Goal: Task Accomplishment & Management: Manage account settings

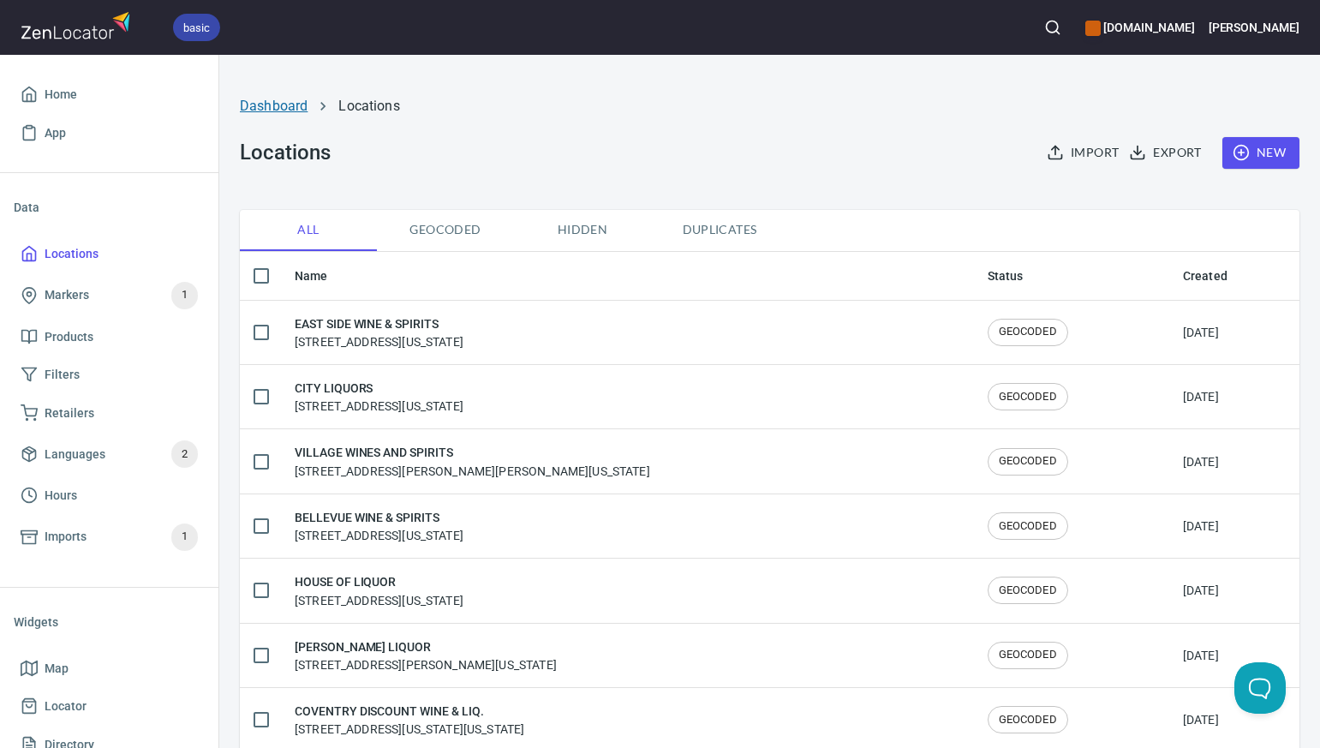
click at [277, 106] on link "Dashboard" at bounding box center [274, 106] width 68 height 16
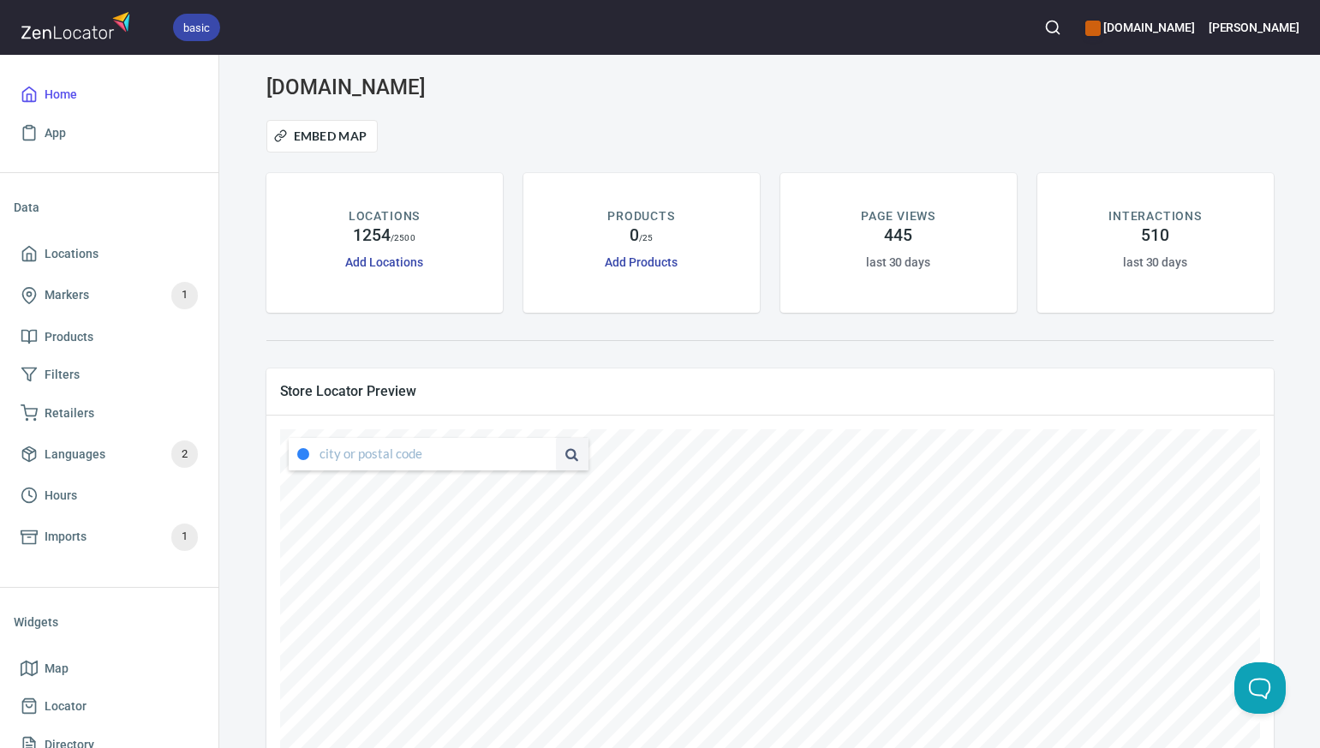
type input "[STREET_ADDRESS][US_STATE]"
drag, startPoint x: 320, startPoint y: 456, endPoint x: 530, endPoint y: 473, distance: 209.8
click at [530, 473] on div "[STREET_ADDRESS][US_STATE]" at bounding box center [434, 454] width 308 height 41
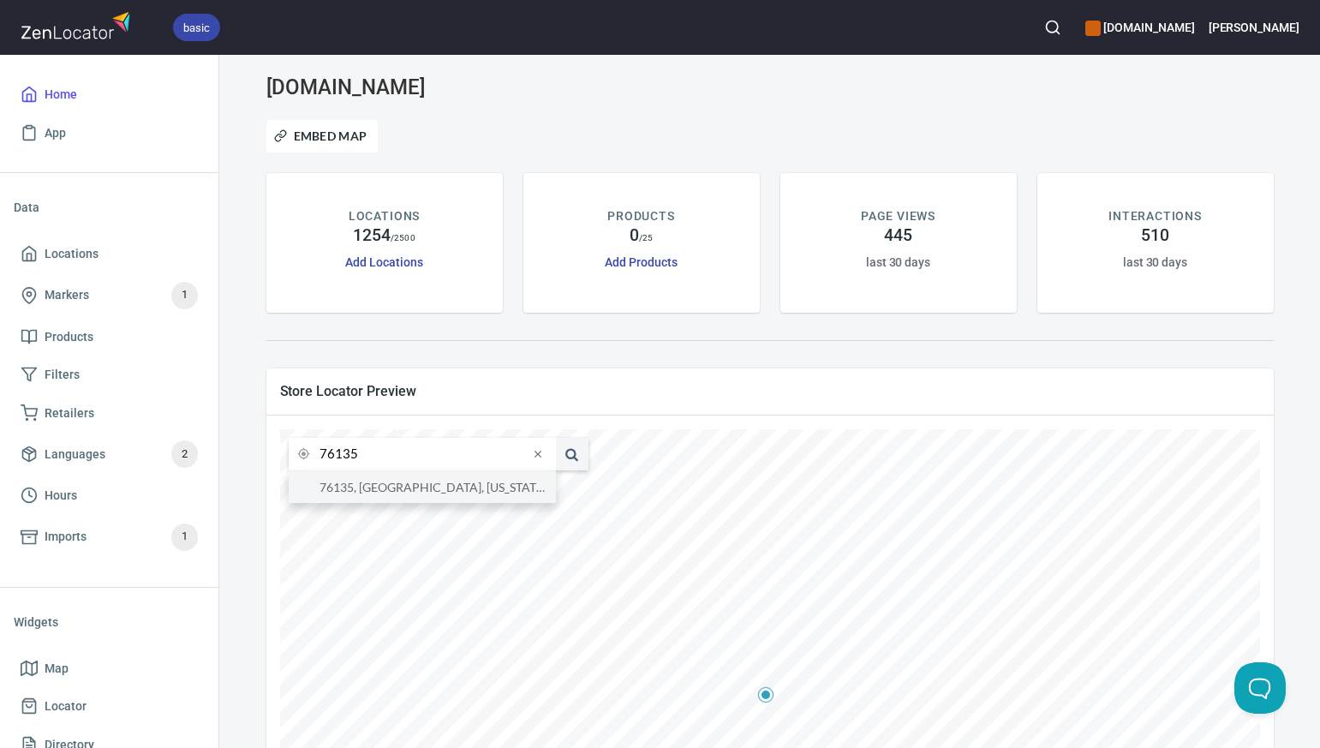
click at [515, 489] on li "76135, [GEOGRAPHIC_DATA], [US_STATE], [GEOGRAPHIC_DATA]" at bounding box center [422, 487] width 267 height 32
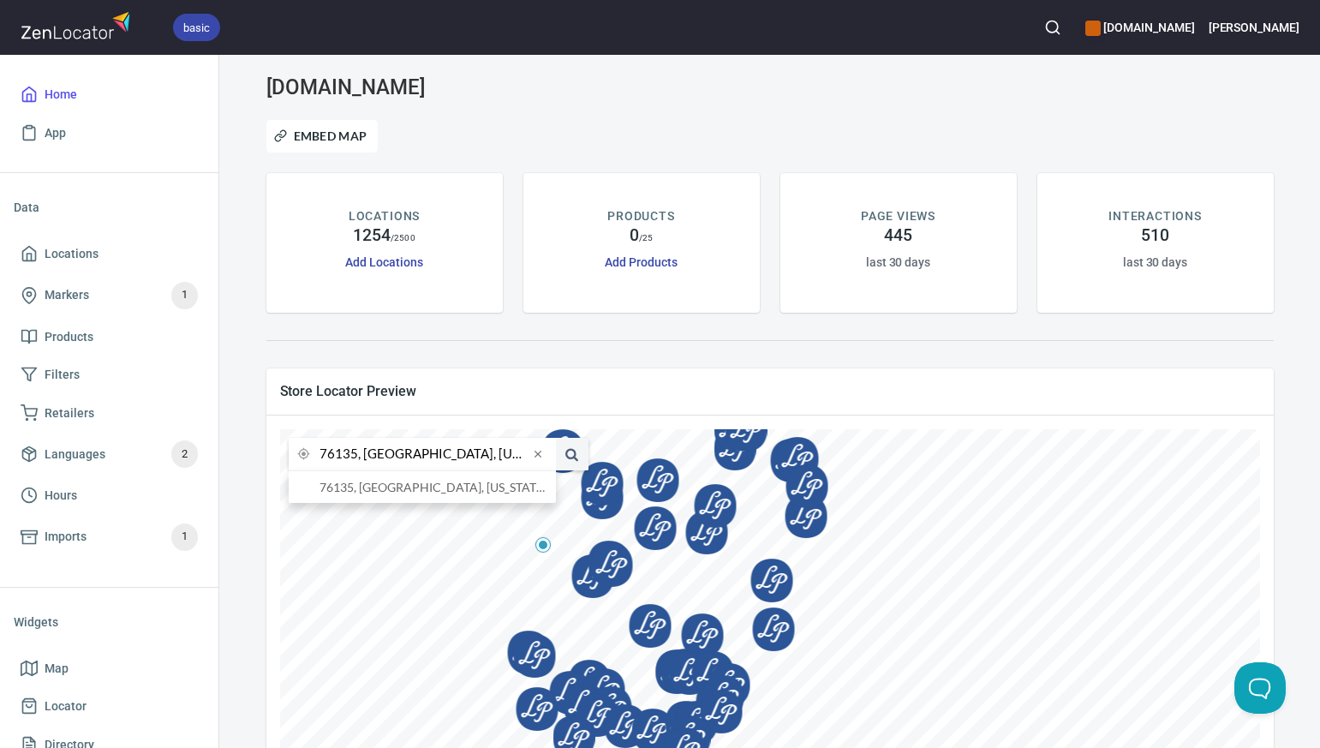
click at [354, 455] on input "76135, [GEOGRAPHIC_DATA], [US_STATE], [GEOGRAPHIC_DATA]" at bounding box center [424, 454] width 209 height 33
click at [352, 488] on li "[GEOGRAPHIC_DATA], [US_STATE], [GEOGRAPHIC_DATA]" at bounding box center [422, 487] width 267 height 32
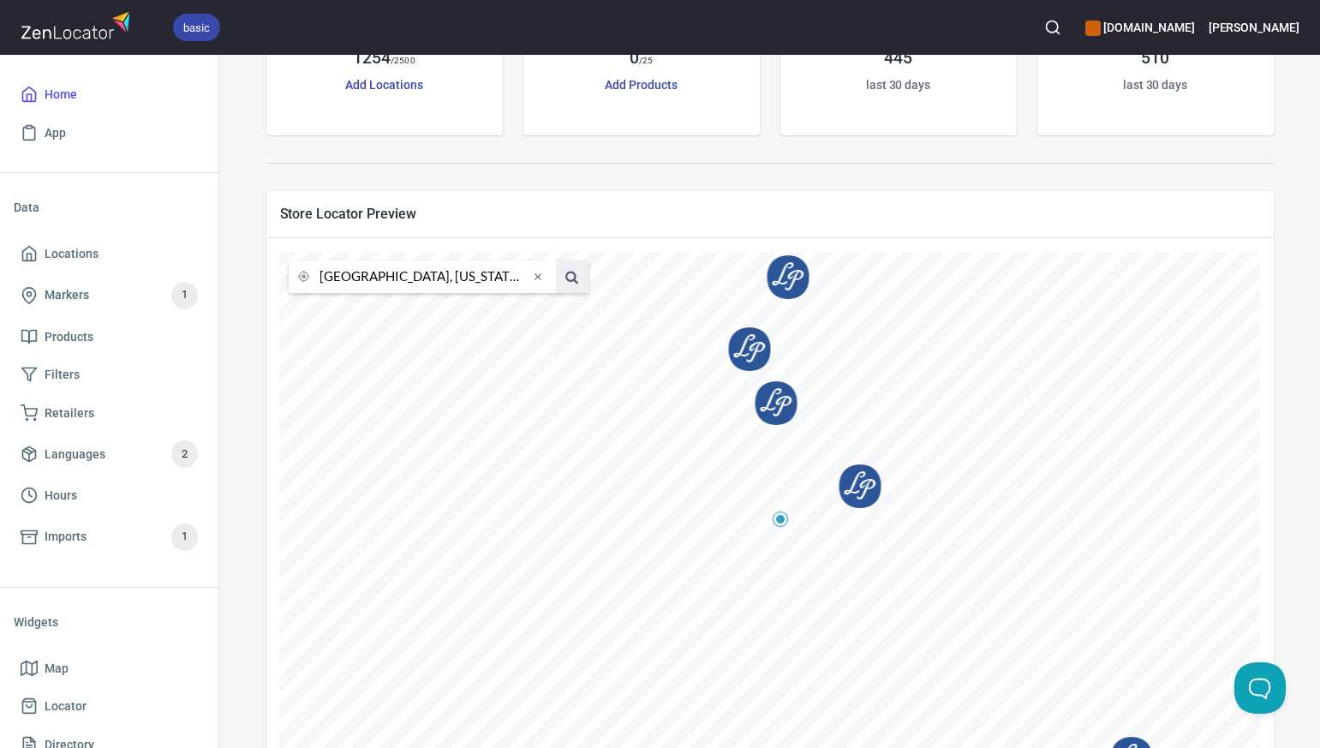
scroll to position [175, 0]
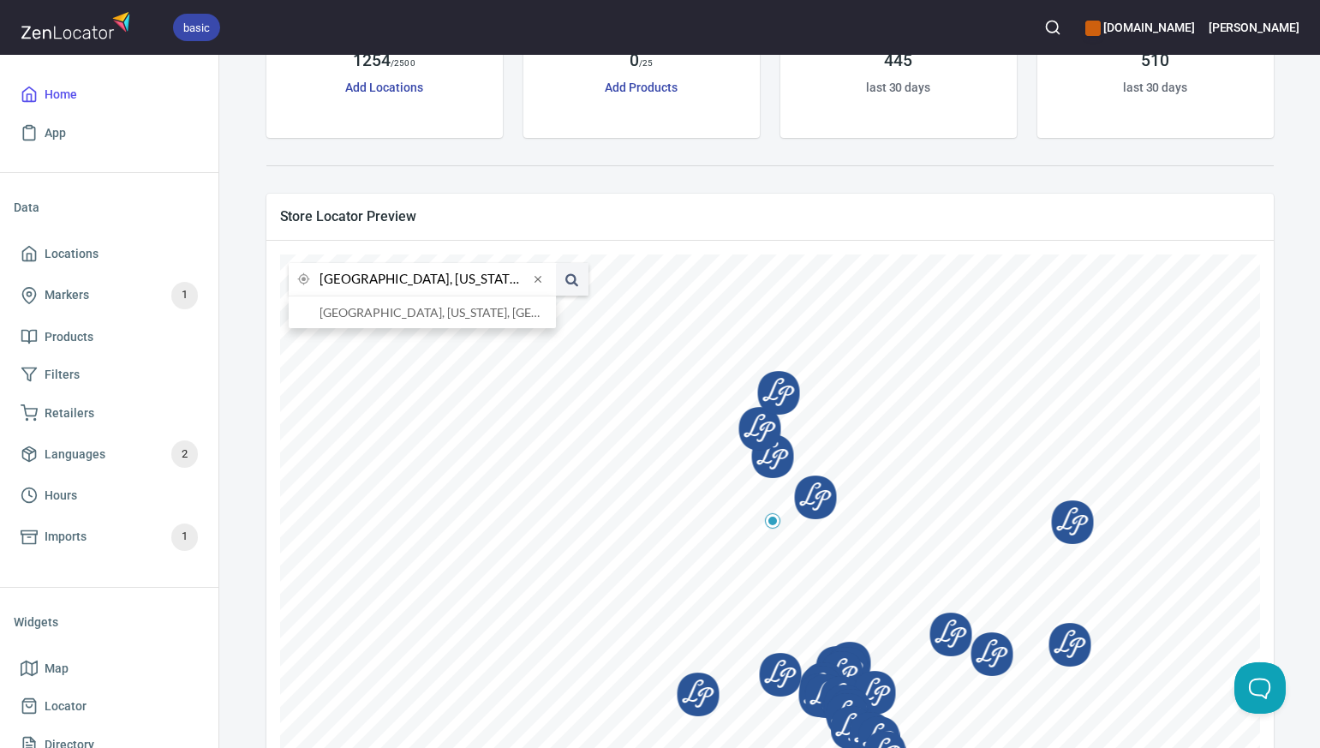
click at [355, 279] on input "[GEOGRAPHIC_DATA], [US_STATE], [GEOGRAPHIC_DATA]" at bounding box center [424, 279] width 209 height 33
click at [370, 315] on li "80134, Parker, [US_STATE], [GEOGRAPHIC_DATA]" at bounding box center [422, 312] width 267 height 32
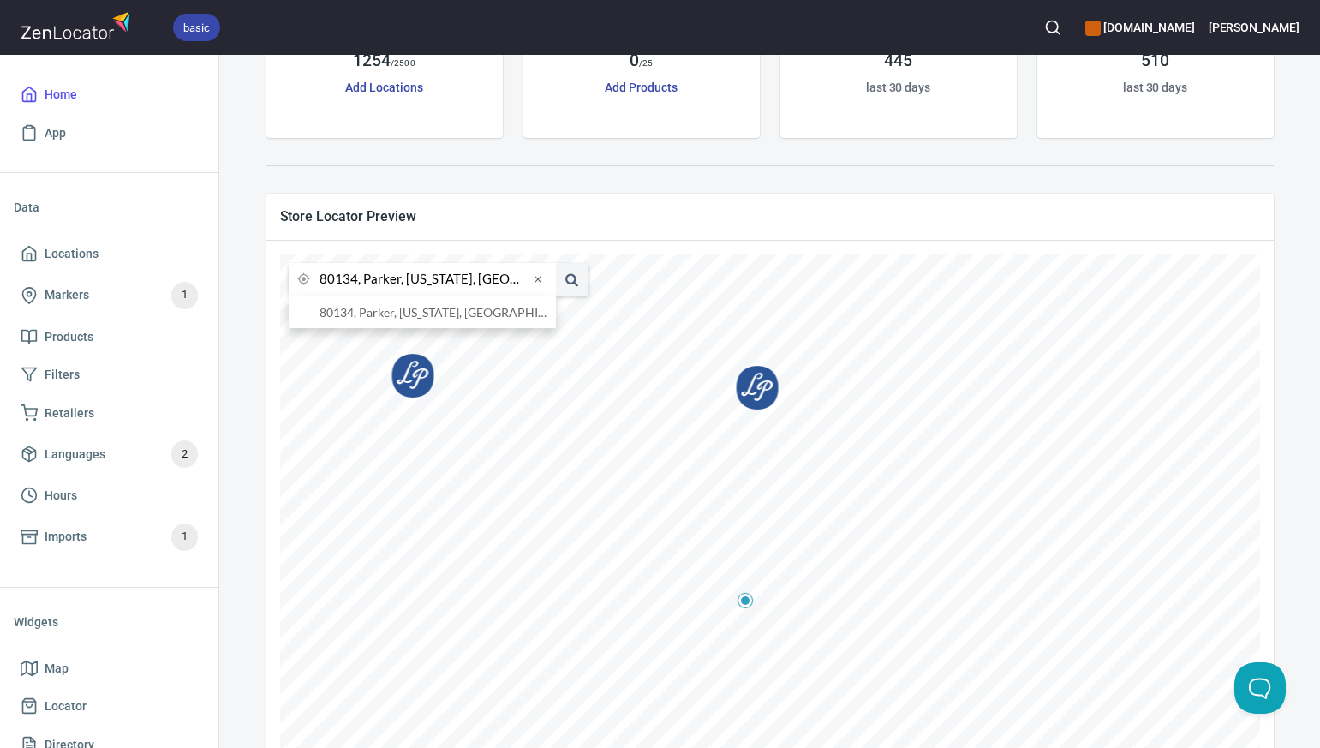
click at [341, 279] on input "80134, Parker, [US_STATE], [GEOGRAPHIC_DATA]" at bounding box center [424, 279] width 209 height 33
click at [365, 316] on li "80234, [GEOGRAPHIC_DATA], [US_STATE], [GEOGRAPHIC_DATA]" at bounding box center [422, 312] width 267 height 32
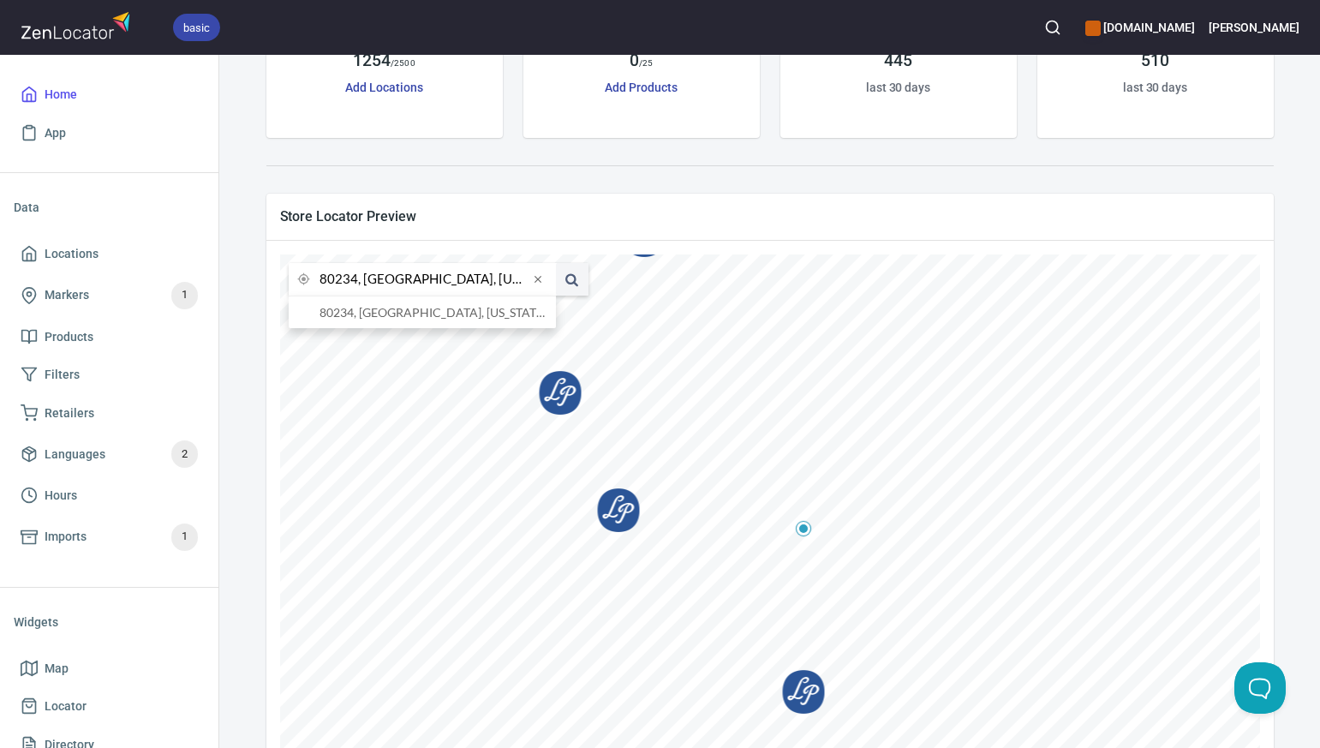
click at [356, 278] on input "80234, [GEOGRAPHIC_DATA], [US_STATE], [GEOGRAPHIC_DATA]" at bounding box center [424, 279] width 209 height 33
click at [360, 312] on li "80457, [US_STATE], [GEOGRAPHIC_DATA]" at bounding box center [422, 312] width 267 height 32
click at [356, 280] on input "80457, [US_STATE], [GEOGRAPHIC_DATA]" at bounding box center [424, 279] width 209 height 33
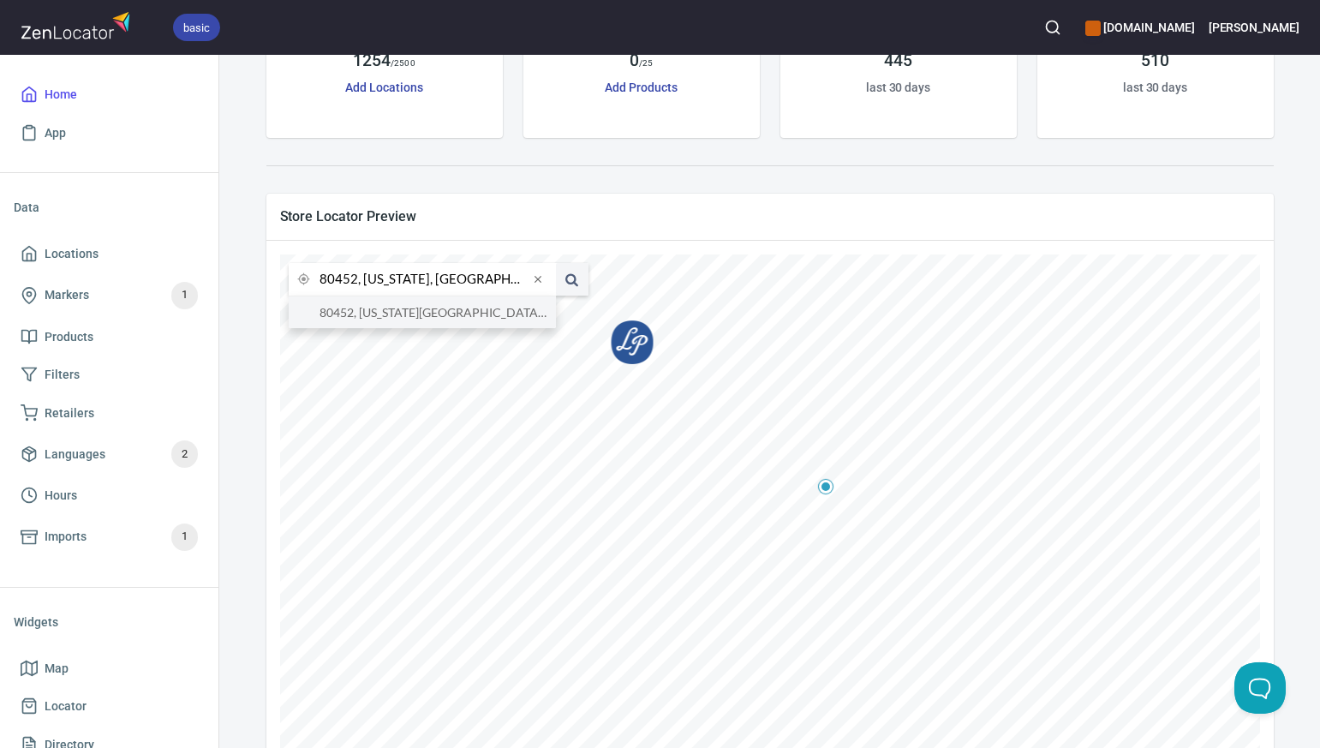
click at [362, 311] on li "80452, [US_STATE][GEOGRAPHIC_DATA], [US_STATE], [GEOGRAPHIC_DATA]" at bounding box center [422, 312] width 267 height 32
click at [356, 281] on input "80452, [US_STATE][GEOGRAPHIC_DATA], [US_STATE], [GEOGRAPHIC_DATA]" at bounding box center [424, 279] width 209 height 33
click at [364, 314] on li "[GEOGRAPHIC_DATA], [US_STATE], [GEOGRAPHIC_DATA]" at bounding box center [422, 312] width 267 height 32
click at [356, 282] on input "[GEOGRAPHIC_DATA], [US_STATE], [GEOGRAPHIC_DATA]" at bounding box center [424, 279] width 209 height 33
click at [362, 313] on li "80482, [GEOGRAPHIC_DATA], [US_STATE], [GEOGRAPHIC_DATA]" at bounding box center [422, 312] width 267 height 32
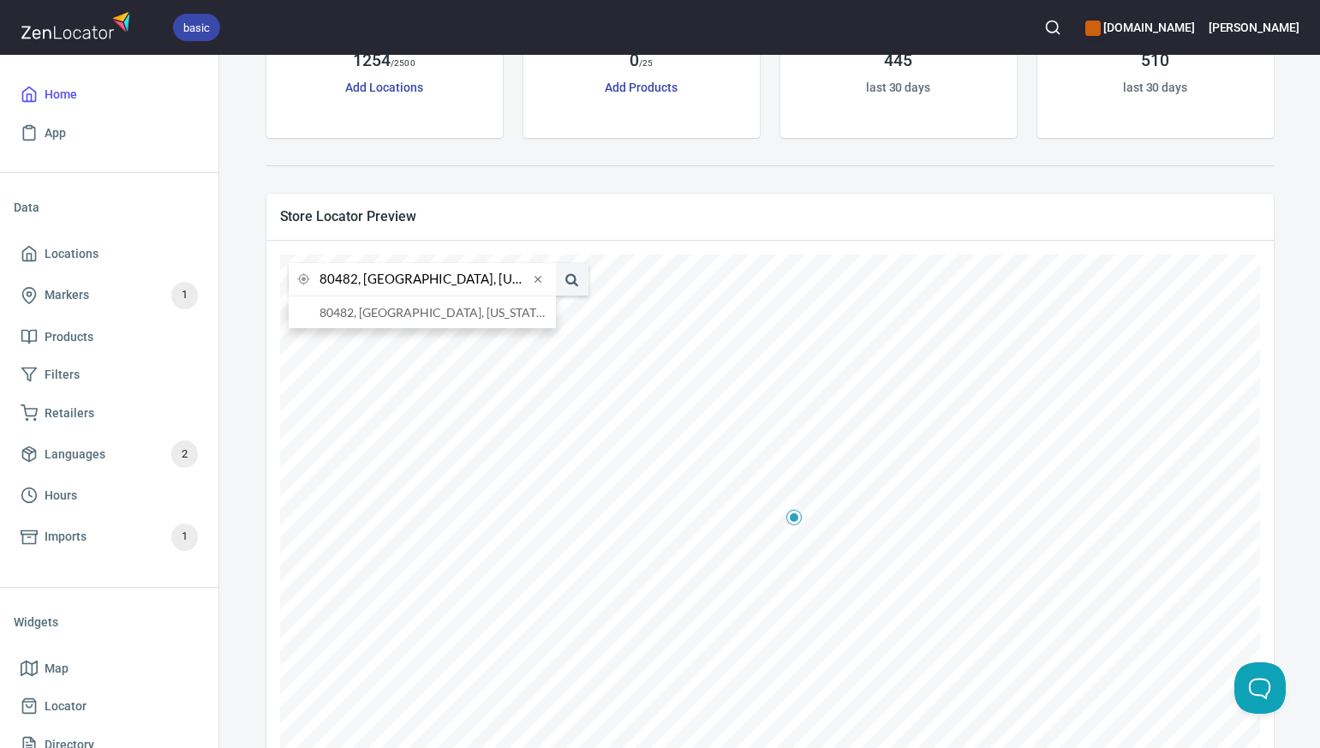
click at [357, 279] on input "80482, [GEOGRAPHIC_DATA], [US_STATE], [GEOGRAPHIC_DATA]" at bounding box center [424, 279] width 209 height 33
click at [368, 311] on li "80112, [GEOGRAPHIC_DATA], [US_STATE], [GEOGRAPHIC_DATA]" at bounding box center [422, 312] width 267 height 32
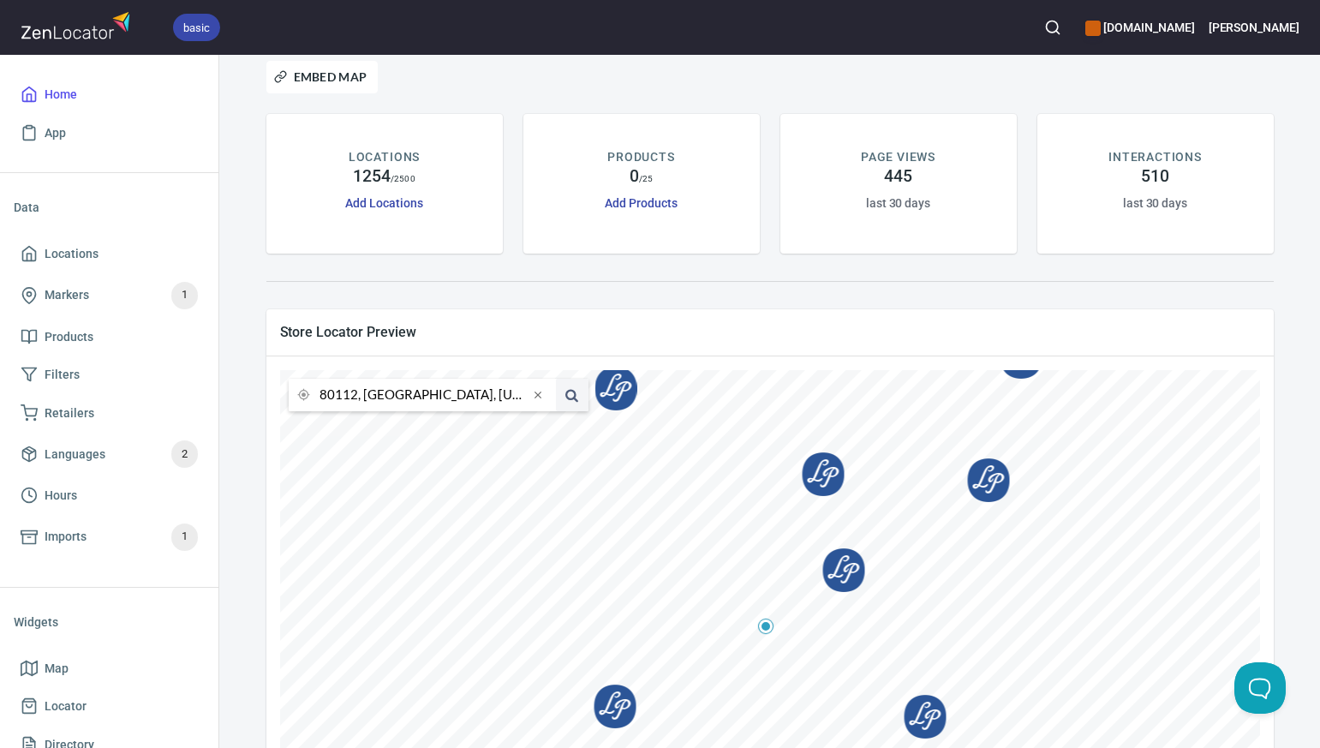
scroll to position [0, 0]
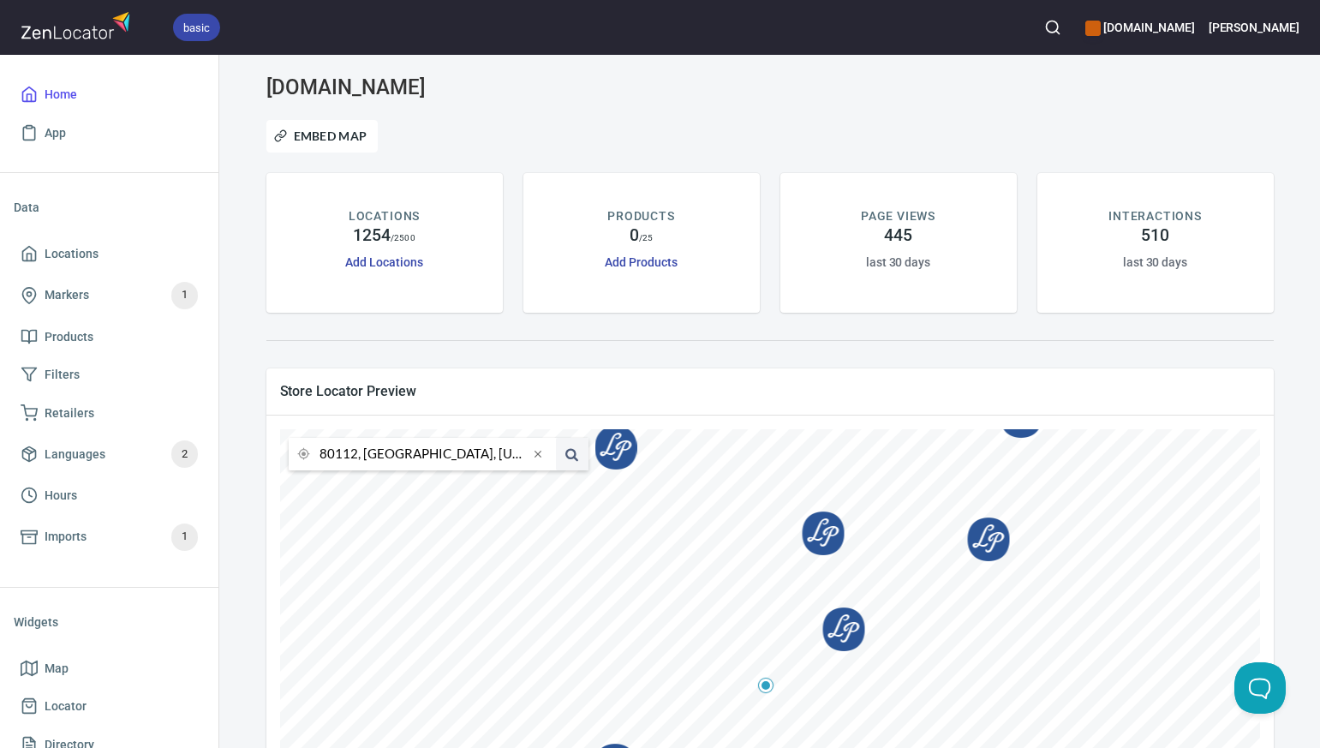
click at [356, 456] on input "80112, [GEOGRAPHIC_DATA], [US_STATE], [GEOGRAPHIC_DATA]" at bounding box center [424, 454] width 209 height 33
click at [361, 491] on li "80246, [GEOGRAPHIC_DATA], [US_STATE], [GEOGRAPHIC_DATA]" at bounding box center [422, 487] width 267 height 32
type input "80246, [GEOGRAPHIC_DATA], [US_STATE], [GEOGRAPHIC_DATA]"
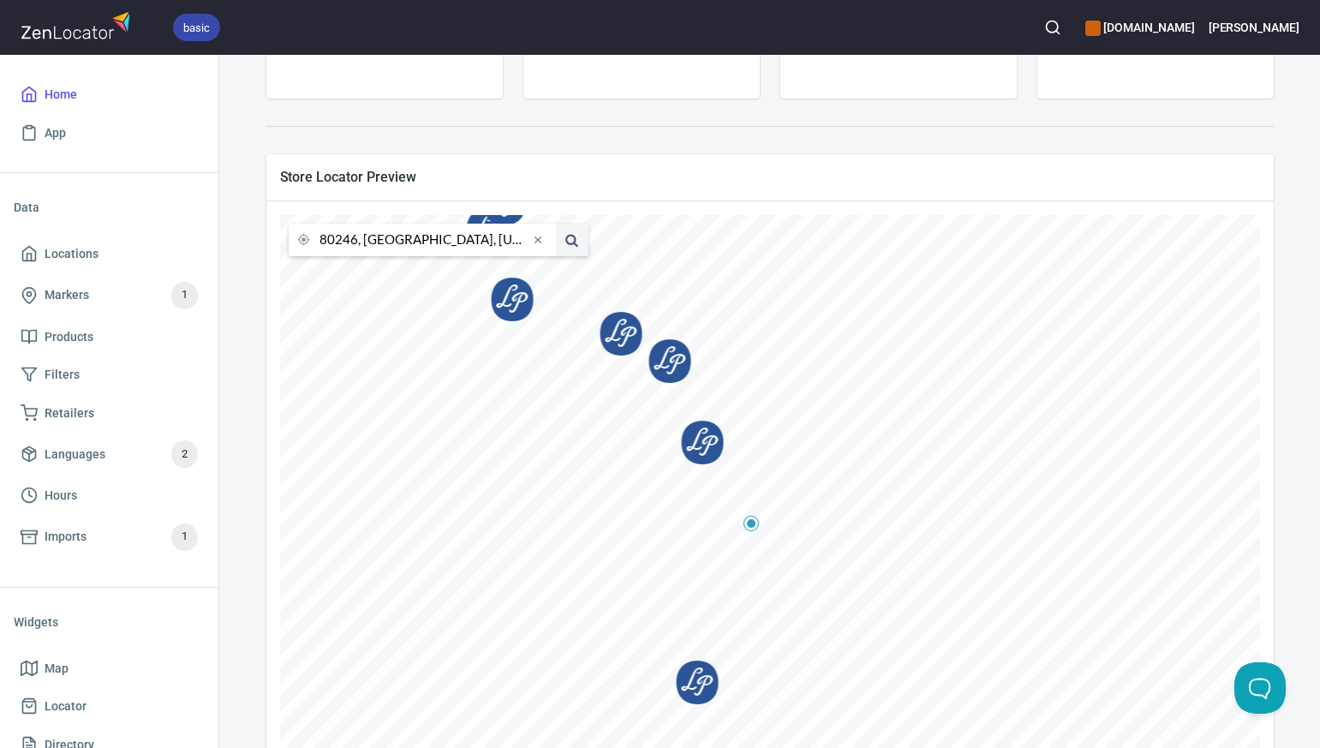
scroll to position [271, 0]
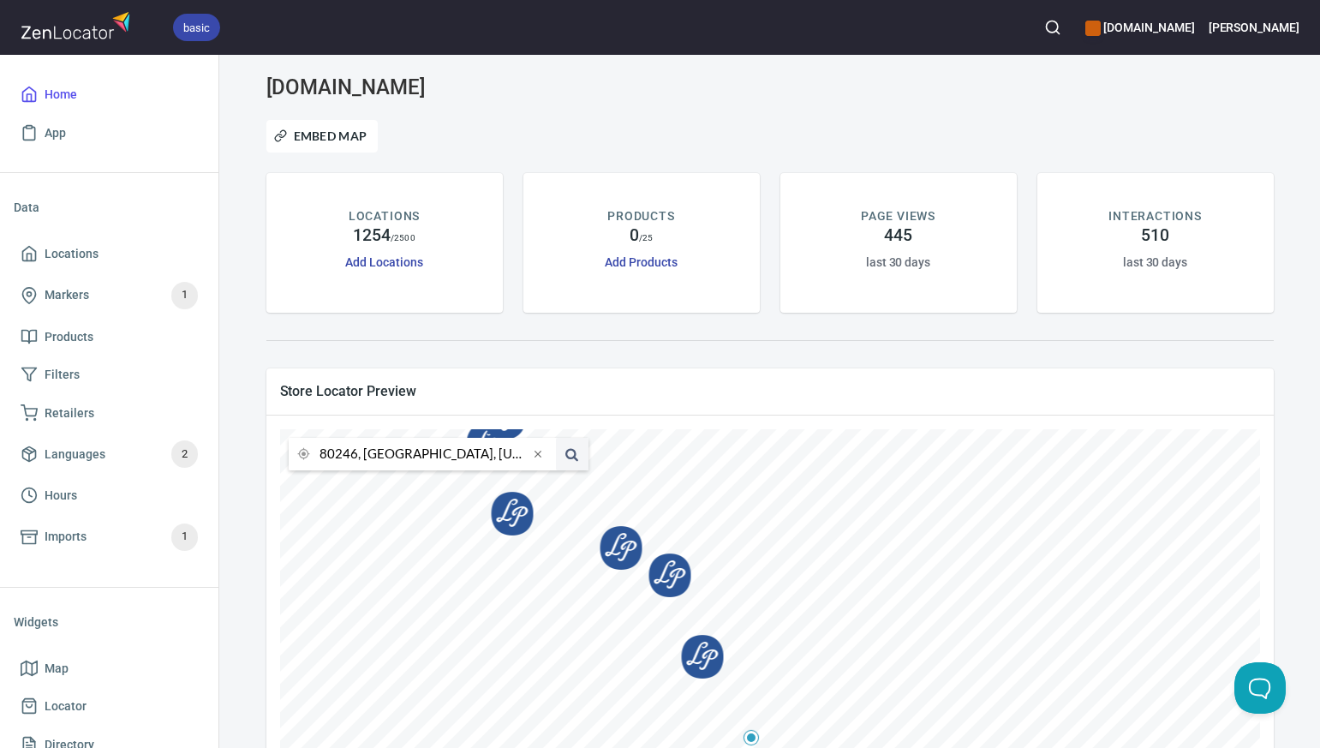
scroll to position [271, 0]
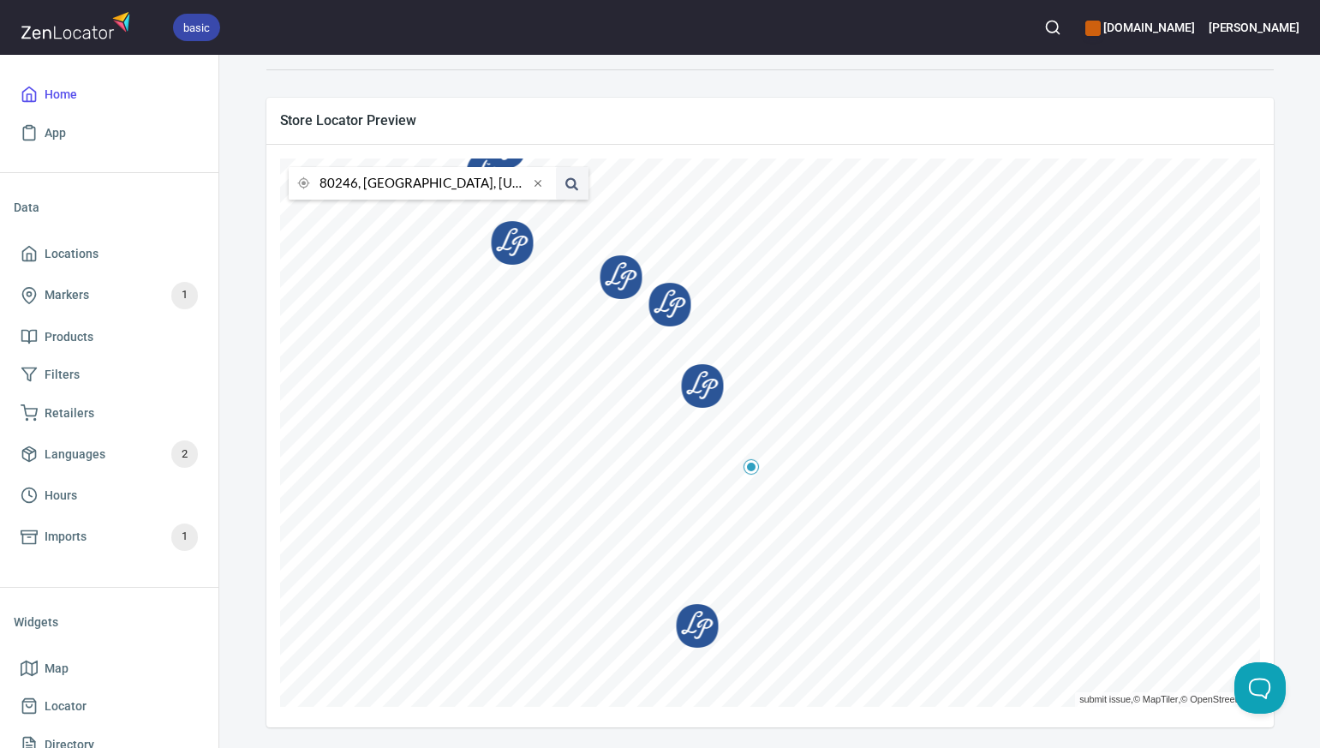
click at [356, 183] on input "80246, [GEOGRAPHIC_DATA], [US_STATE], [GEOGRAPHIC_DATA]" at bounding box center [424, 183] width 209 height 33
click at [364, 213] on li "80016, Aurora District, Colorado, United States" at bounding box center [422, 216] width 267 height 32
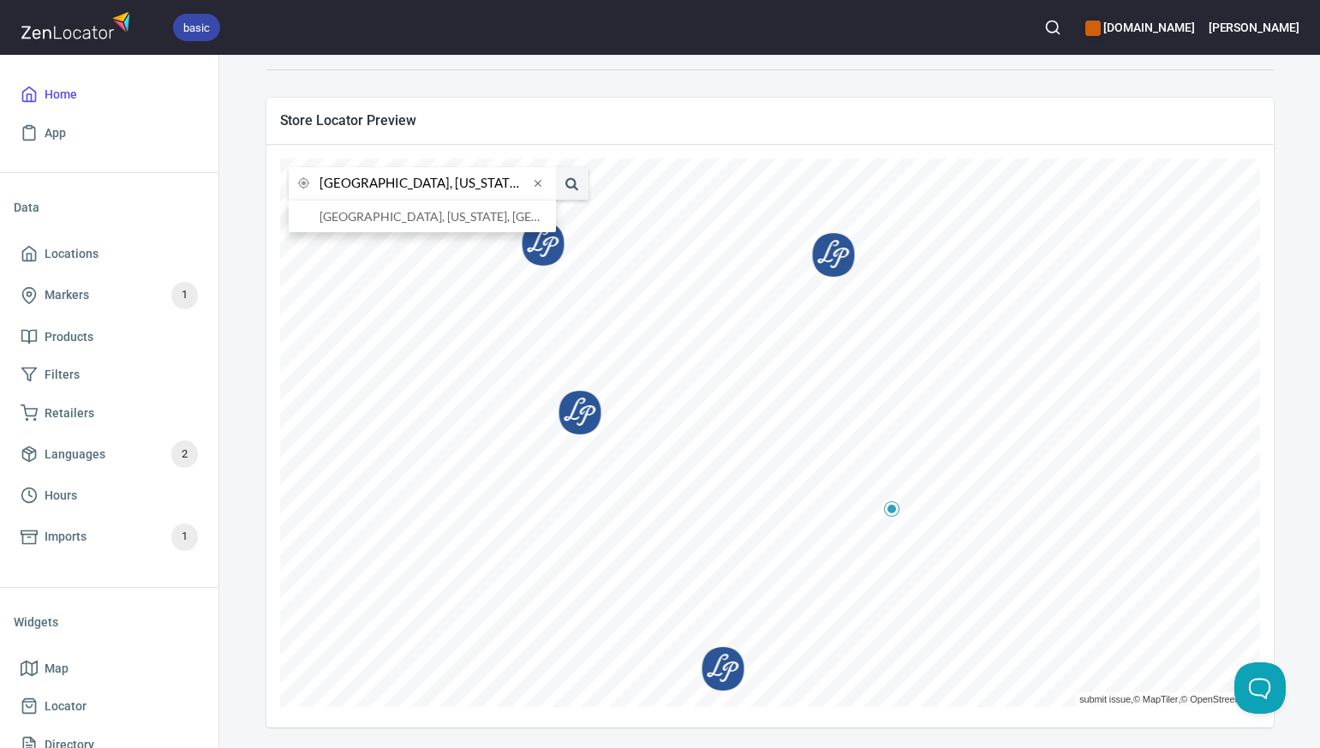
click at [355, 185] on input "80016, Aurora District, Colorado, United States" at bounding box center [424, 183] width 209 height 33
click at [364, 216] on li "80239, Denver, Colorado, United States" at bounding box center [422, 216] width 267 height 32
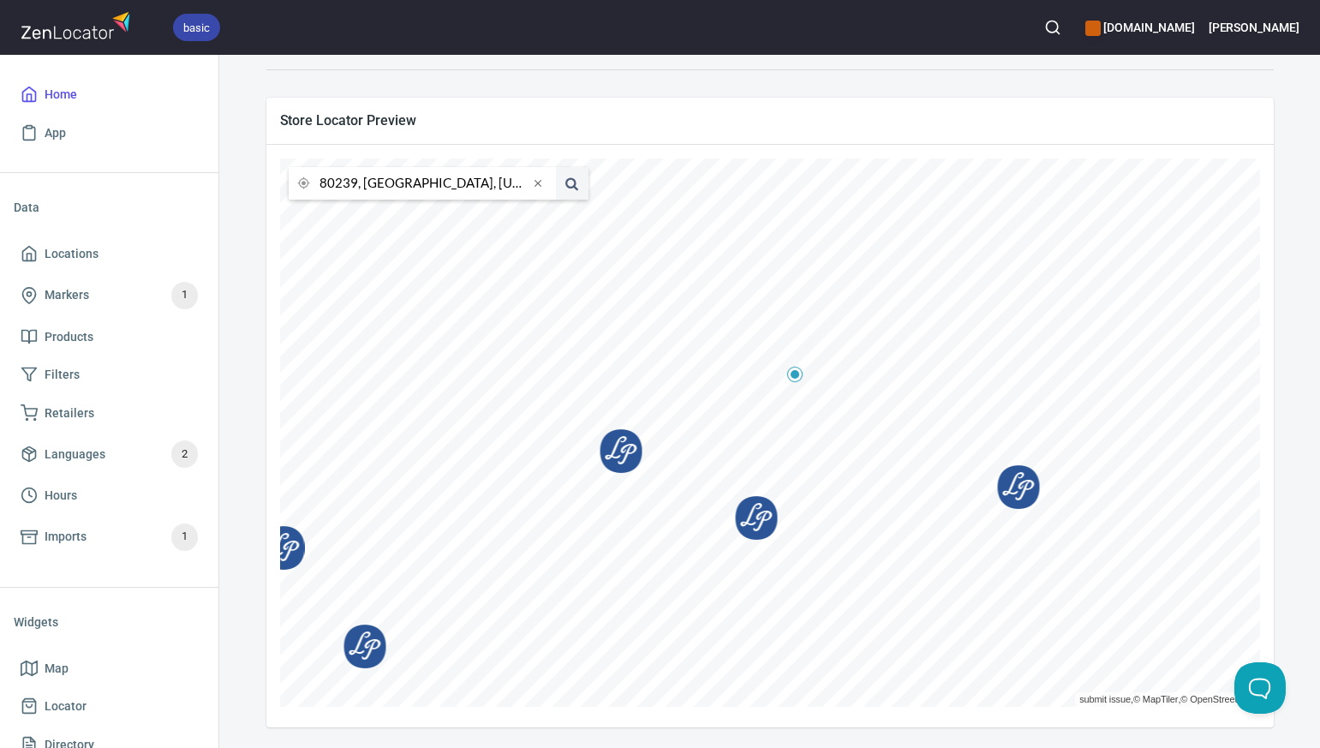
click at [354, 185] on input "80239, Denver, Colorado, United States" at bounding box center [424, 183] width 209 height 33
click at [367, 218] on li "80233, Northglenn, Colorado, United States" at bounding box center [422, 216] width 267 height 32
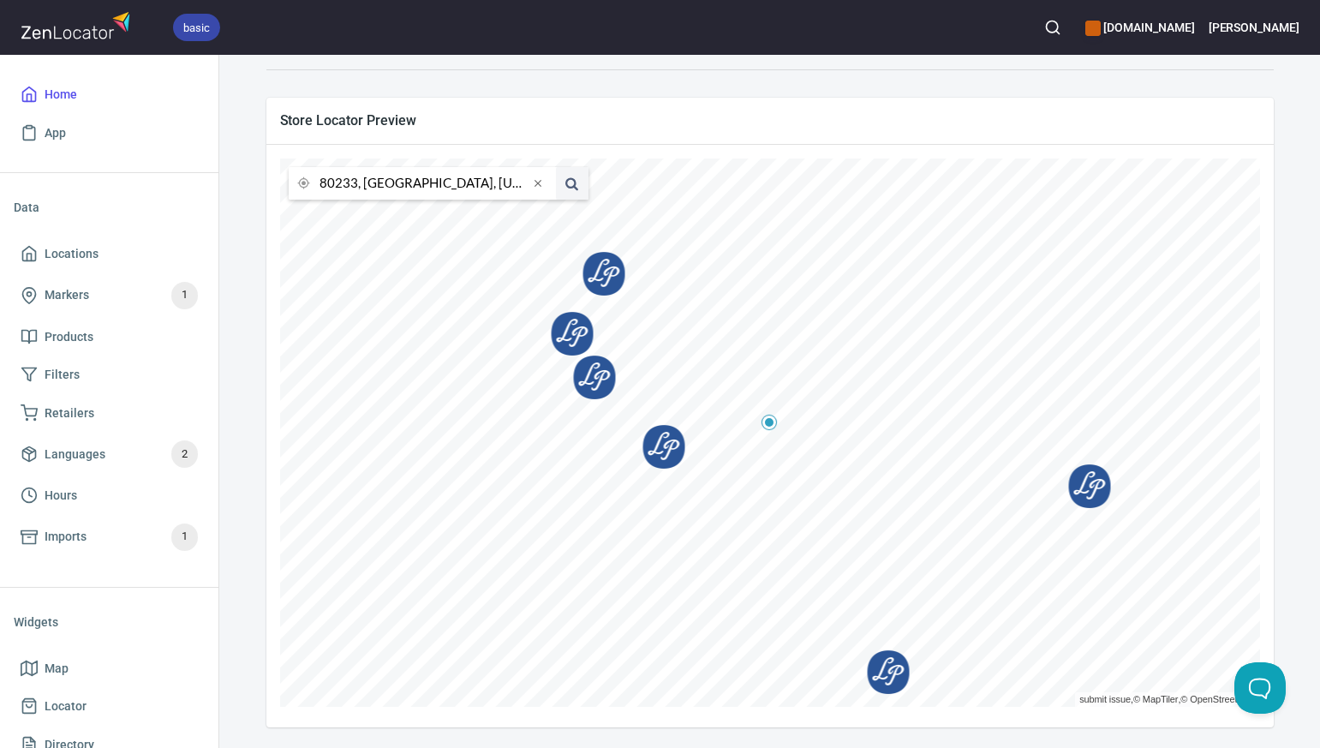
click at [356, 184] on input "80233, Northglenn, Colorado, United States" at bounding box center [424, 183] width 209 height 33
click at [378, 216] on li "80920, Colorado Springs, Colorado, United States" at bounding box center [422, 216] width 267 height 32
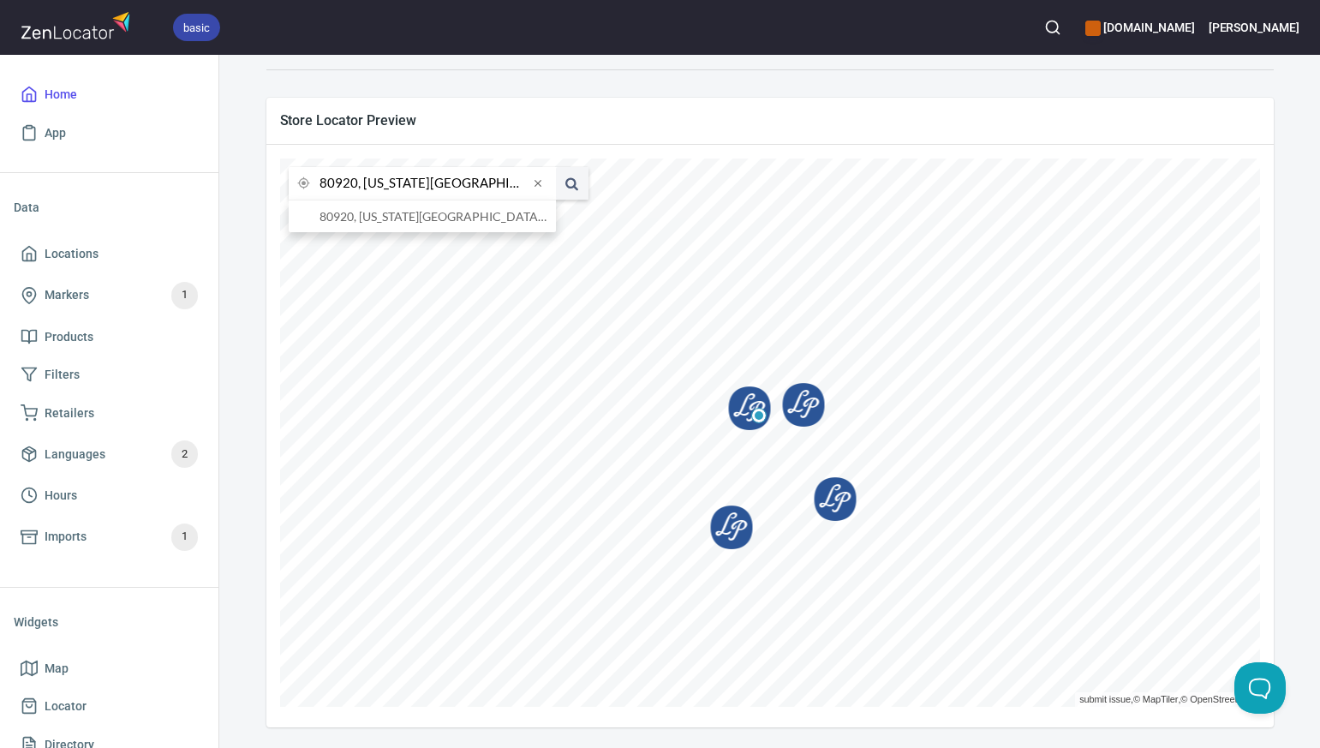
click at [356, 184] on input "80920, Colorado Springs, Colorado, United States" at bounding box center [424, 183] width 209 height 33
click at [363, 216] on li "80218, Denver, Colorado, United States" at bounding box center [422, 216] width 267 height 32
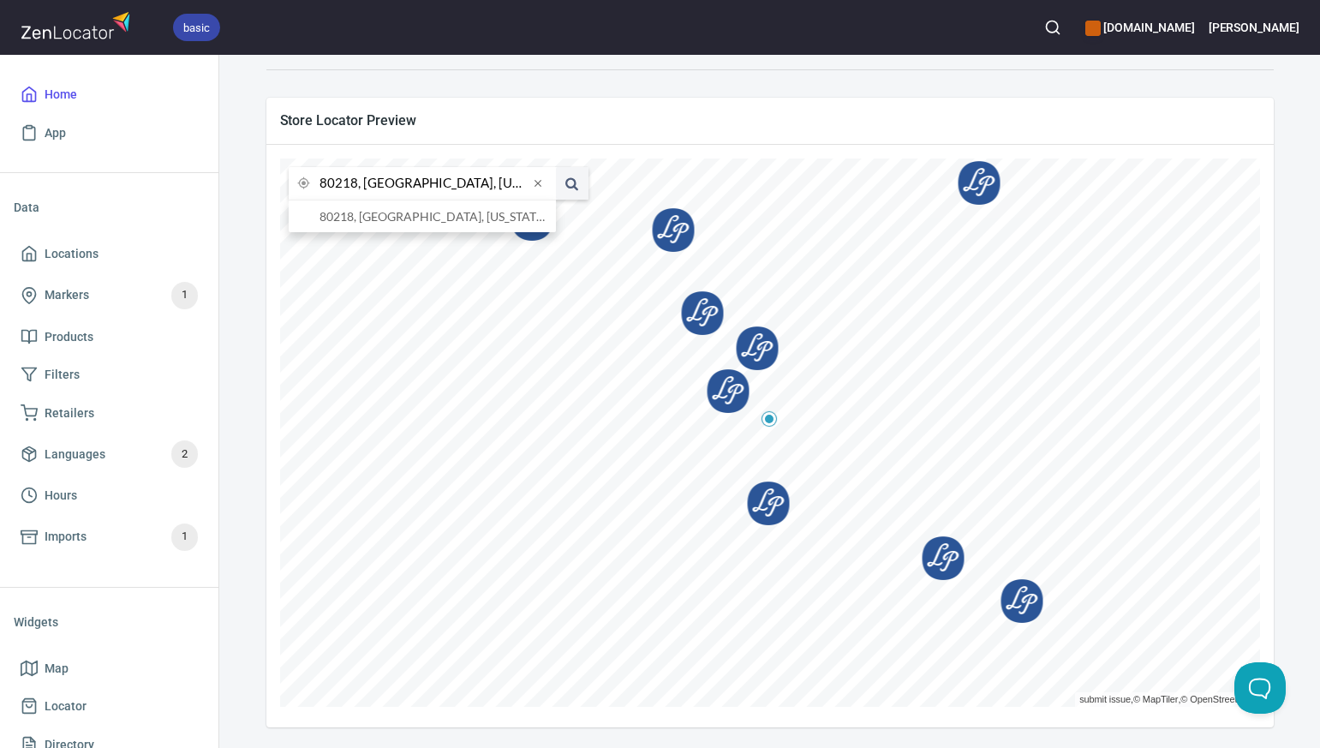
click at [356, 184] on input "80218, Denver, Colorado, United States" at bounding box center [424, 183] width 209 height 33
click at [556, 167] on button at bounding box center [572, 183] width 33 height 33
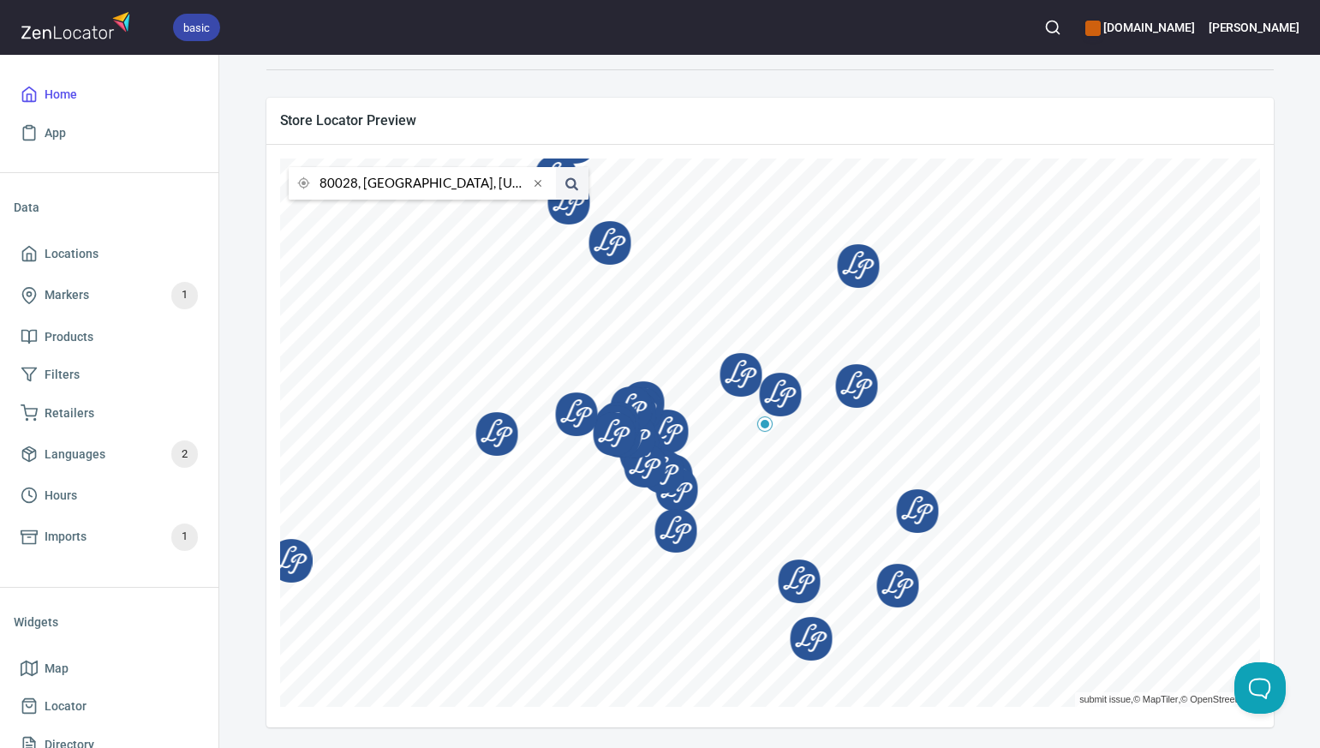
click at [355, 180] on input "80028, Denver, Colorado, United States" at bounding box center [424, 183] width 209 height 33
click at [362, 216] on li "80022, Commerce City, Colorado, United States" at bounding box center [422, 216] width 267 height 32
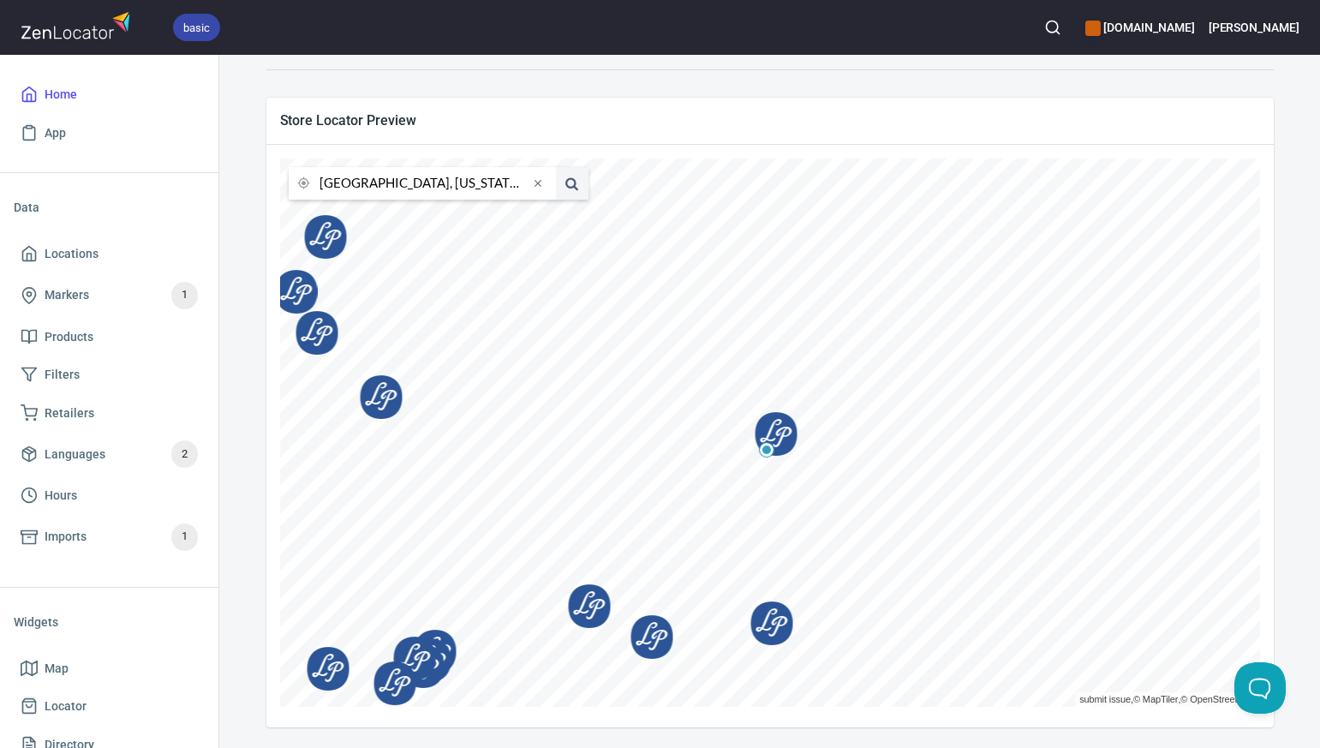
scroll to position [0, 0]
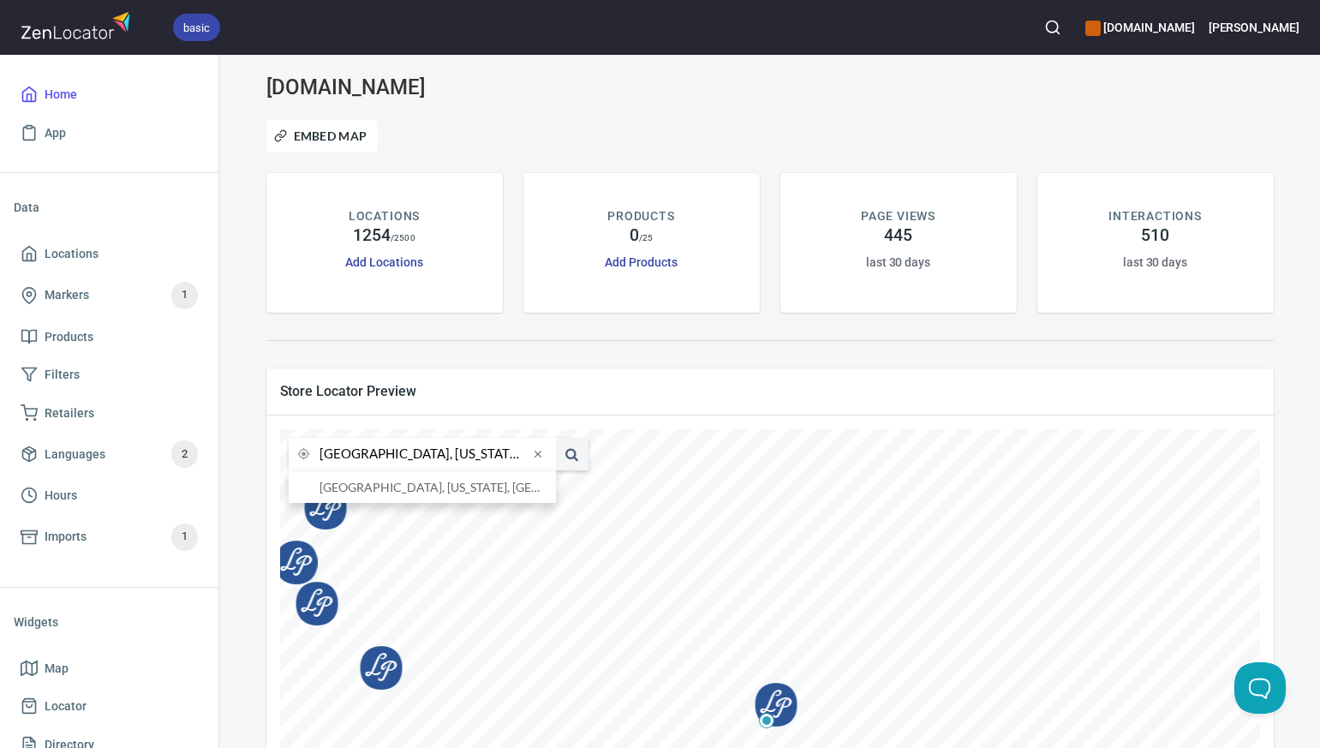
click at [356, 458] on input "80022, Commerce City, Colorado, United States" at bounding box center [424, 454] width 209 height 33
click at [362, 488] on li "80920, Colorado Springs, Colorado, United States" at bounding box center [422, 487] width 267 height 32
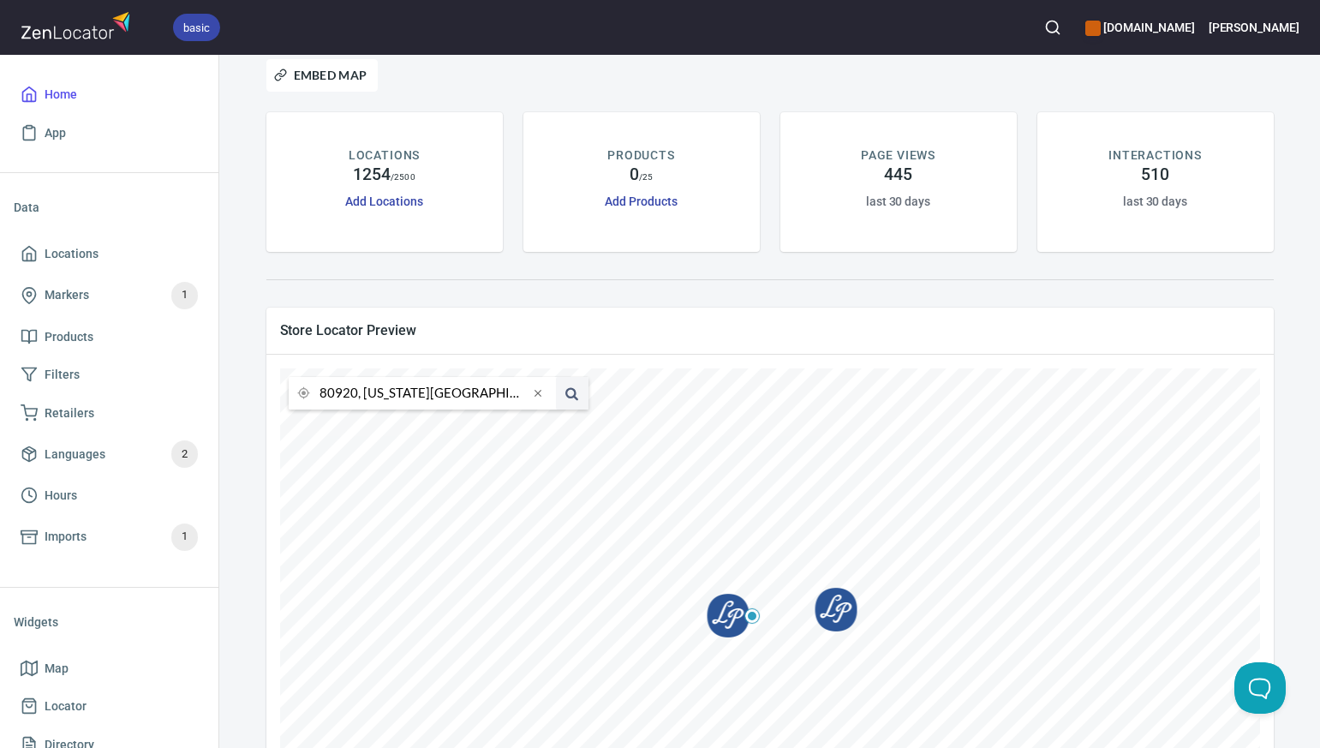
scroll to position [59, 0]
click at [356, 397] on input "80920, Colorado Springs, Colorado, United States" at bounding box center [424, 395] width 209 height 33
click at [371, 428] on li "80011, Aurora District, Colorado, United States" at bounding box center [422, 428] width 267 height 32
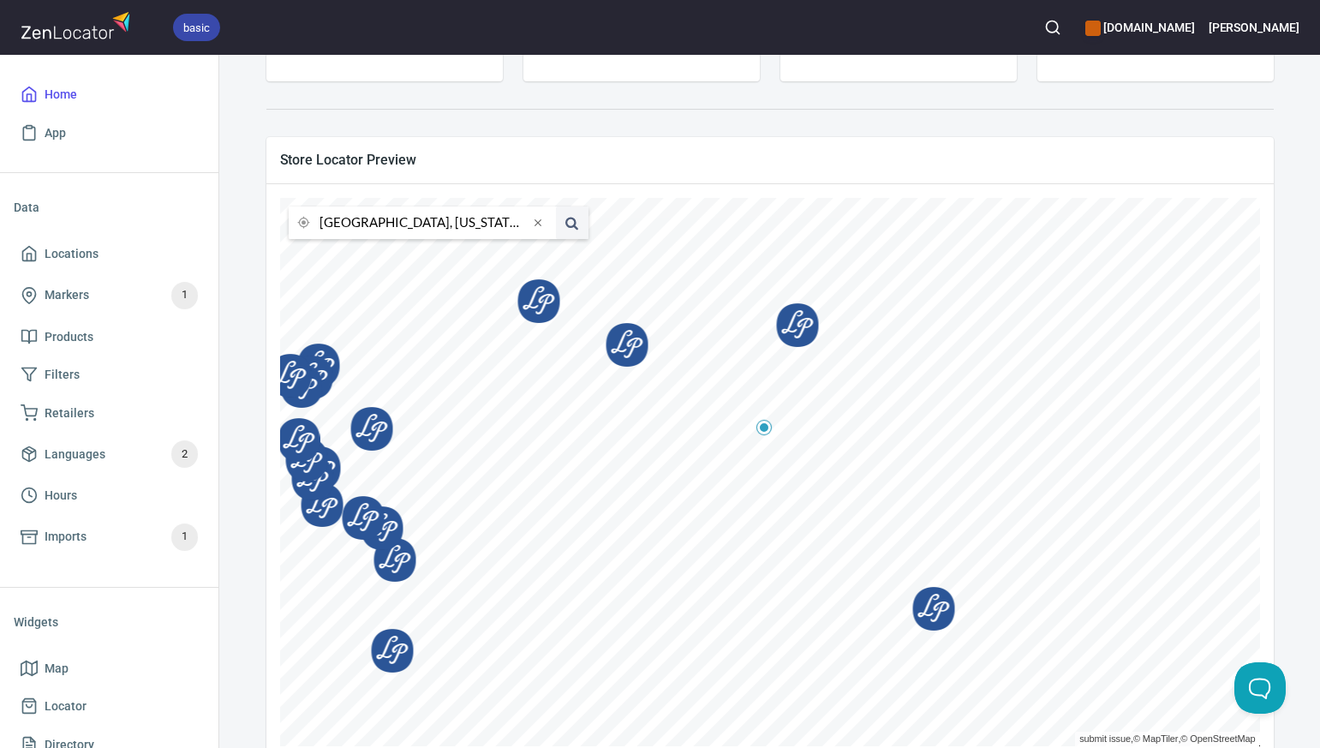
scroll to position [227, 0]
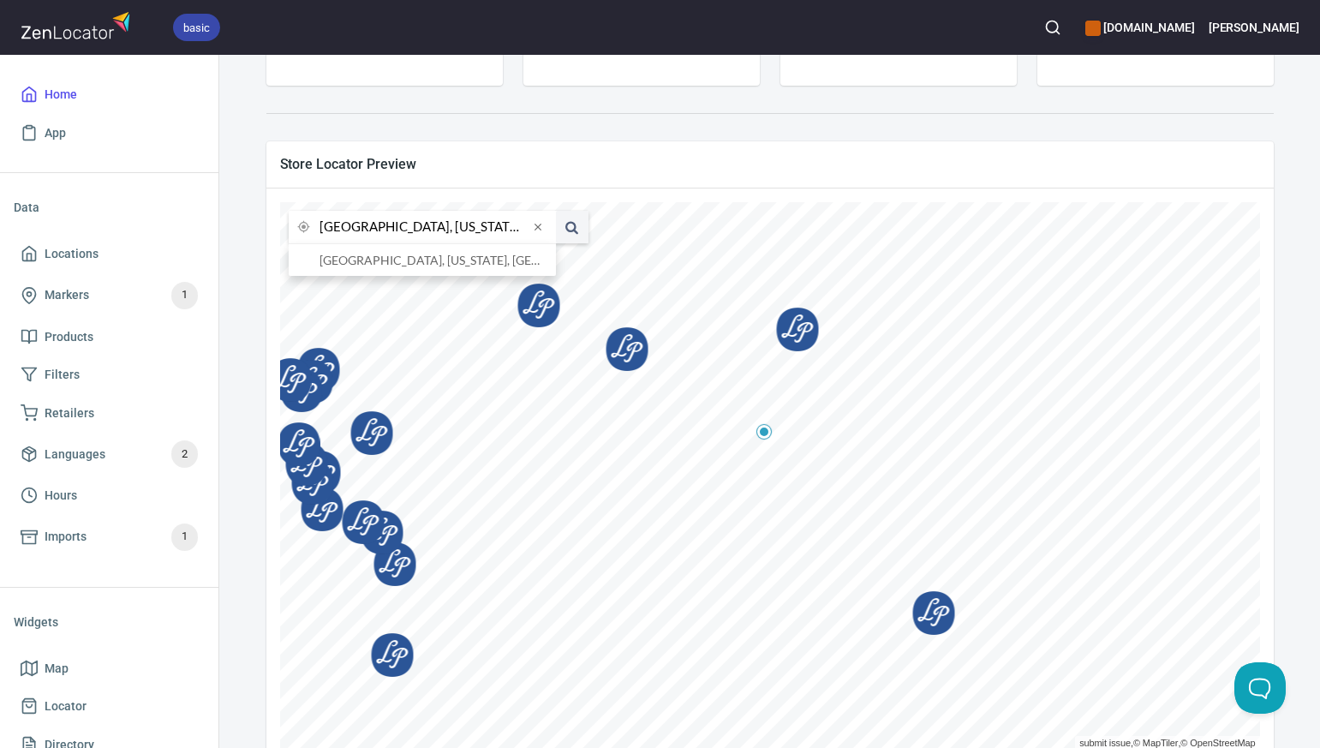
click at [354, 226] on input "80011, Aurora District, Colorado, United States" at bounding box center [424, 227] width 209 height 33
click at [360, 263] on li "80022, Commerce City, Colorado, United States" at bounding box center [422, 260] width 267 height 32
type input "80022, Commerce City, Colorado, United States"
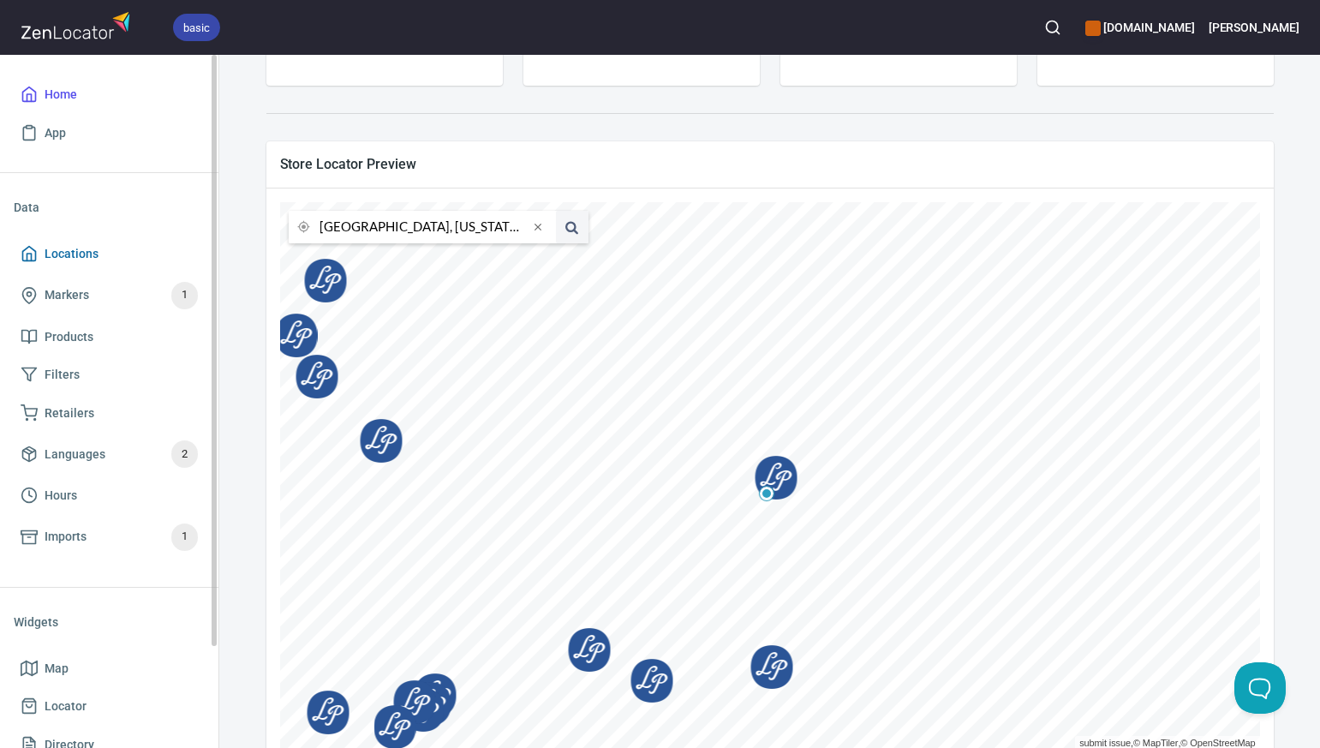
click at [112, 245] on span "Locations" at bounding box center [109, 253] width 177 height 21
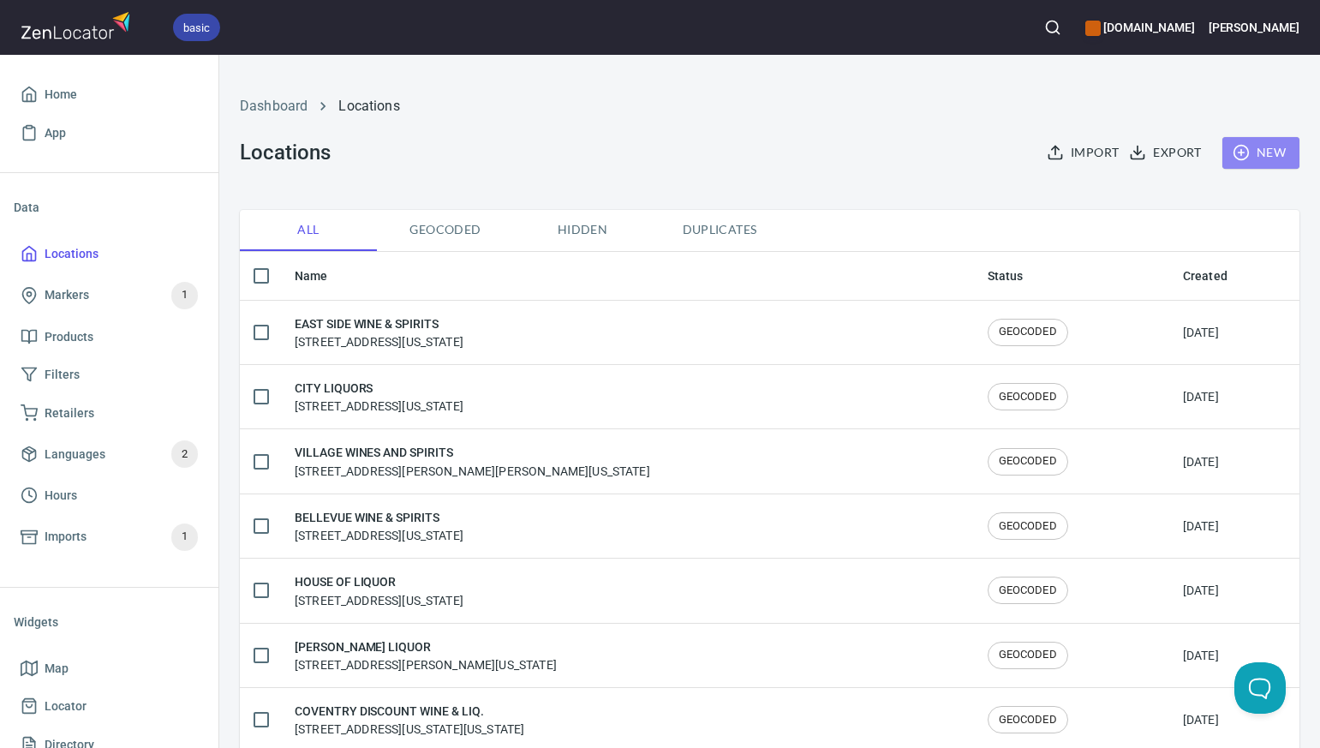
click at [1264, 153] on span "New" at bounding box center [1261, 152] width 50 height 21
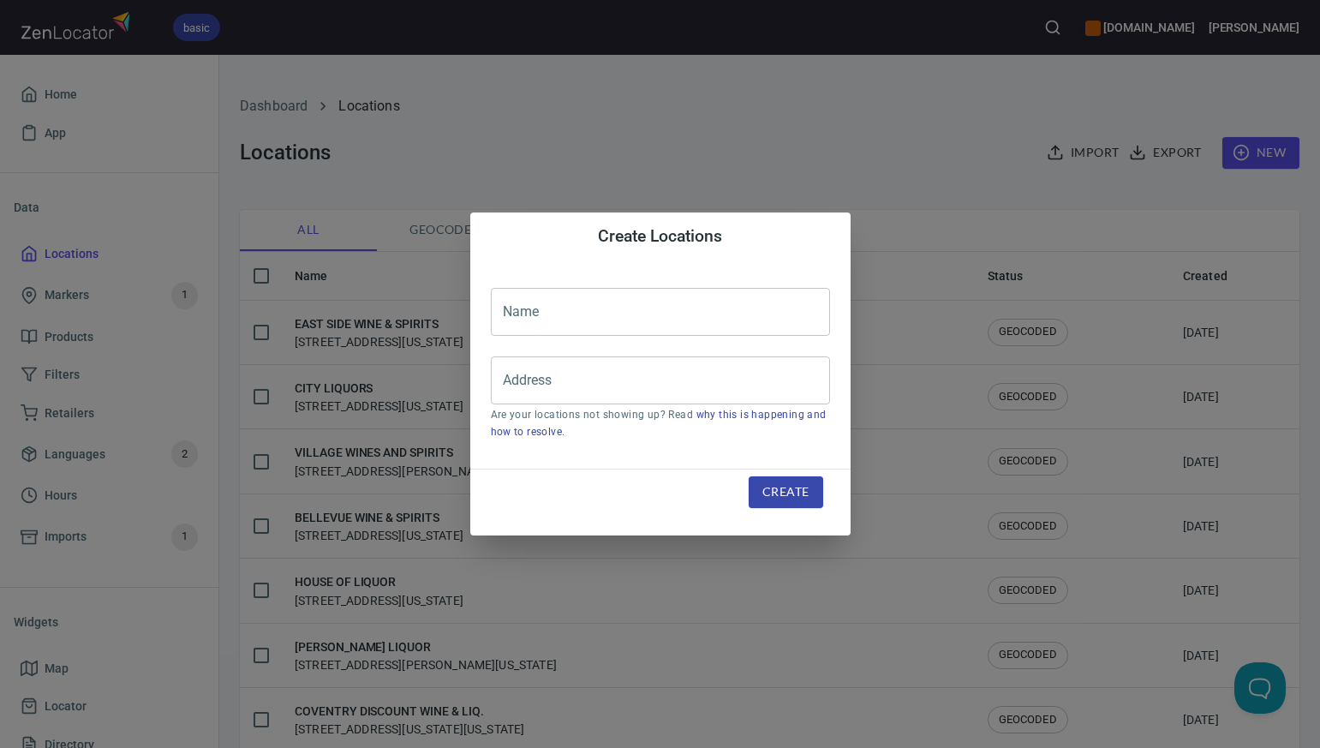
click at [515, 314] on input "text" at bounding box center [660, 312] width 339 height 48
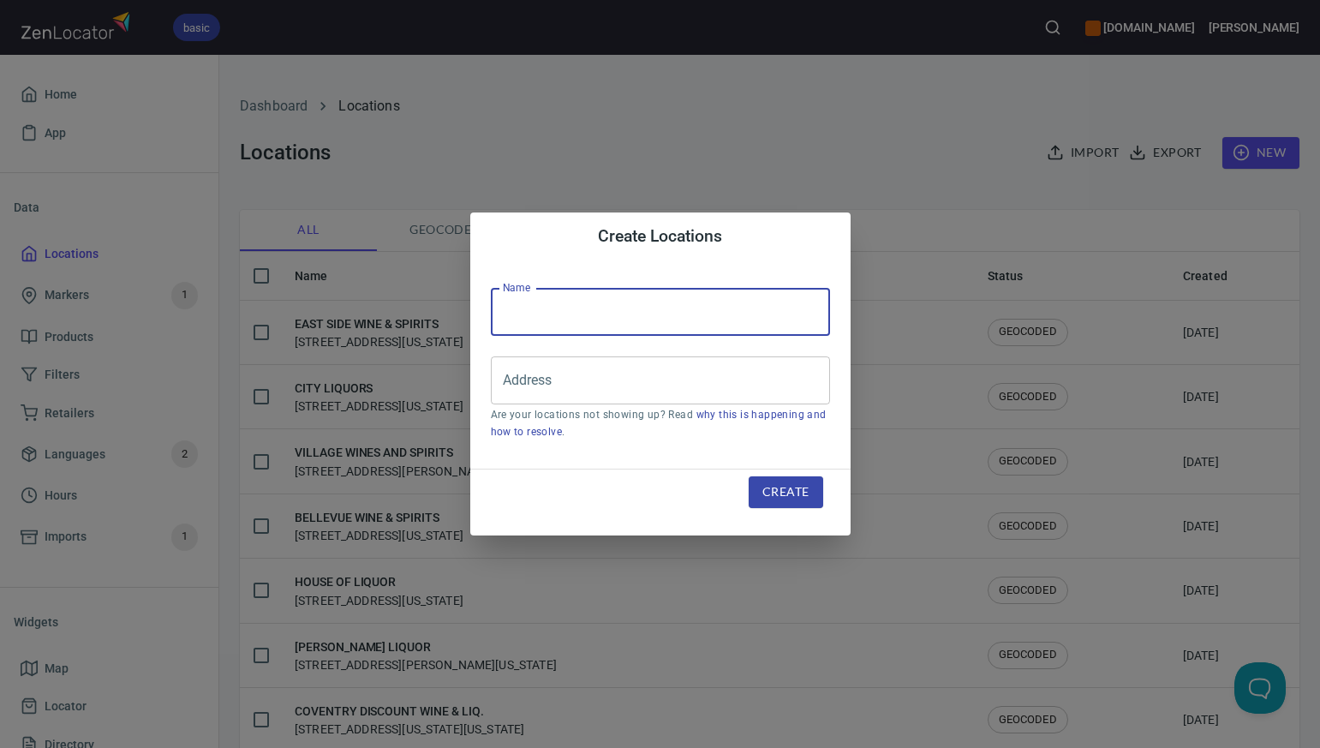
paste input "GATEWAY LIQUOR & WINE"
type input "GATEWAY LIQUOR & WINE"
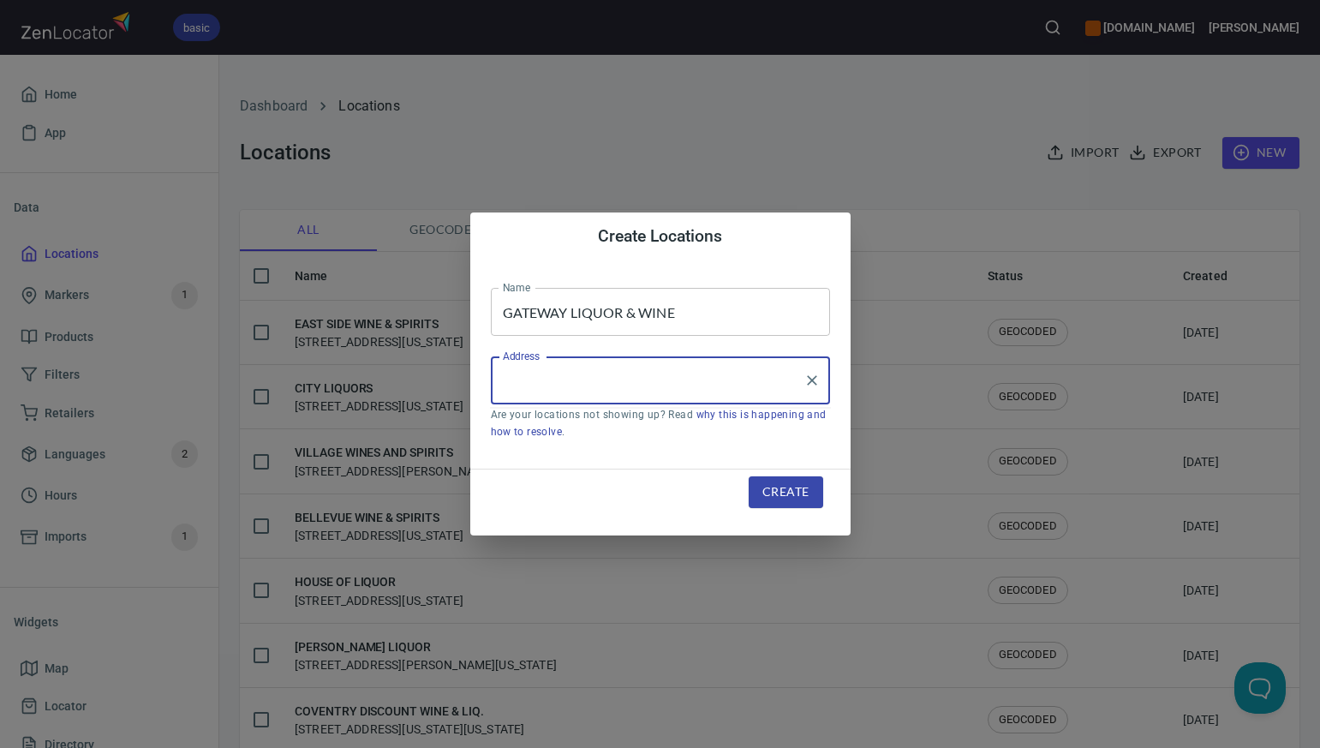
click at [506, 386] on input "Address" at bounding box center [648, 380] width 298 height 33
paste input "3751 TOWER ROAD, UNIT E, AURORA, CO80011"
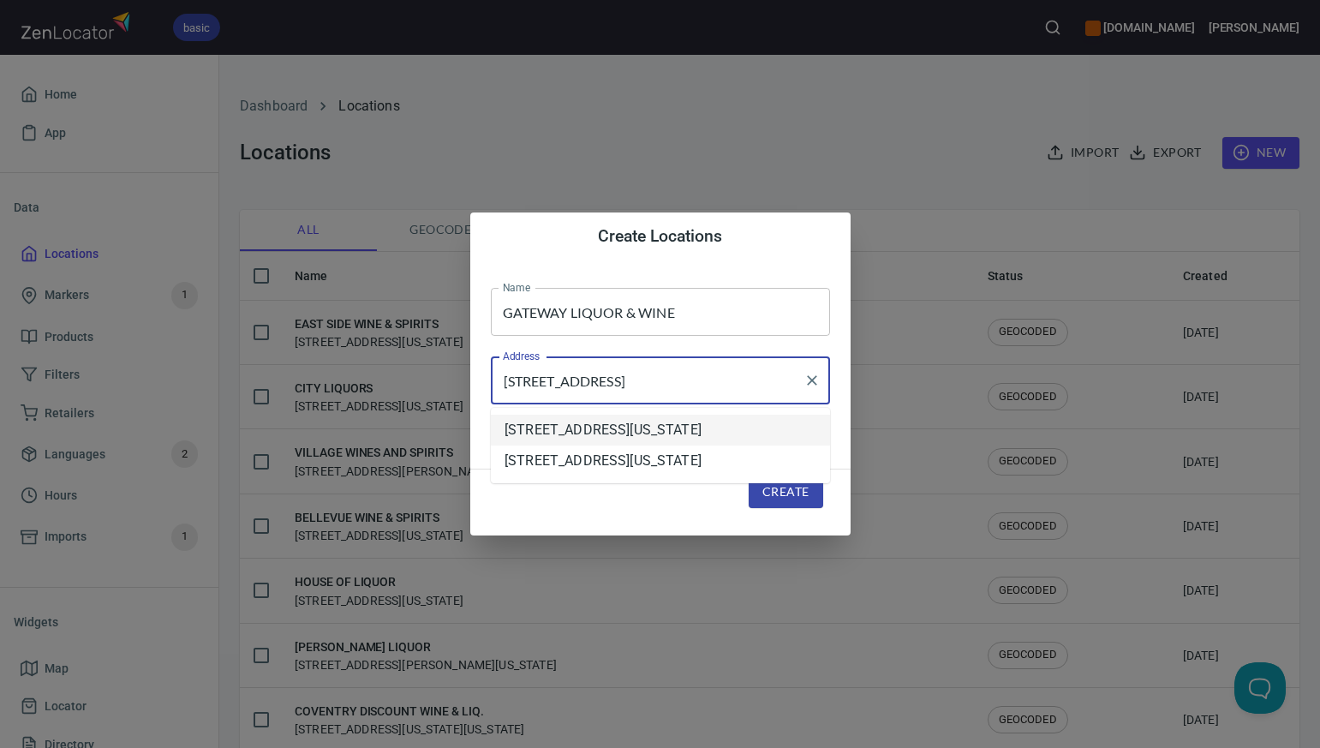
click at [564, 429] on li "3751 Tower Road, Aurora District, Colorado, United States" at bounding box center [660, 430] width 339 height 31
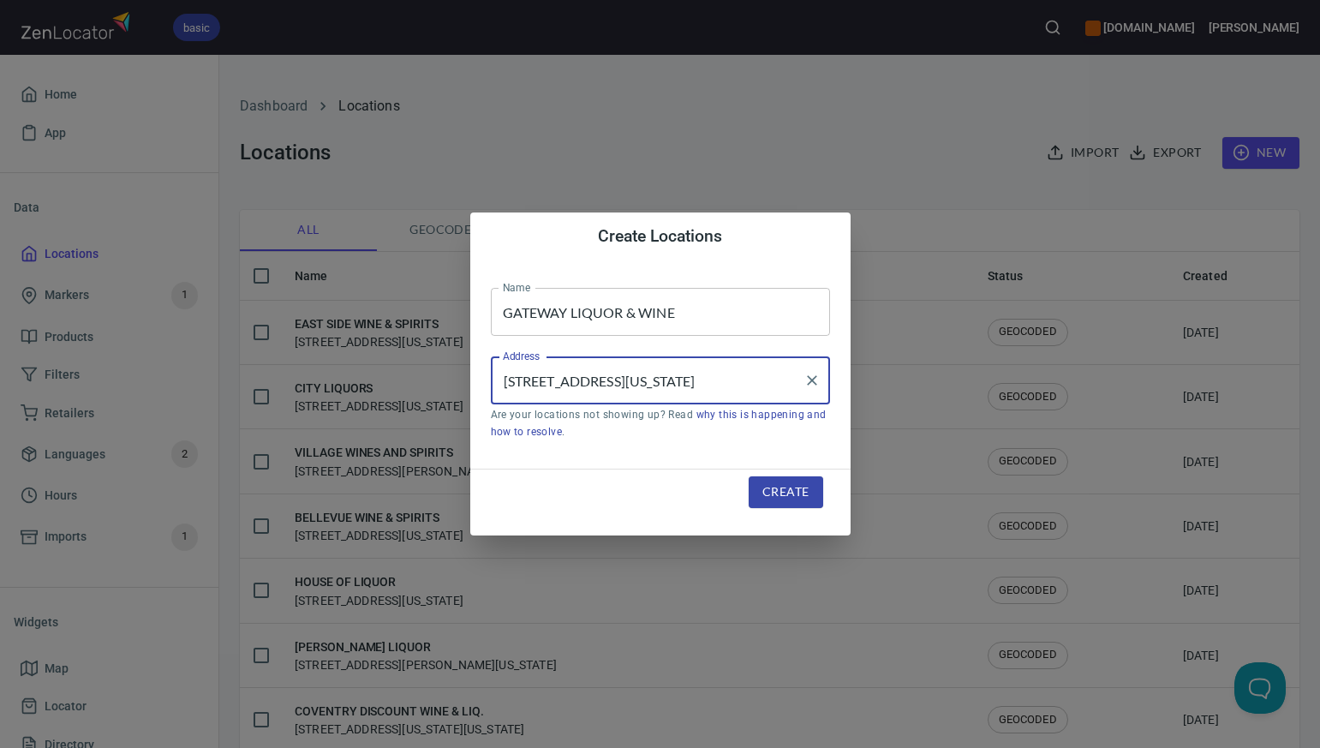
type input "3751 Tower Road, Aurora District, Colorado, United States"
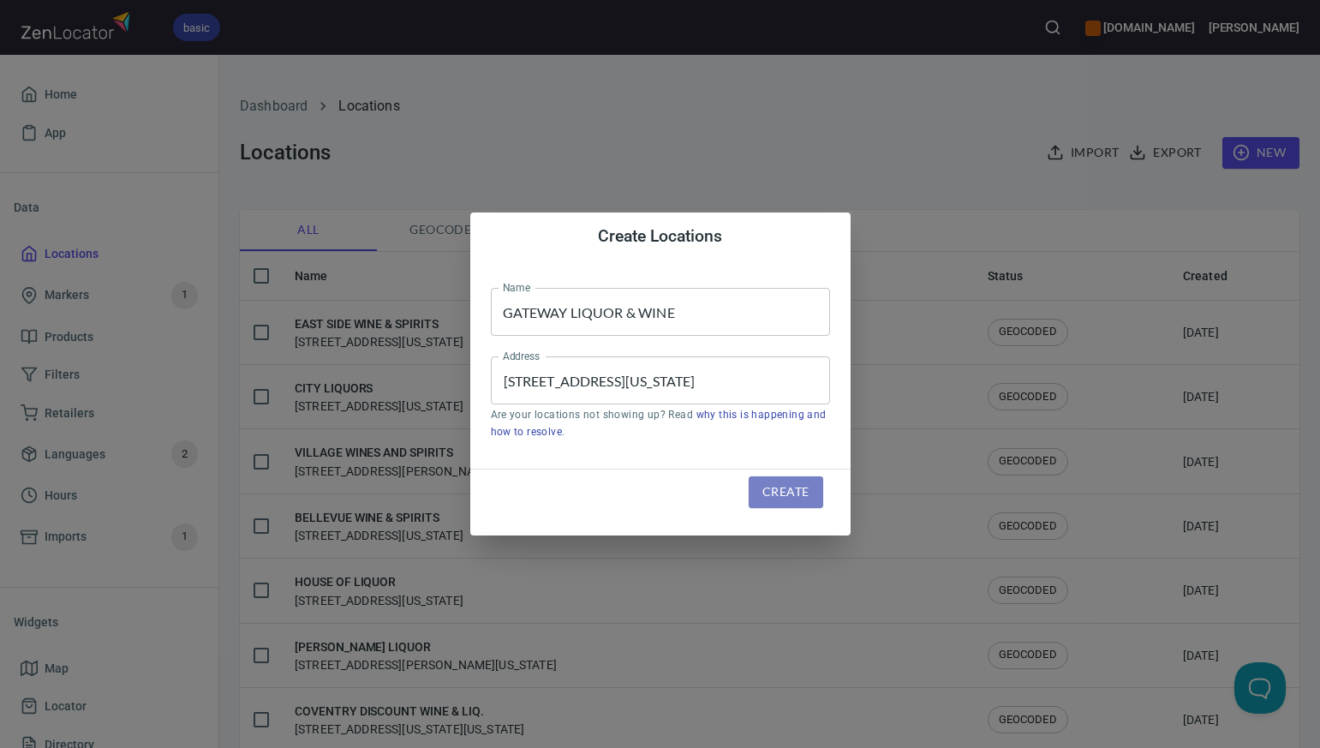
click at [790, 497] on span "Create" at bounding box center [786, 492] width 46 height 21
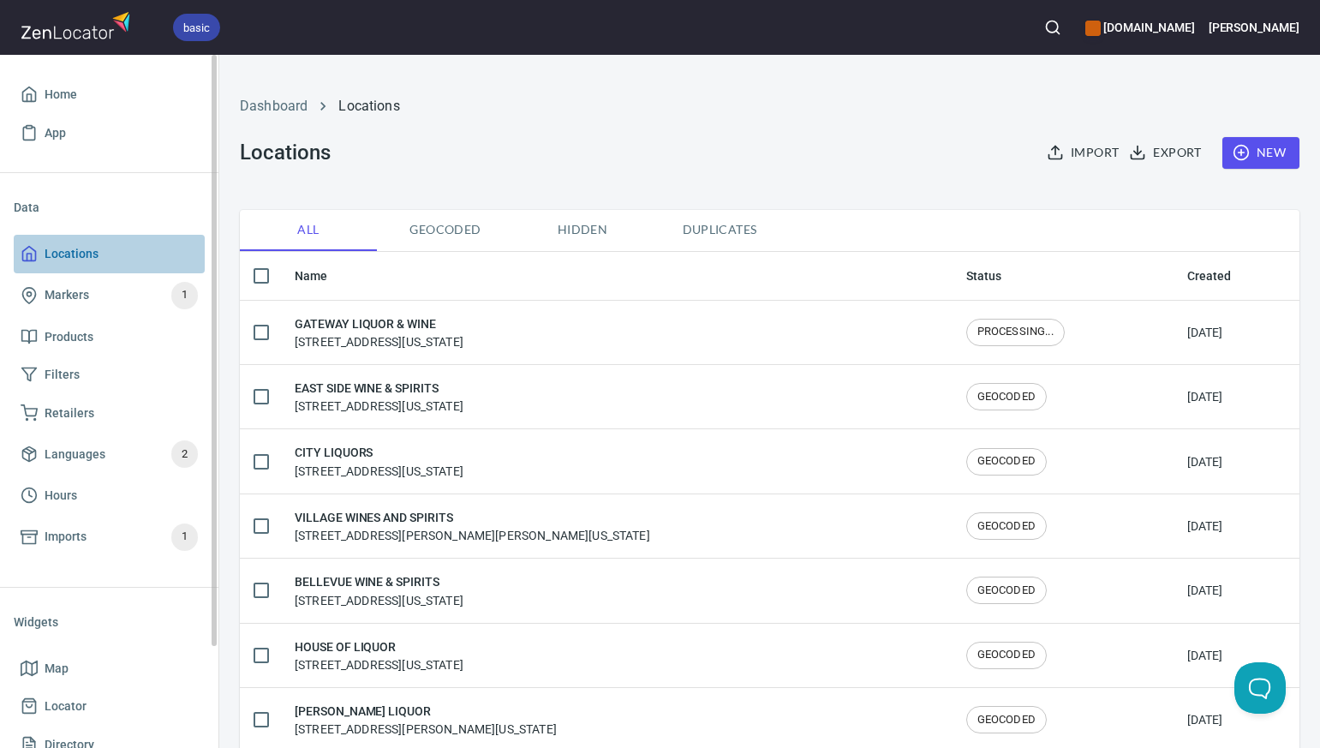
click at [117, 249] on span "Locations" at bounding box center [109, 253] width 177 height 21
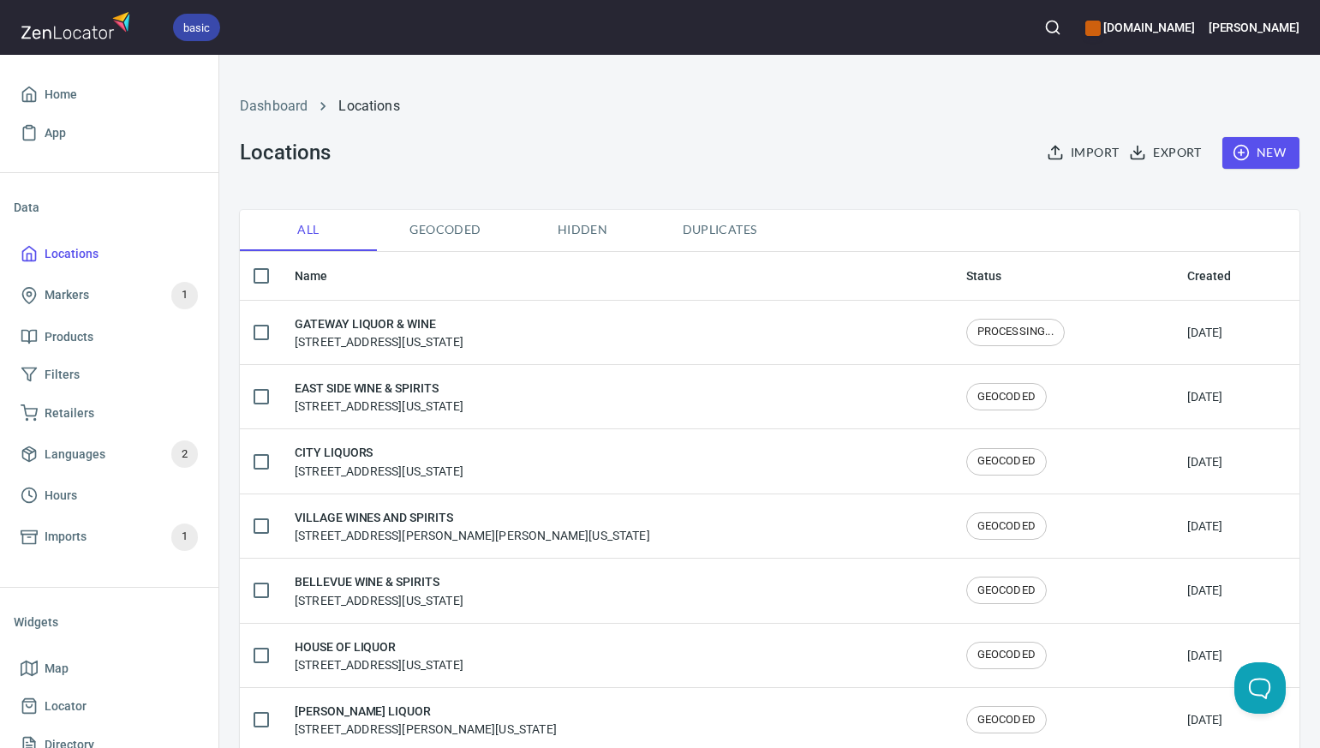
click at [1275, 154] on span "New" at bounding box center [1261, 152] width 50 height 21
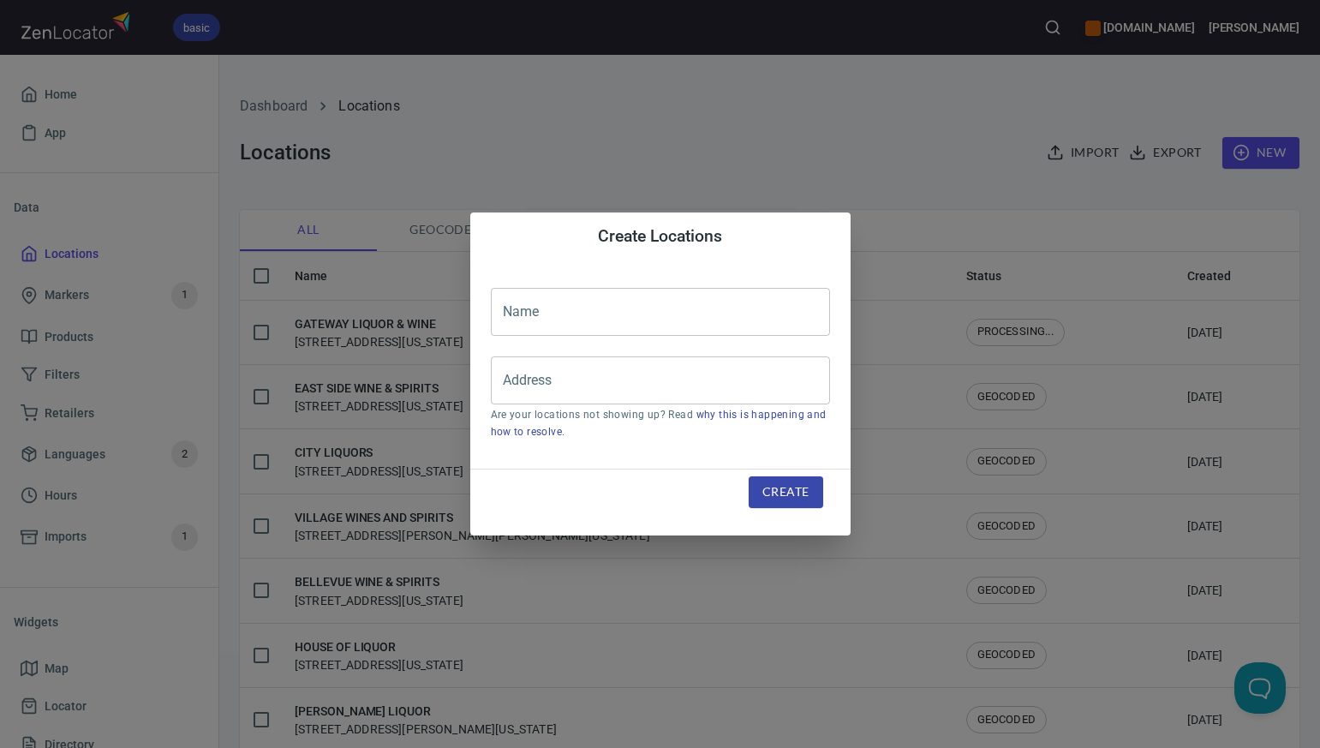
click at [515, 316] on input "text" at bounding box center [660, 312] width 339 height 48
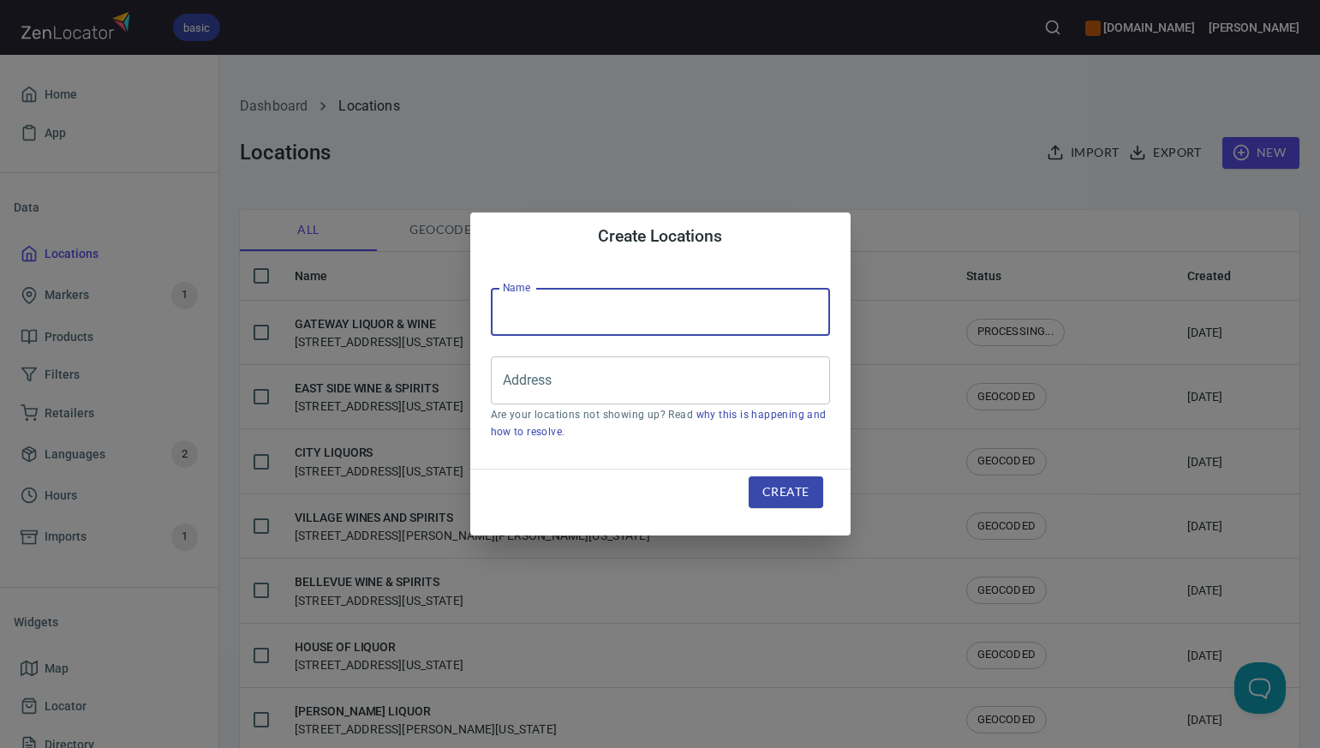
paste input "PARKWAY DISCOUNT LIQUOR"
type input "PARKWAY DISCOUNT LIQUOR"
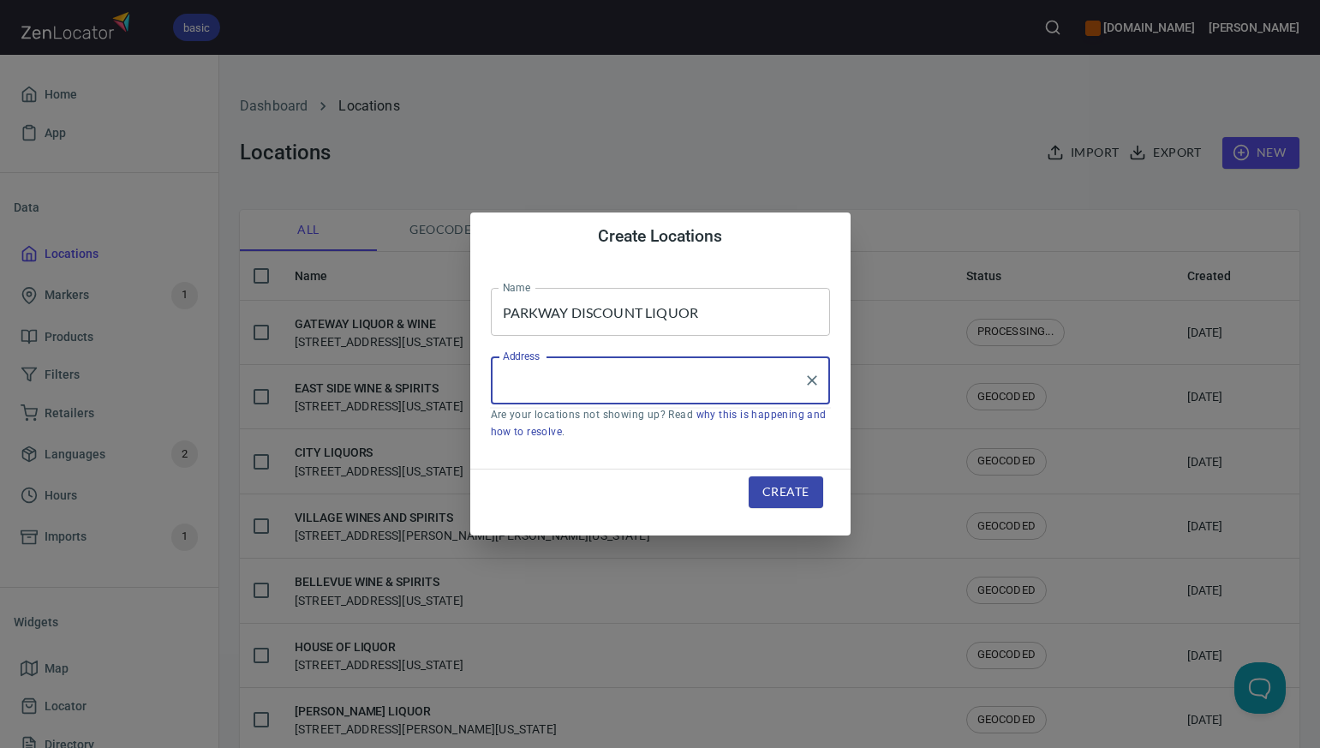
click at [509, 386] on input "Address" at bounding box center [648, 380] width 298 height 33
paste input "6075 PARKWAY DR. #101, , COMMERCE CITY, CO80022"
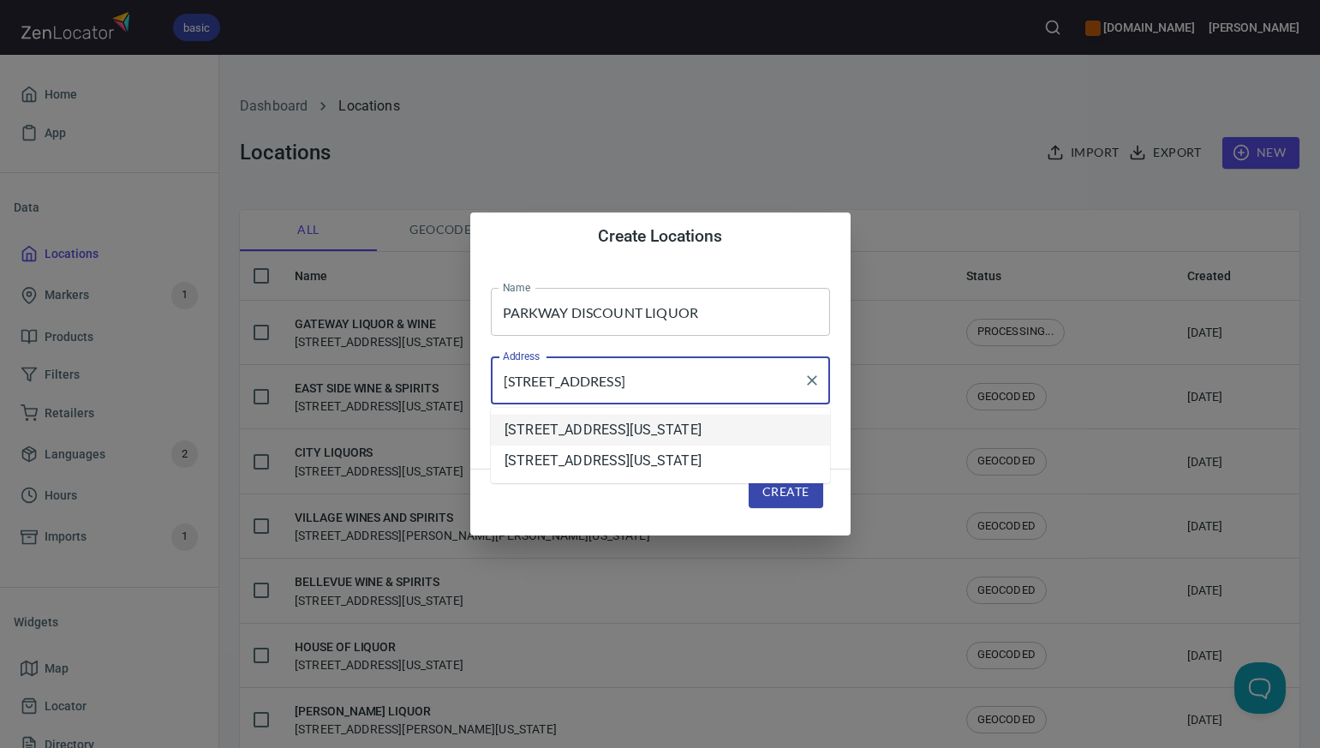
click at [542, 441] on li "6075 Parkway Drive, Commerce City, Colorado, United States" at bounding box center [660, 430] width 339 height 31
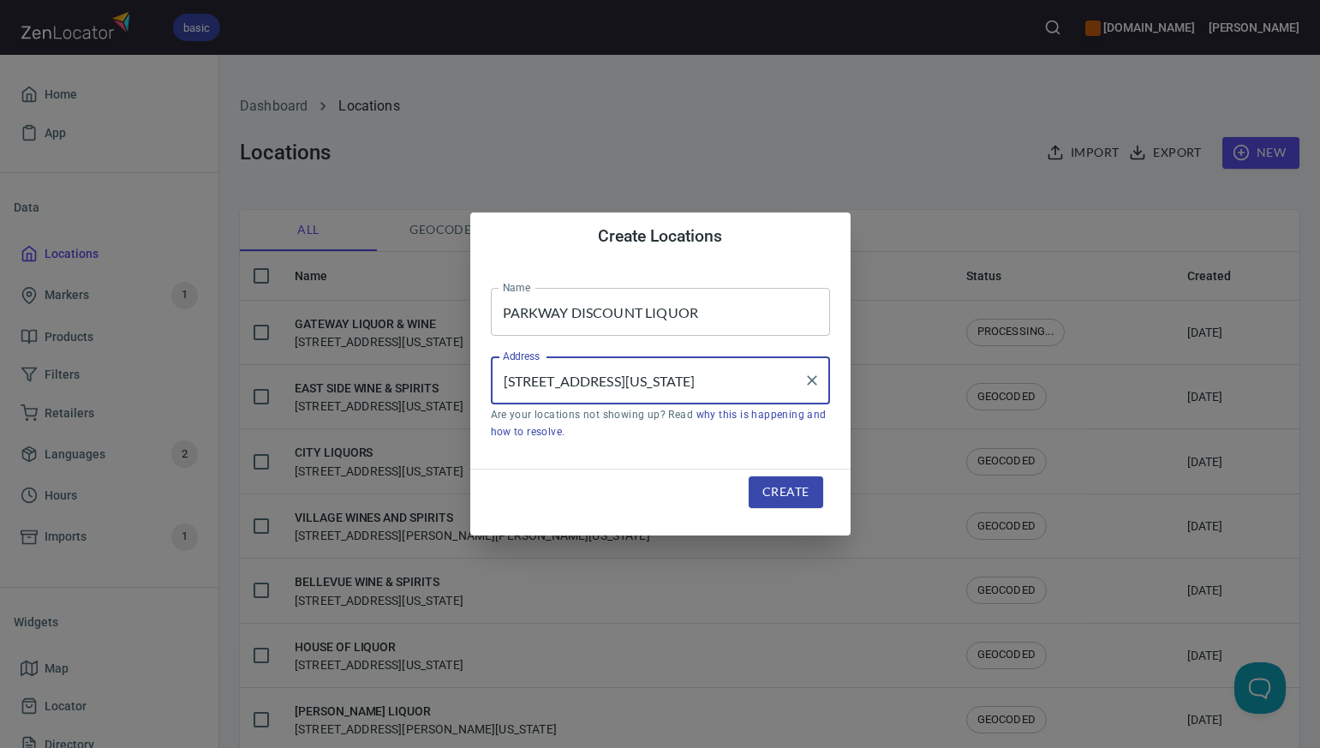
type input "6075 Parkway Drive, Commerce City, Colorado, United States"
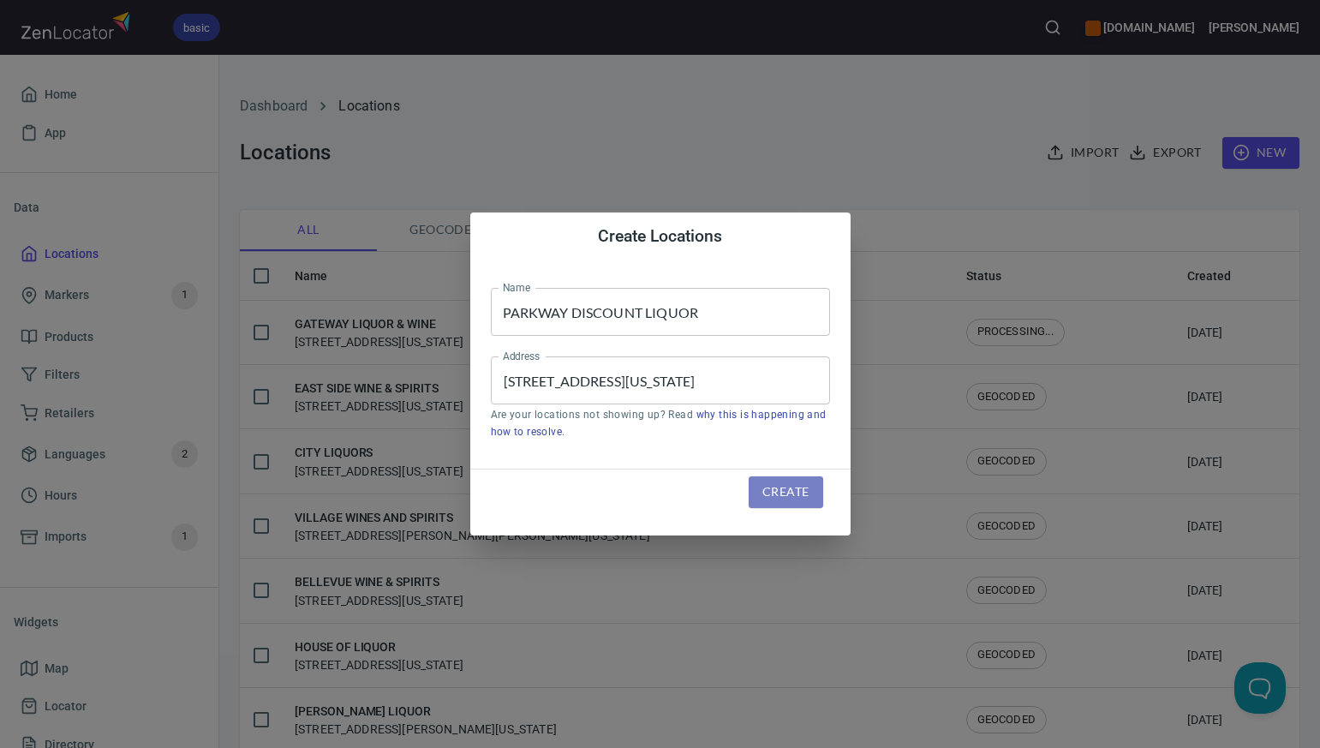
scroll to position [0, 0]
click at [774, 491] on span "Create" at bounding box center [786, 492] width 46 height 21
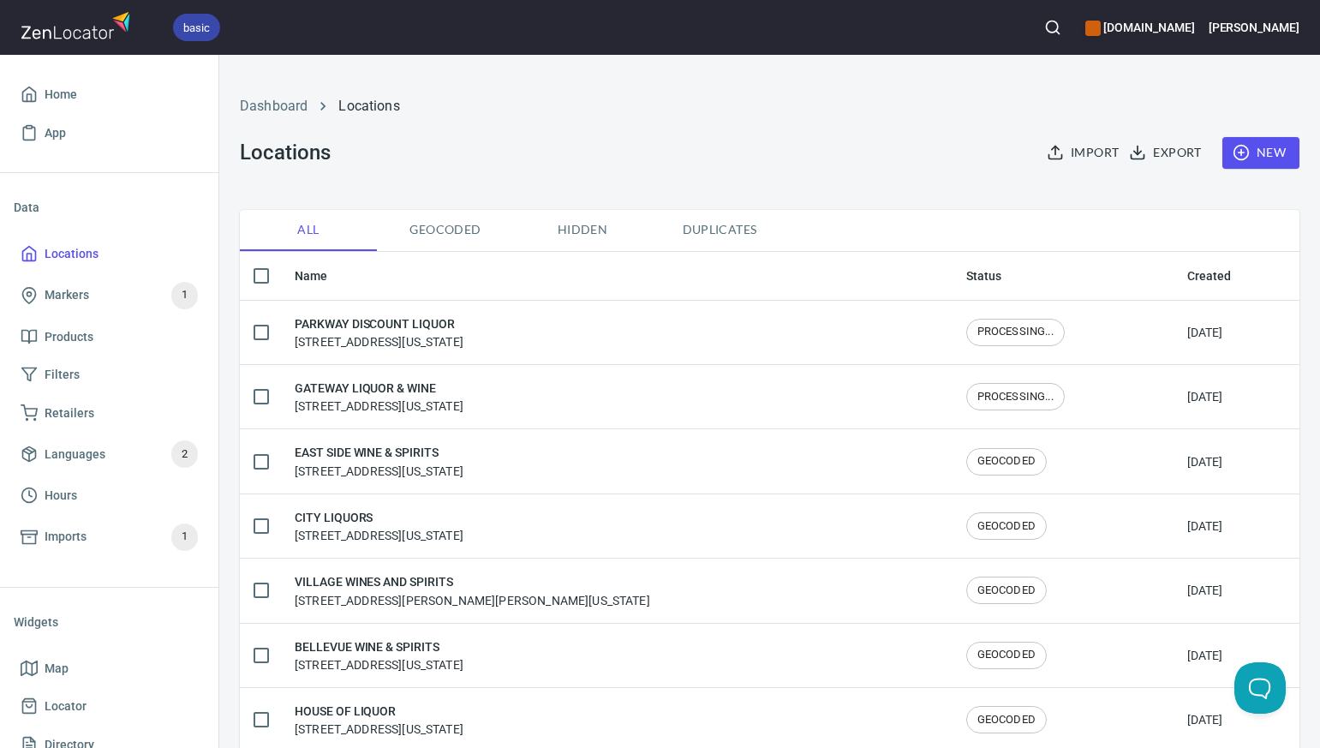
click at [1266, 151] on span "New" at bounding box center [1261, 152] width 50 height 21
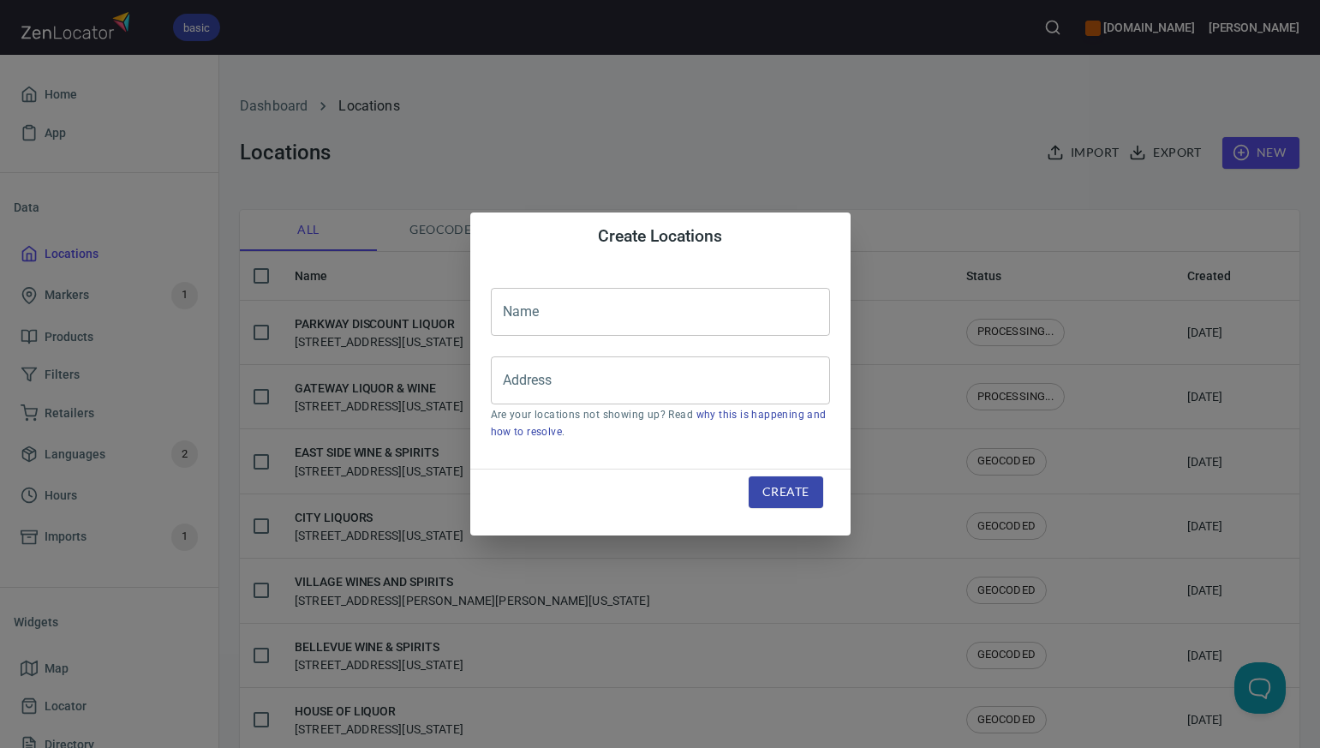
click at [535, 316] on input "text" at bounding box center [660, 312] width 339 height 48
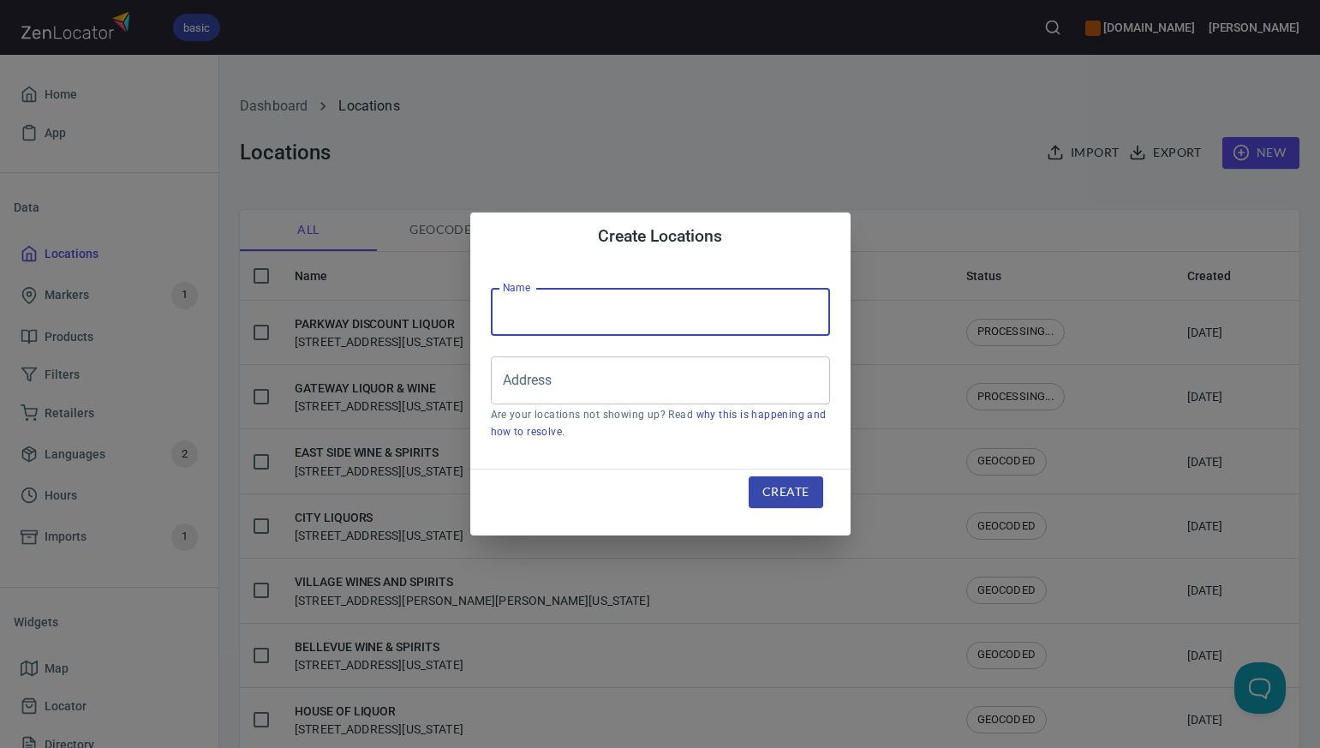
paste input "LIME @ WINTER PARK-EFT"
type input "LIME @ WINTER PARK"
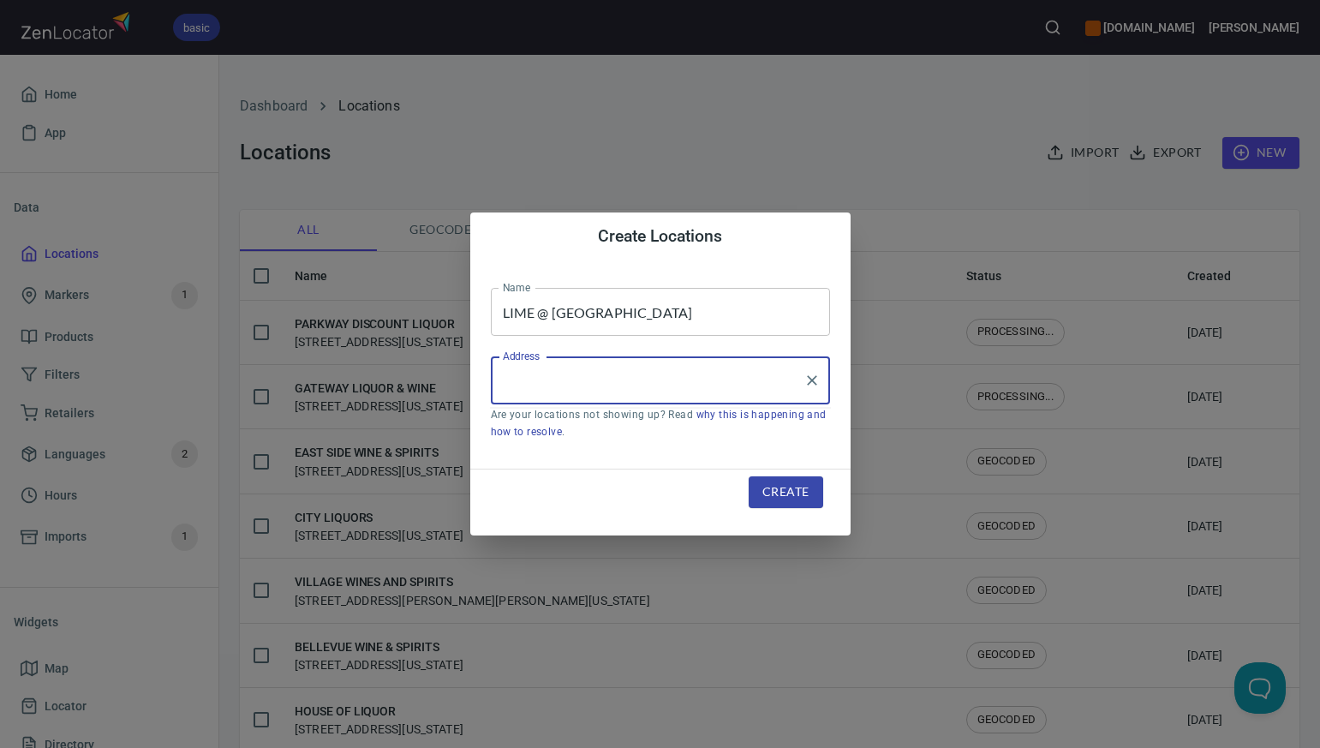
click at [512, 381] on input "Address" at bounding box center [648, 380] width 298 height 33
paste input "135 WINTER PARK DR, 135 PARRY PEAK WY UNIT 33, WINTER PARK, CO80482"
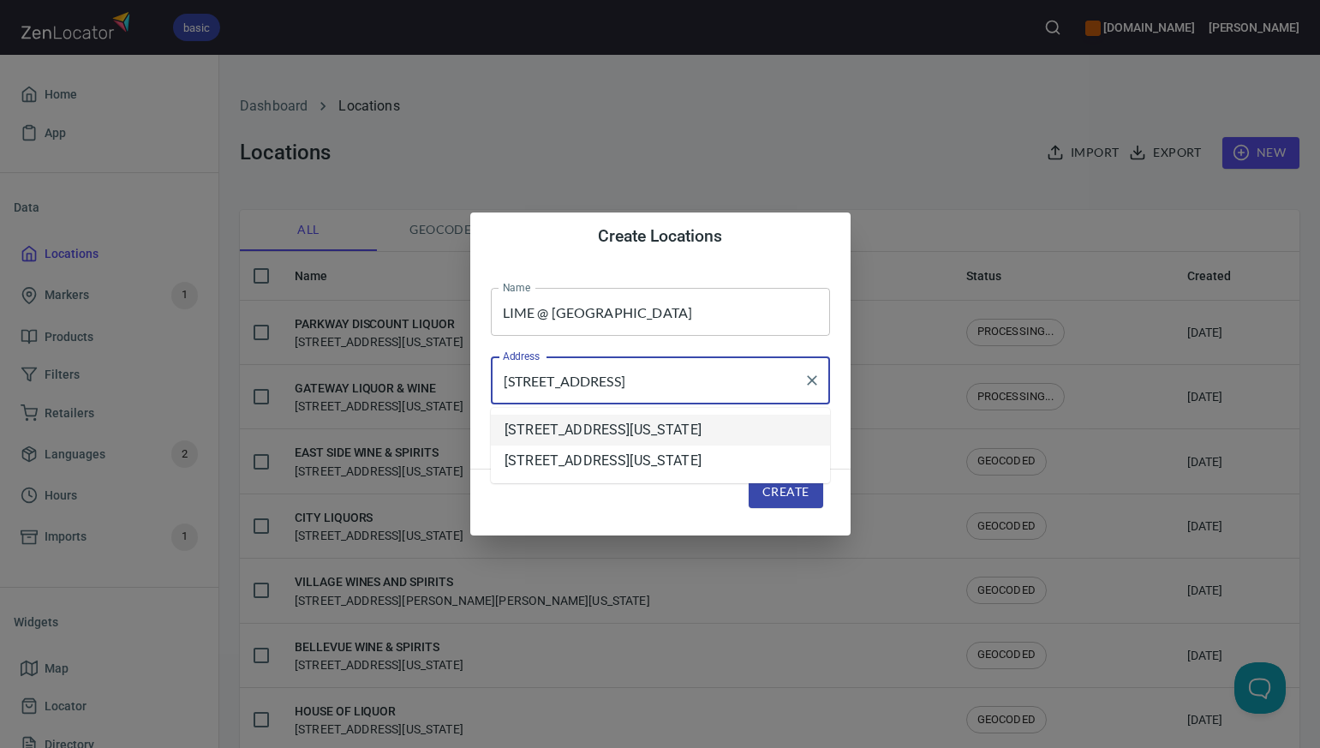
click at [554, 435] on li "135 Parry Peak Way, Winter Park, Colorado, United States" at bounding box center [660, 430] width 339 height 31
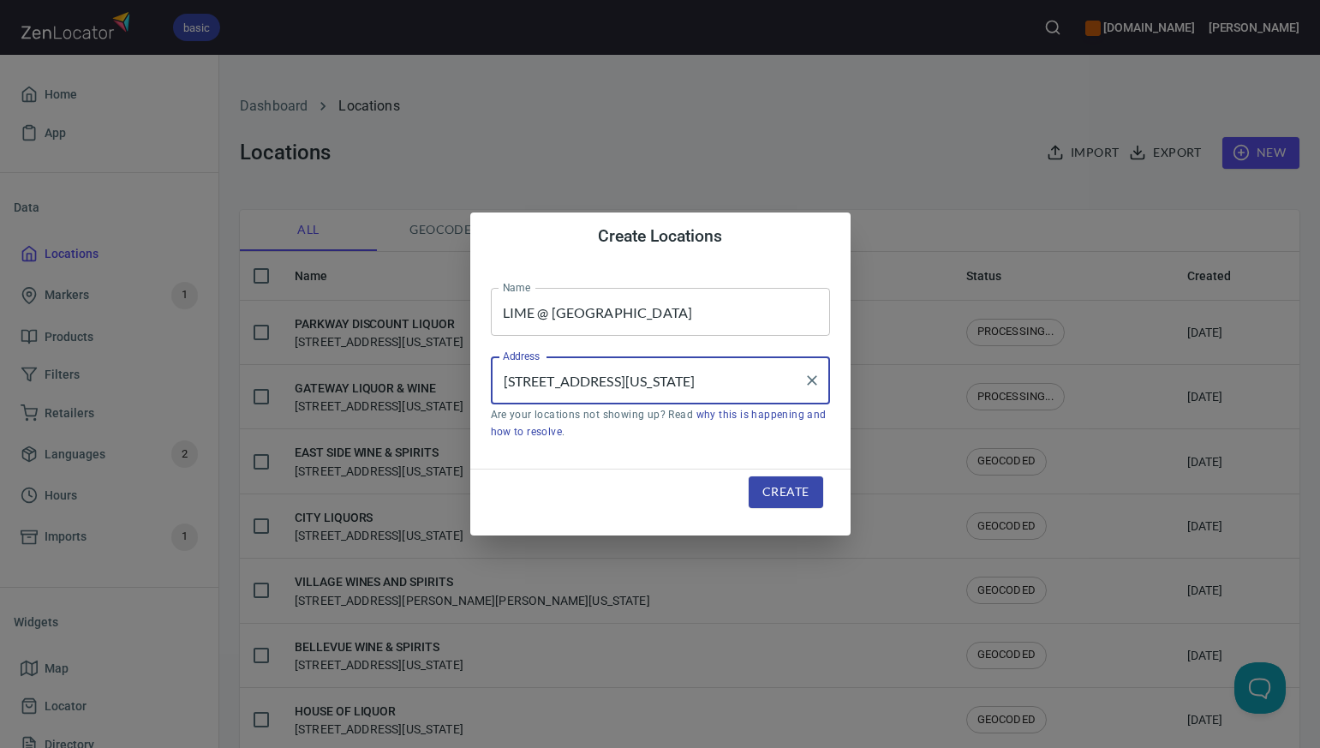
type input "135 Parry Peak Way, Winter Park, Colorado, United States"
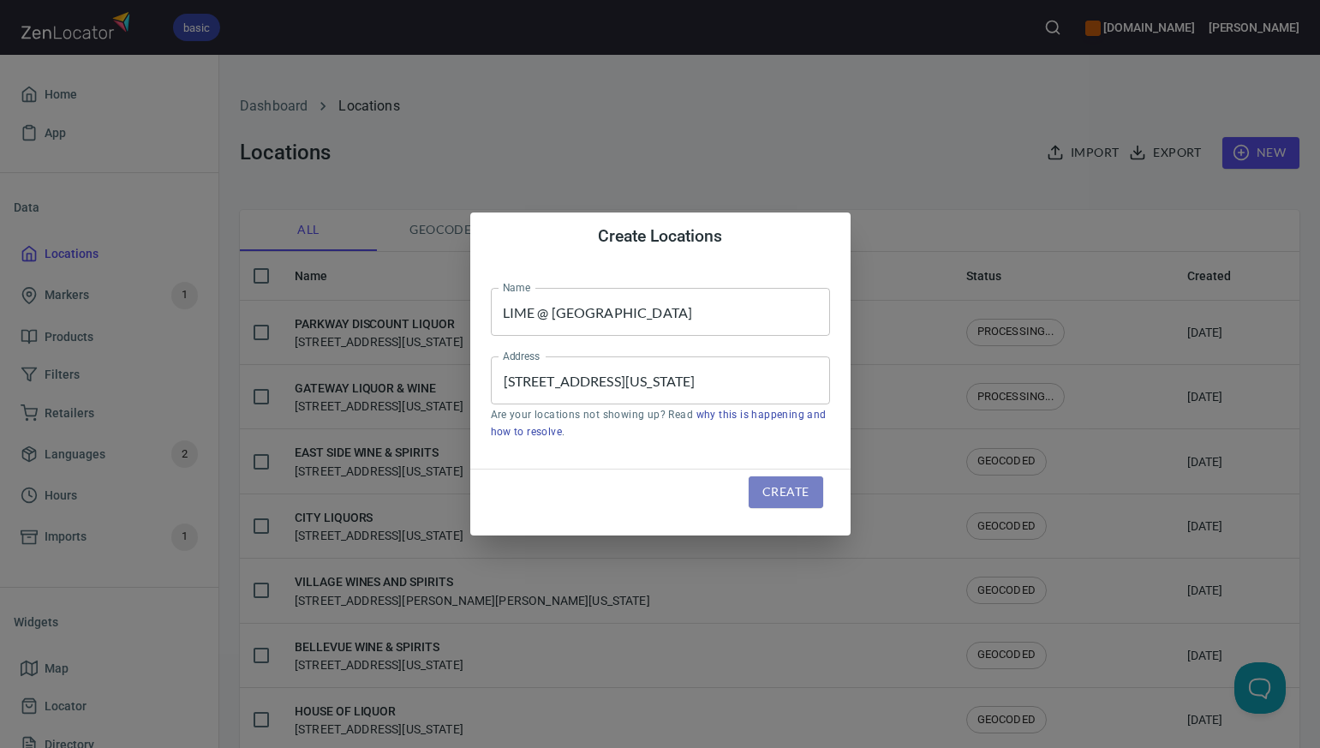
scroll to position [0, 0]
click at [769, 491] on span "Create" at bounding box center [786, 492] width 46 height 21
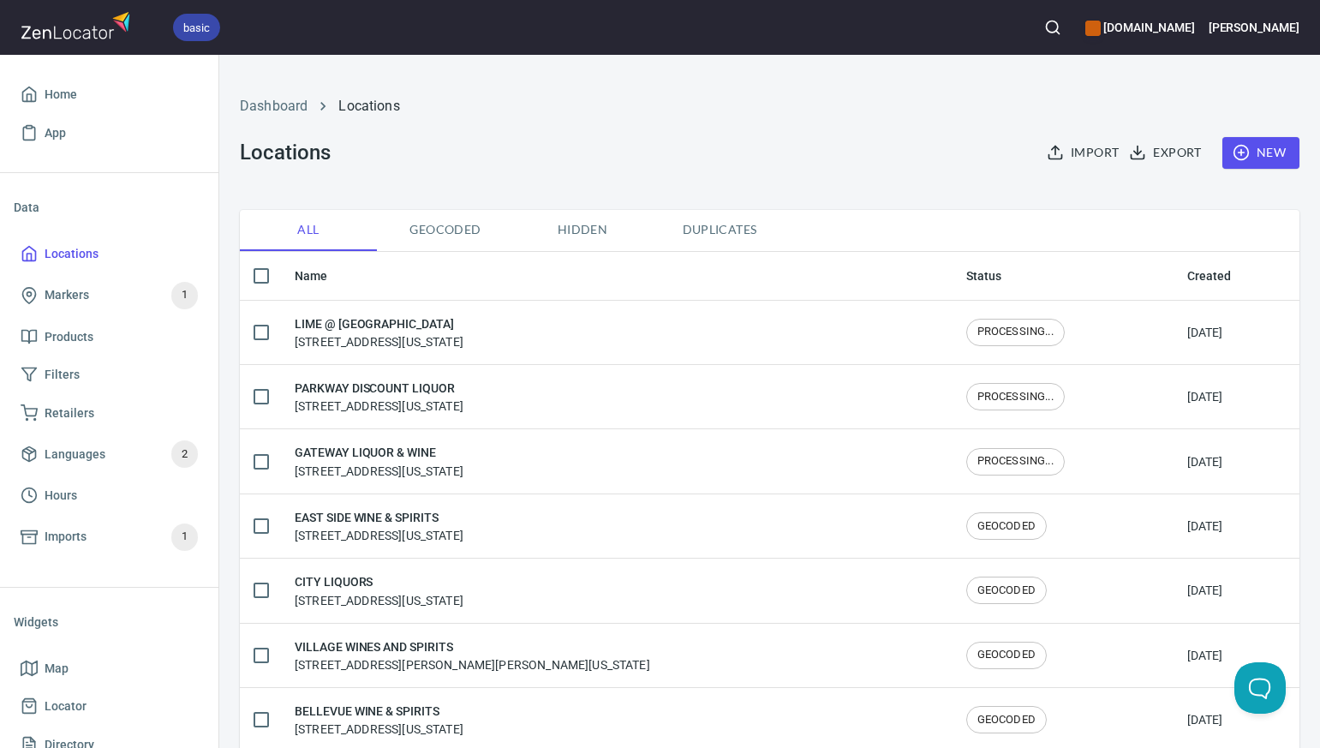
click at [1266, 153] on span "New" at bounding box center [1261, 152] width 50 height 21
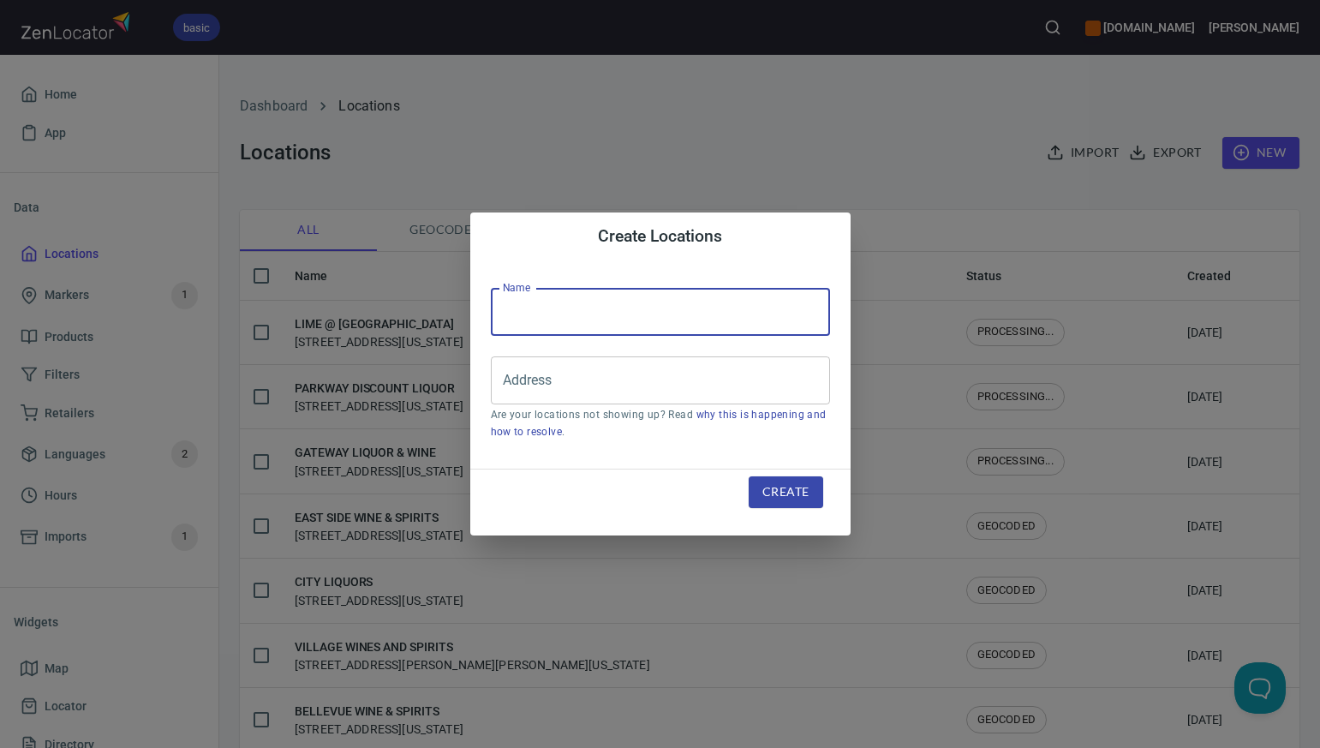
click at [509, 313] on input "text" at bounding box center [660, 312] width 339 height 48
paste input "DENVER LIQUOR OUTLET"
type input "DENVER LIQUOR OUTLET"
click at [520, 383] on input "Address" at bounding box center [648, 380] width 298 height 33
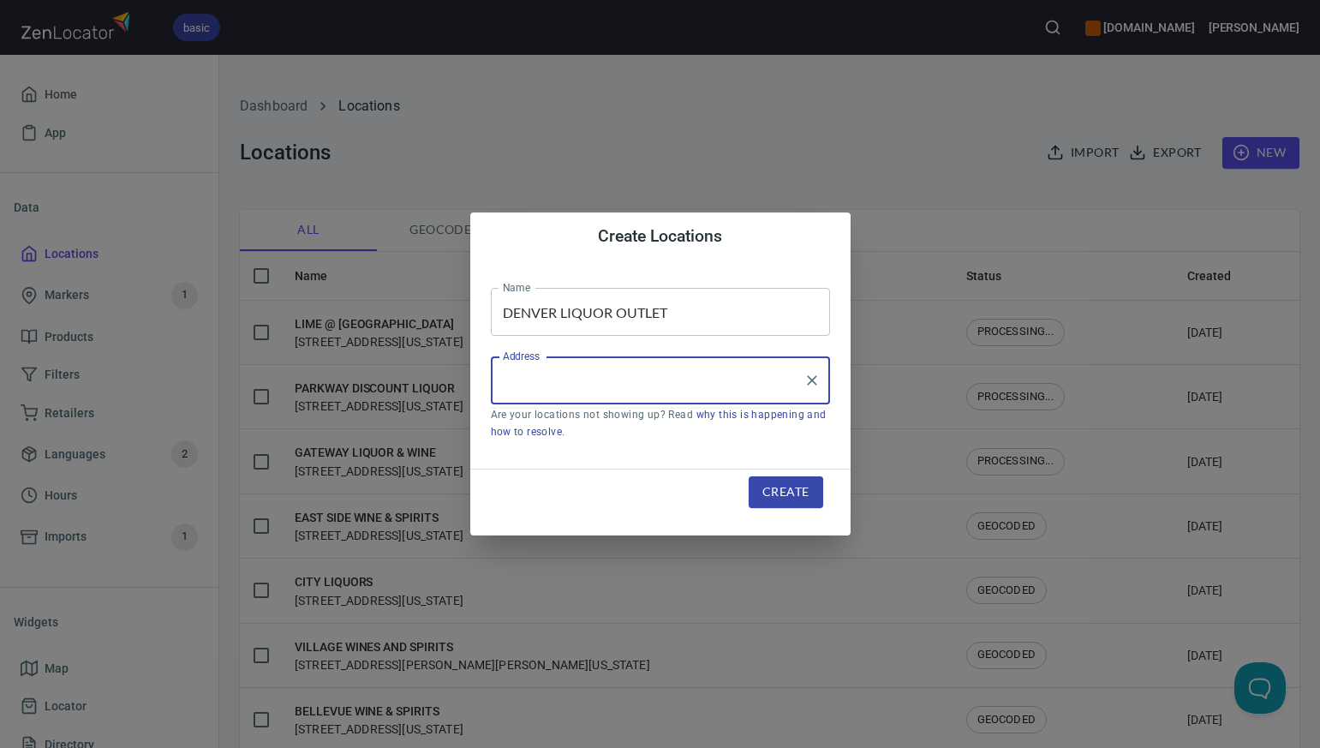
paste input "900 E 104TH AVE, , THORNTON, CO80233"
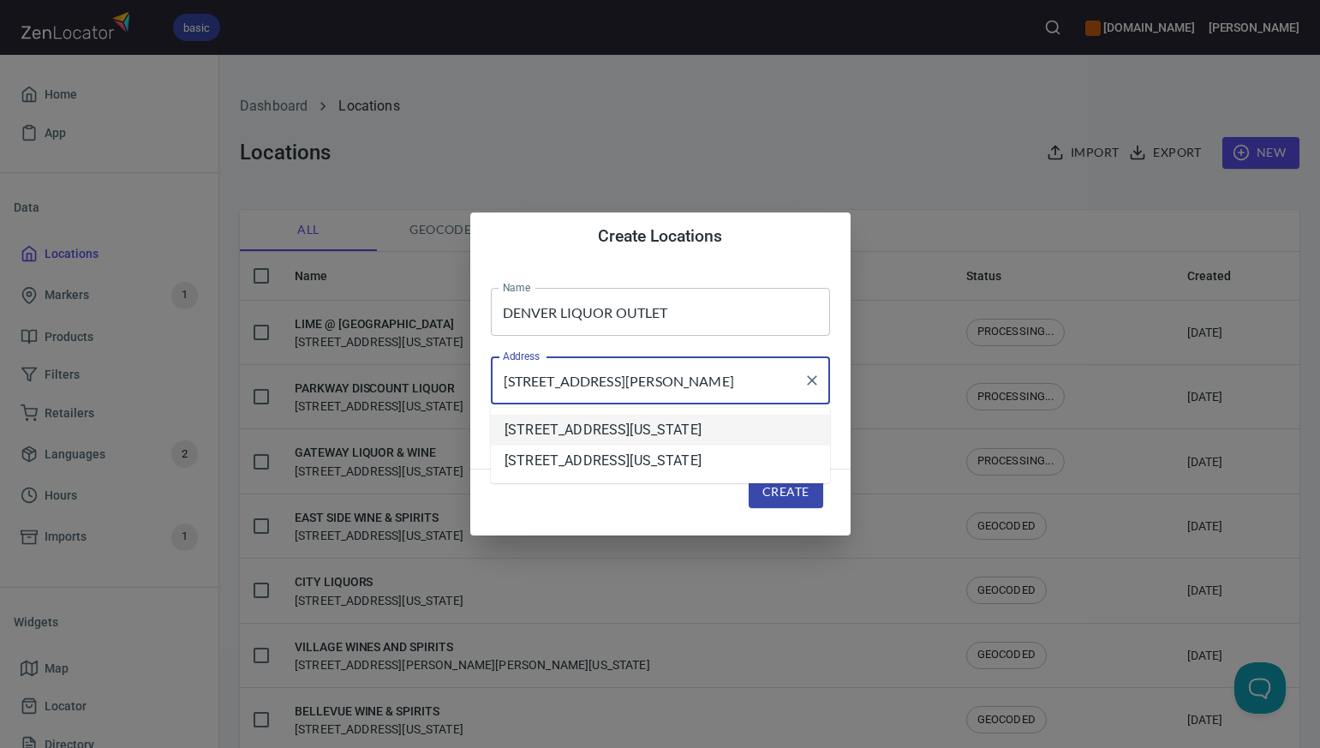
click at [548, 435] on li "900 East 104th Avenue, Northglenn, Colorado, United States" at bounding box center [660, 430] width 339 height 31
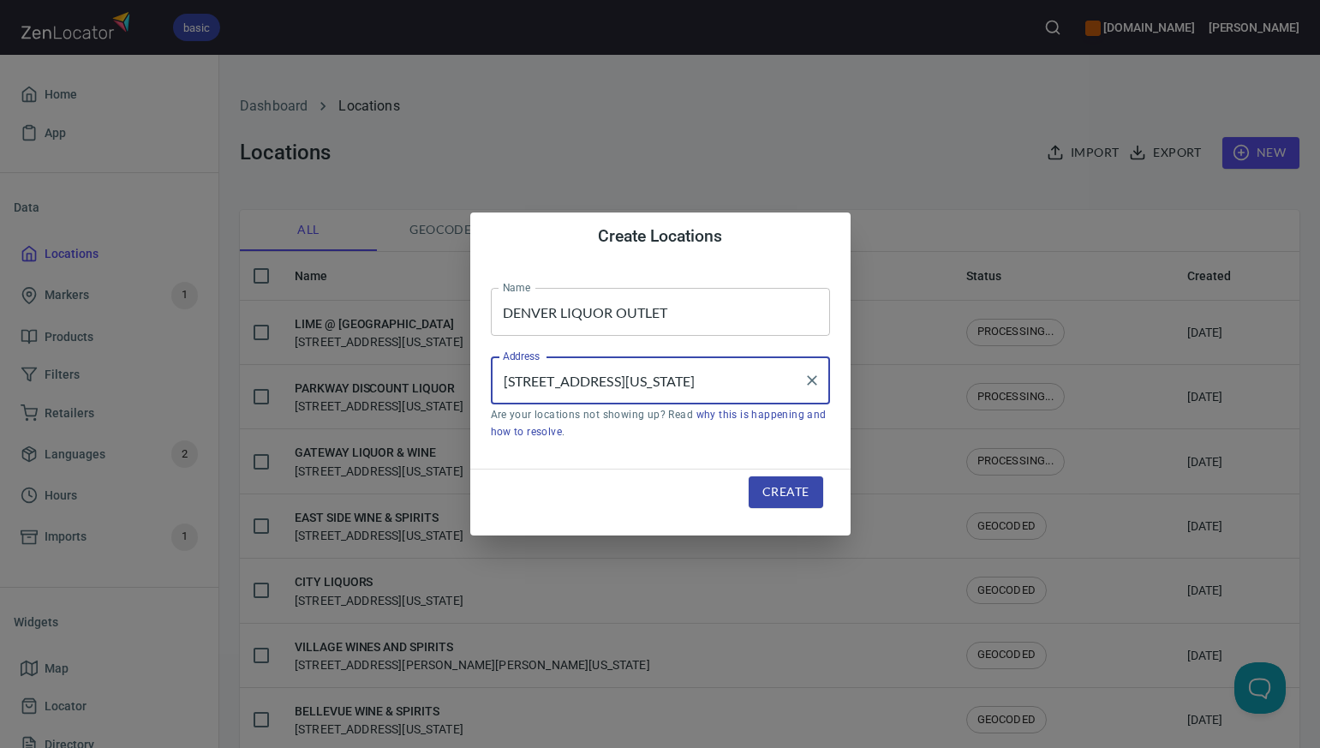
type input "900 East 104th Avenue, Northglenn, Colorado, United States"
click at [781, 494] on span "Create" at bounding box center [786, 492] width 46 height 21
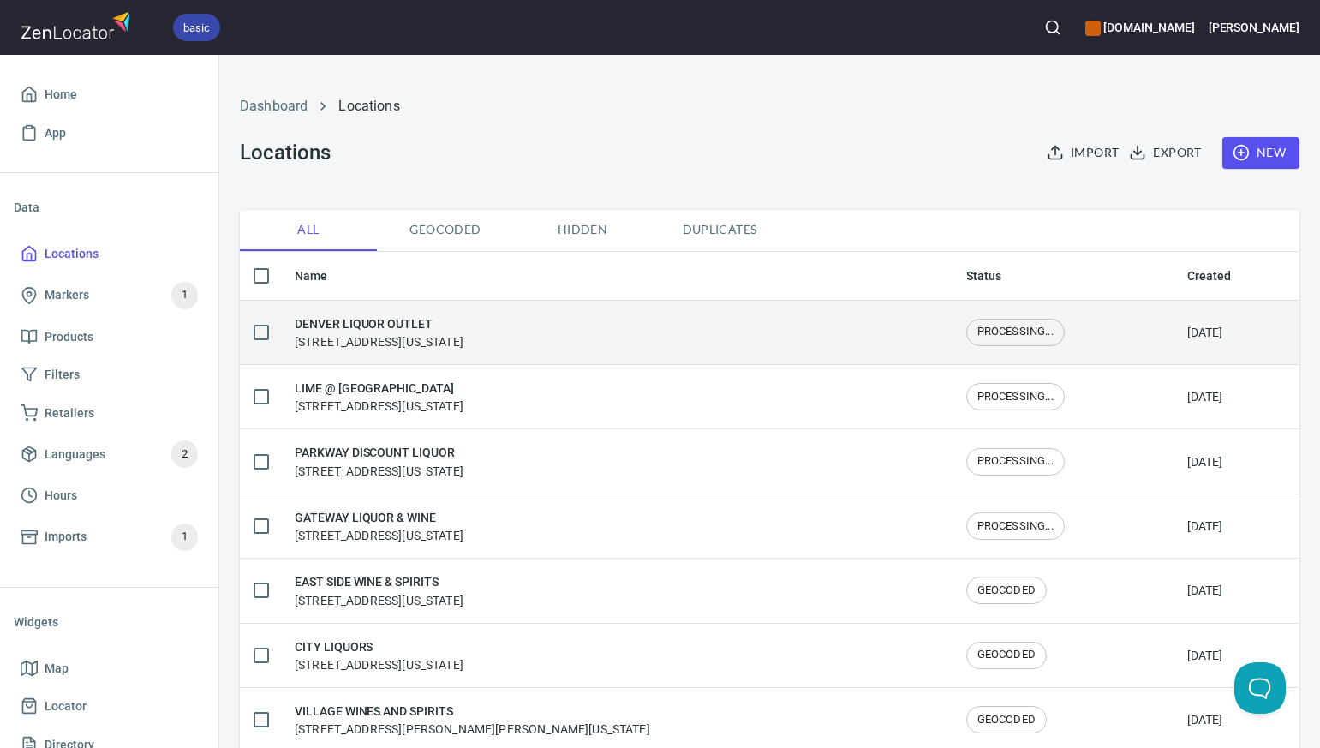
click at [393, 320] on h6 "DENVER LIQUOR OUTLET" at bounding box center [379, 323] width 169 height 19
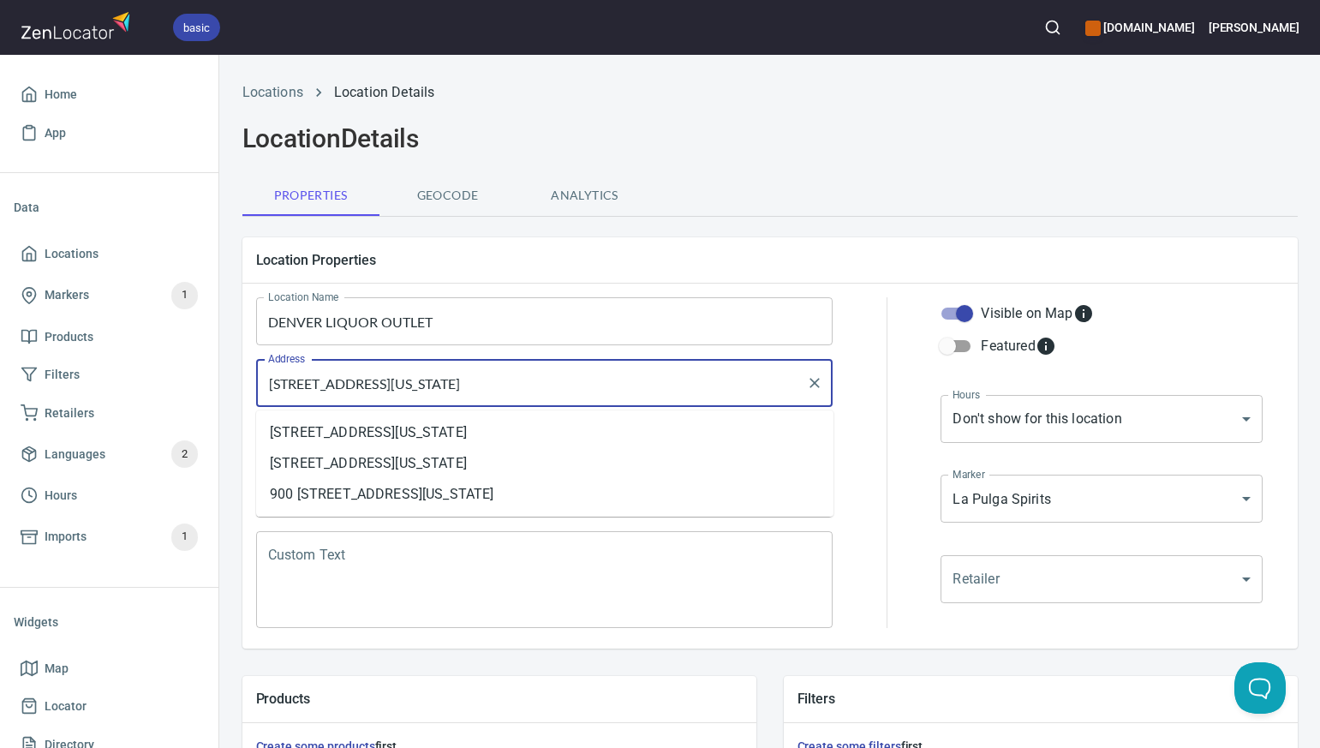
click at [637, 383] on input "900 East 104th Avenue, Northglenn, Colorado, United States" at bounding box center [532, 383] width 536 height 33
click at [578, 462] on li "900 East 104th Avenue, Thornton, Colorado, United States" at bounding box center [544, 463] width 577 height 31
type input "900 East 104th Avenue, Thornton, Colorado, United States"
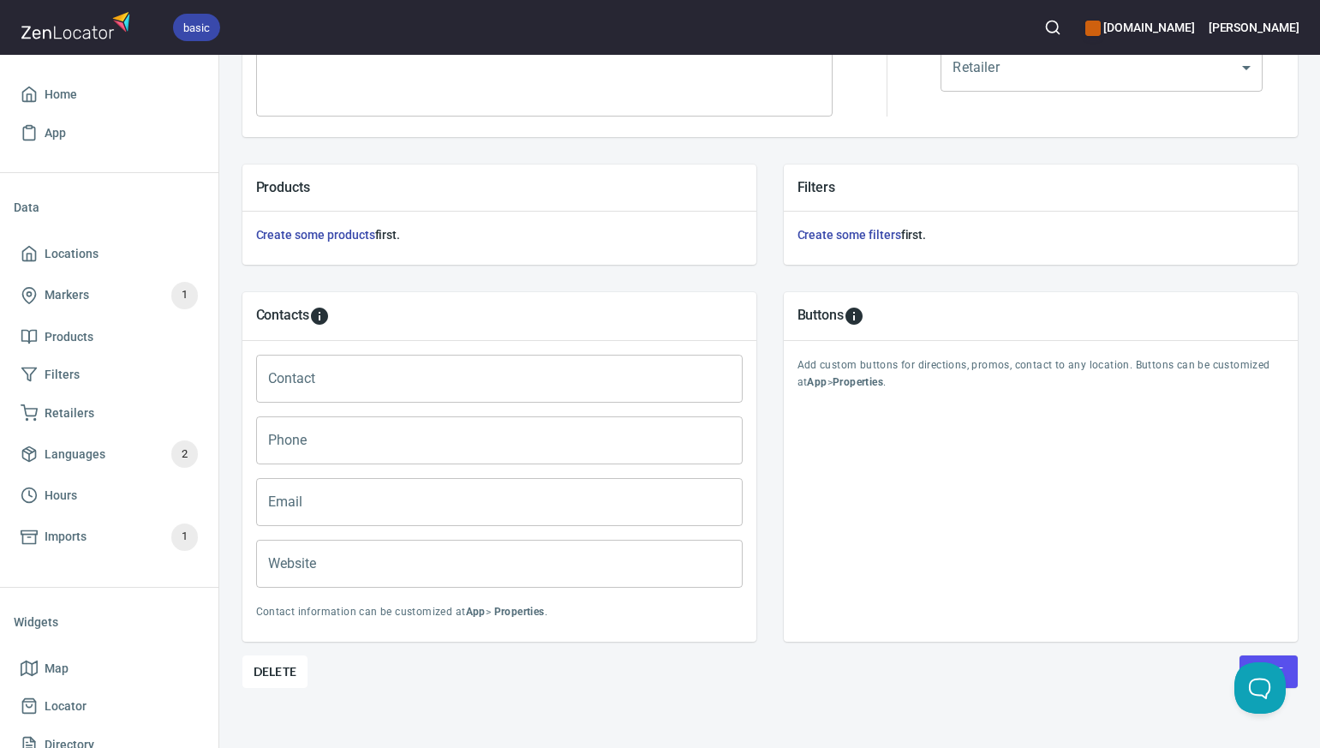
scroll to position [527, 0]
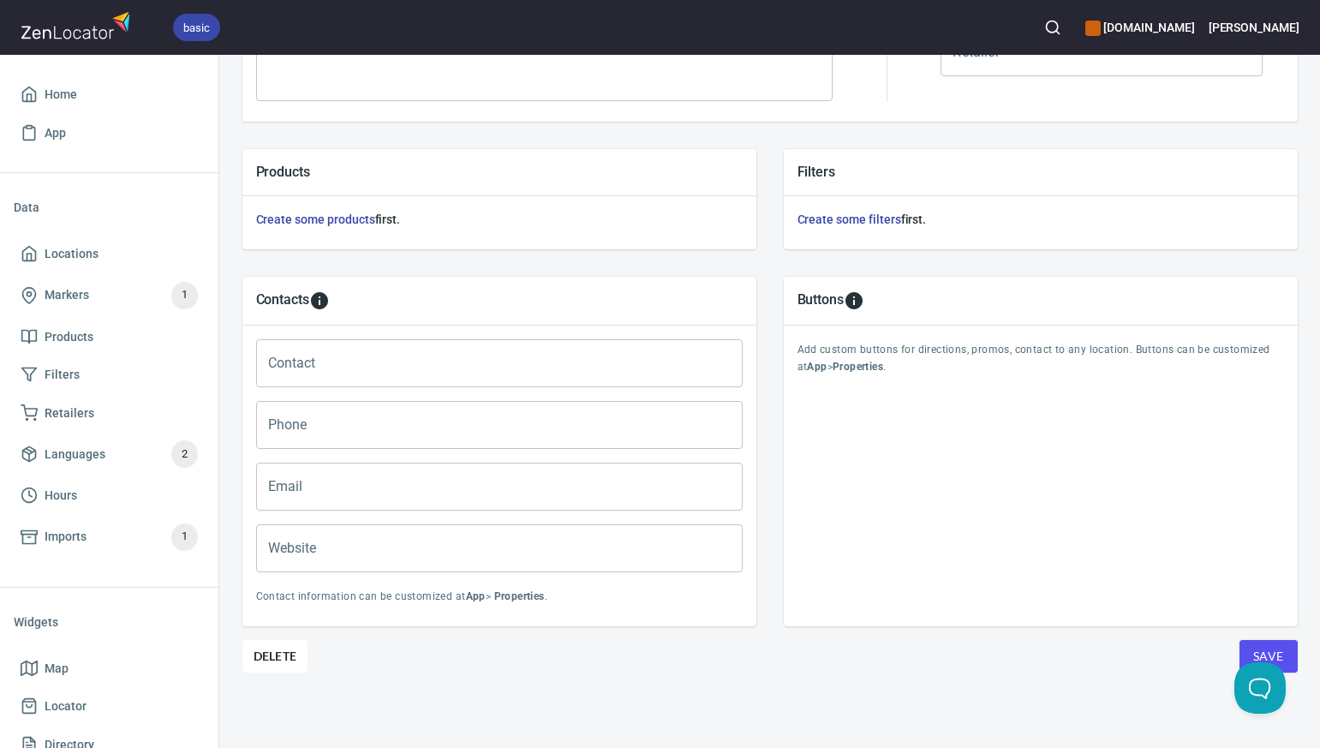
click at [1252, 650] on button "Save" at bounding box center [1269, 656] width 58 height 33
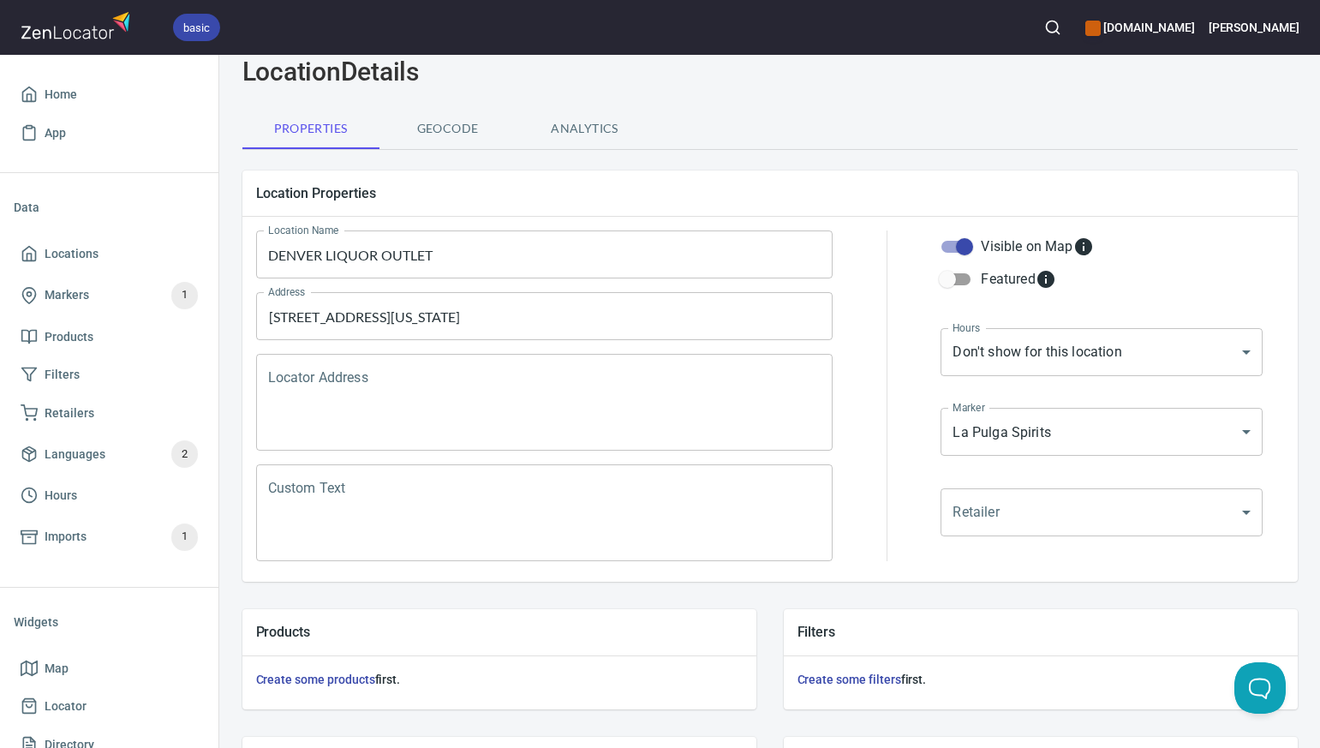
scroll to position [0, 0]
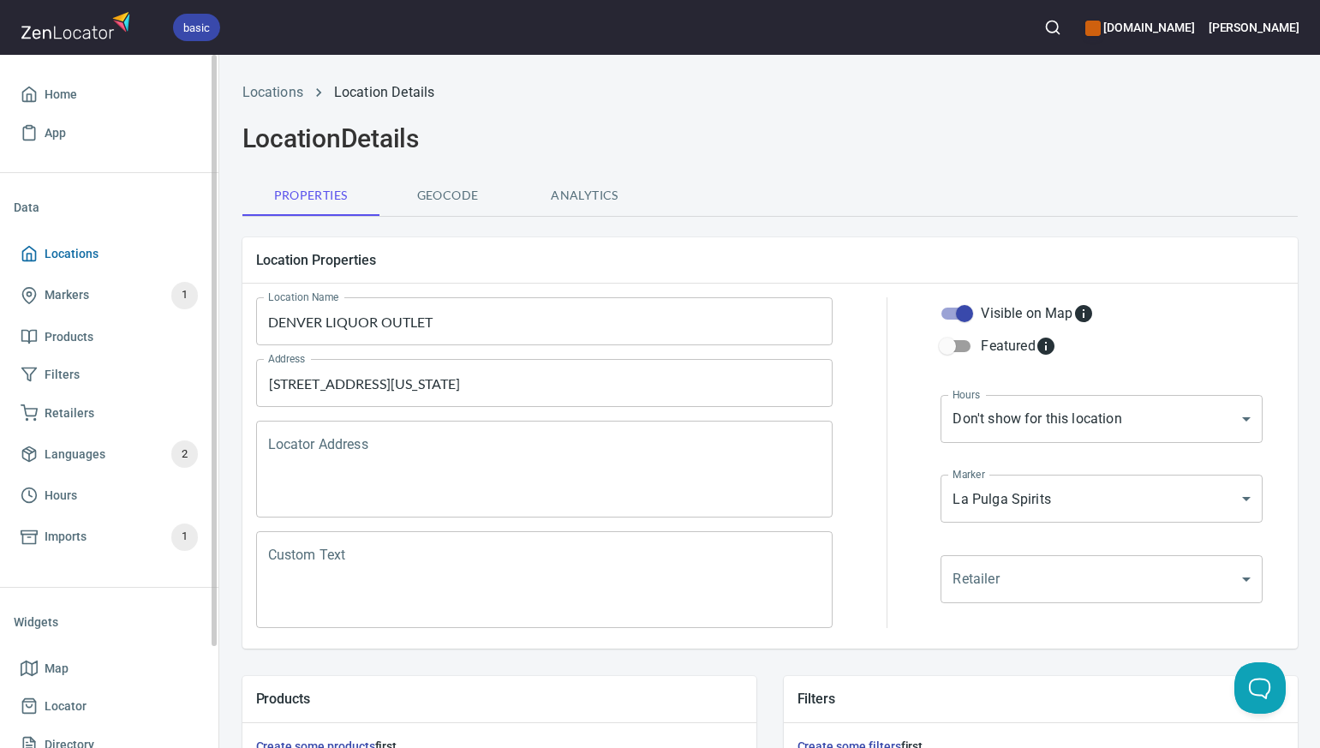
click at [145, 244] on span "Locations" at bounding box center [109, 253] width 177 height 21
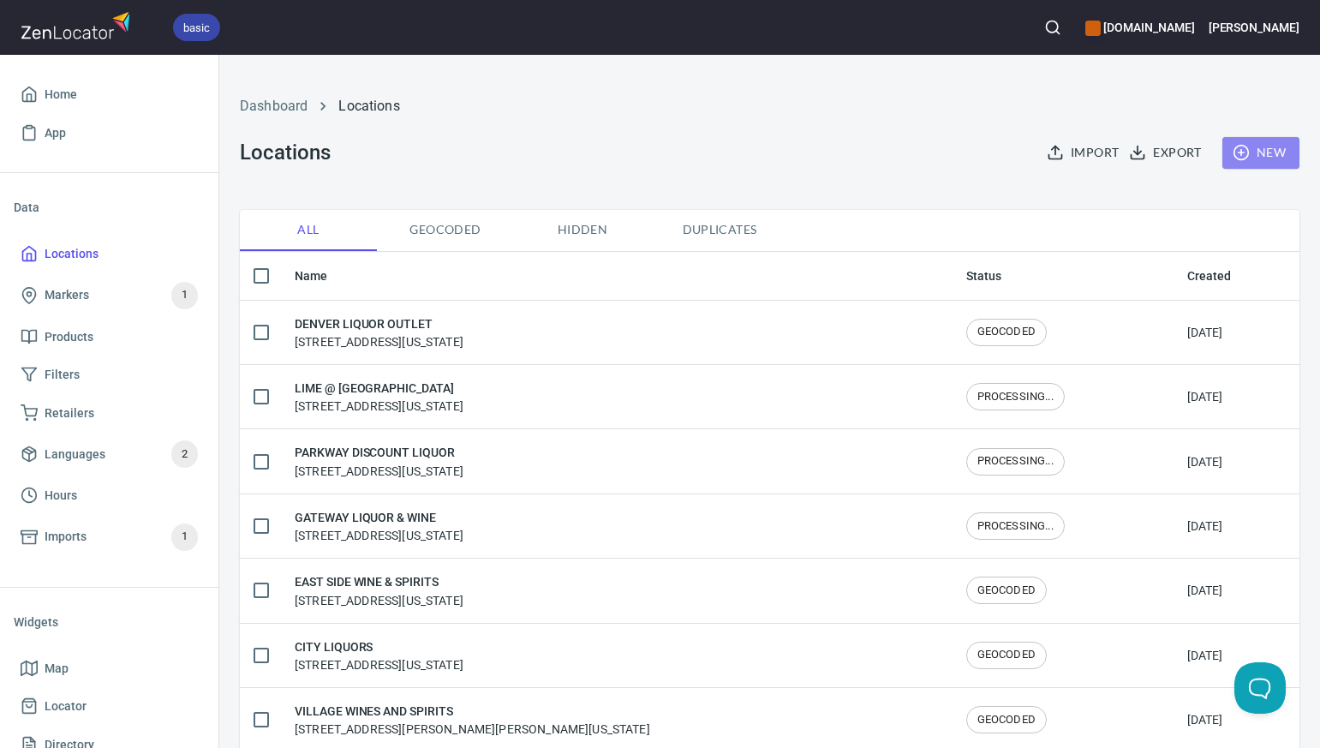
click at [1266, 152] on span "New" at bounding box center [1261, 152] width 50 height 21
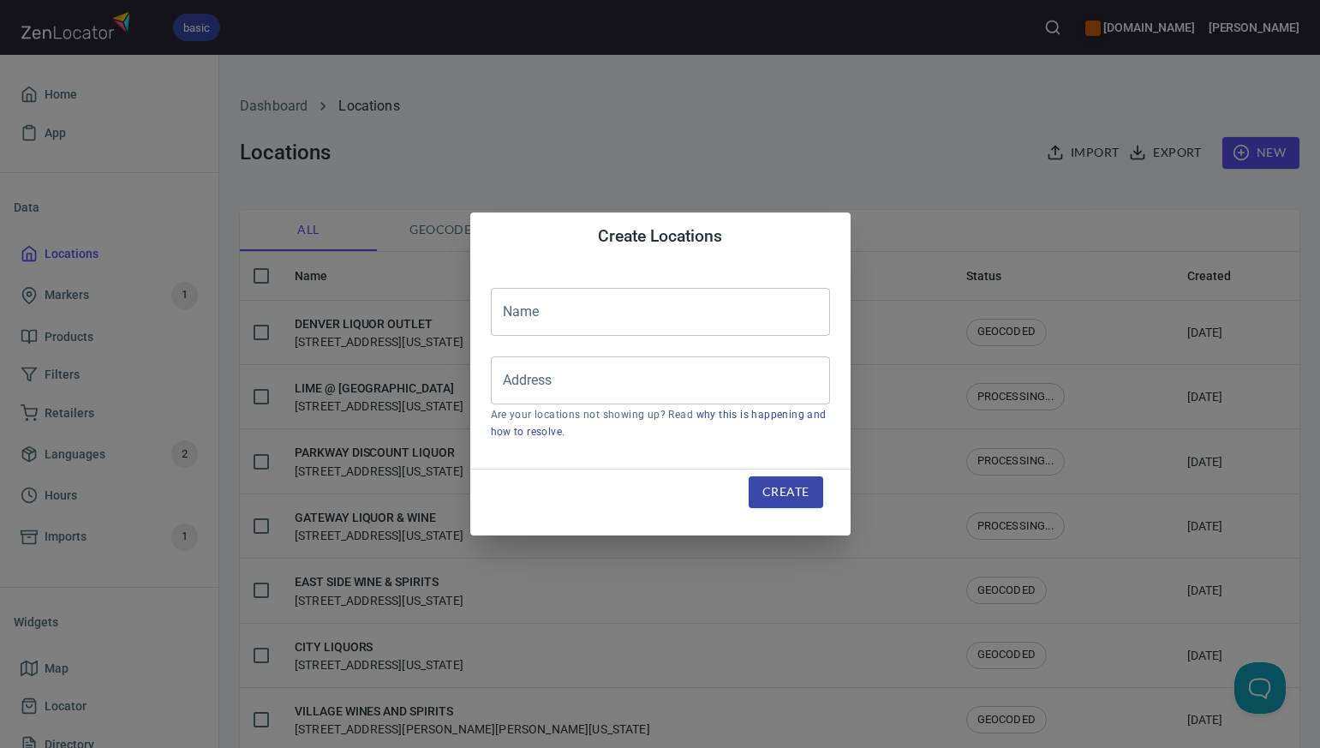
click at [527, 313] on input "text" at bounding box center [660, 312] width 339 height 48
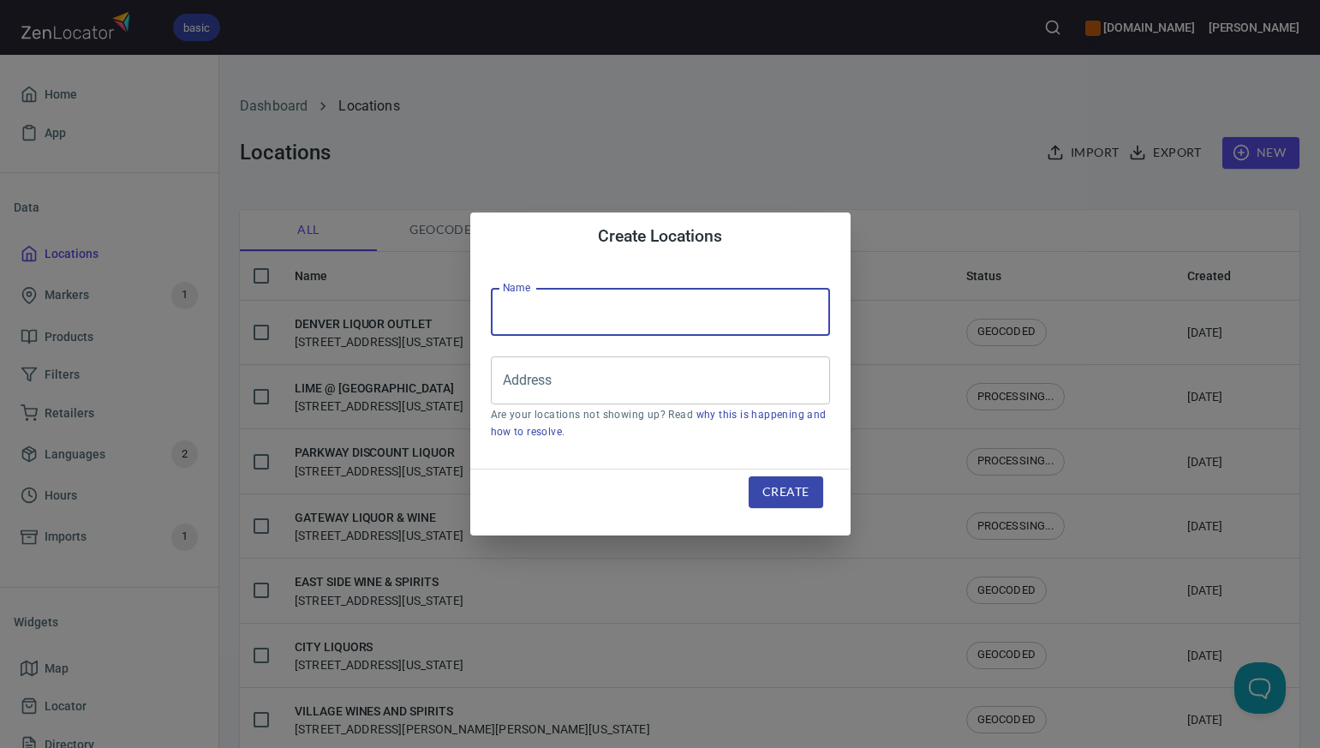
paste input "DOUBLETREE BY HILTON CHERRY CR"
type input "DOUBLETREE BY HILTON CHERRY CREEK"
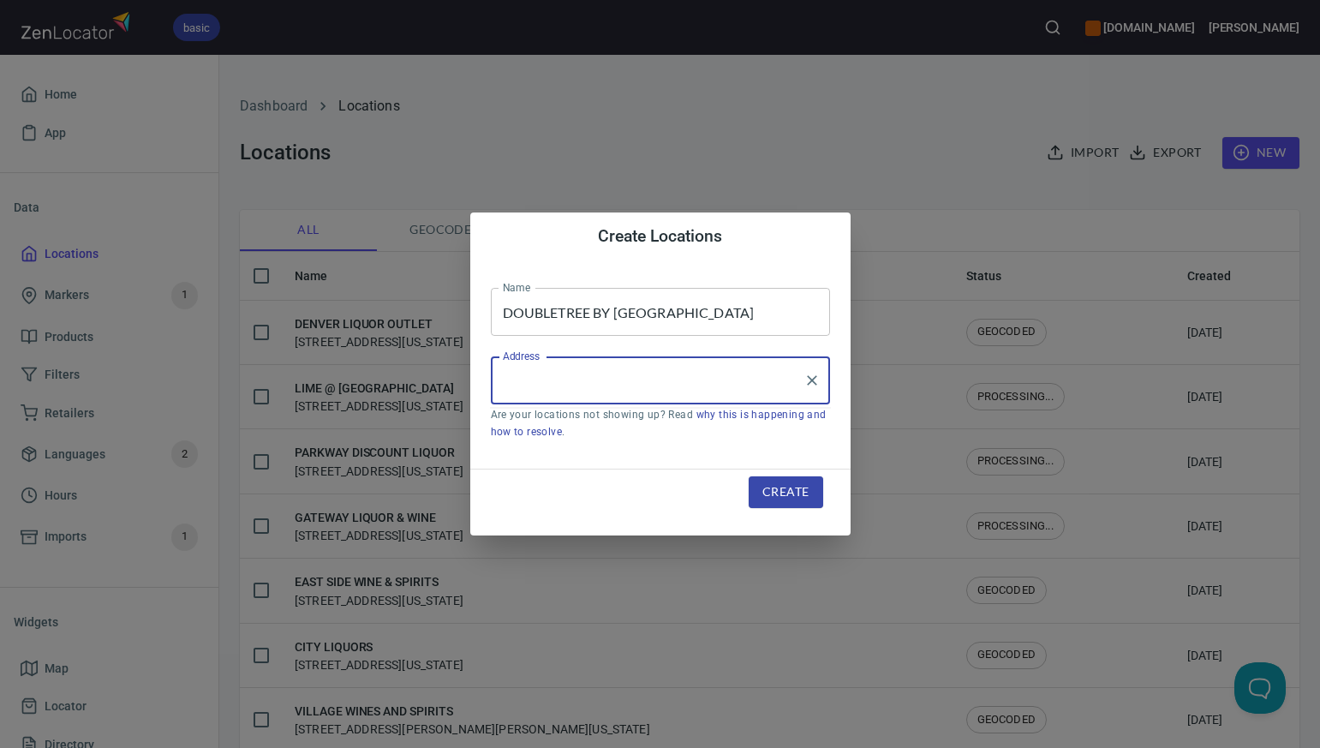
click at [522, 378] on input "Address" at bounding box center [648, 380] width 298 height 33
paste input "455 SOUTH COLORADO BOULEVARD, , DENVER, CO80246"
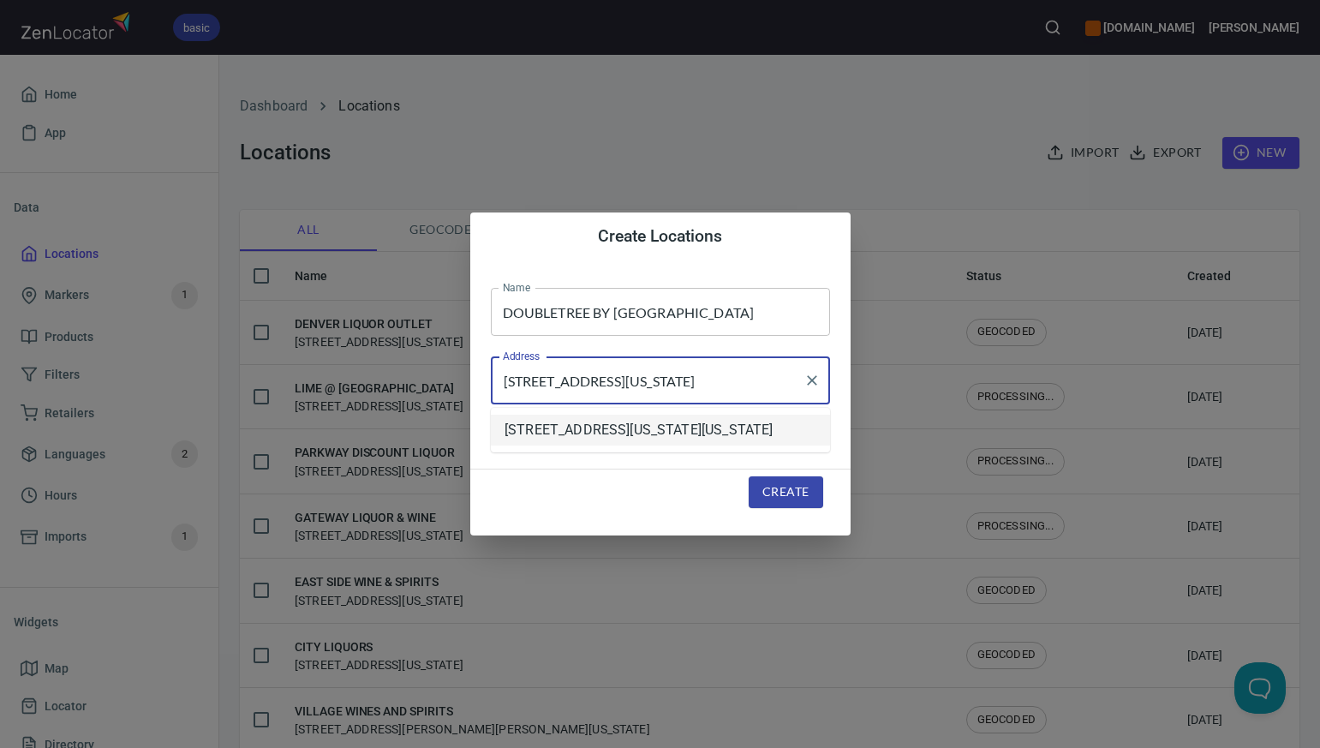
click at [536, 430] on li "455 South Colorado Boulevard, Denver, Colorado, United States" at bounding box center [660, 430] width 339 height 31
type input "455 South Colorado Boulevard, Denver, Colorado, United States"
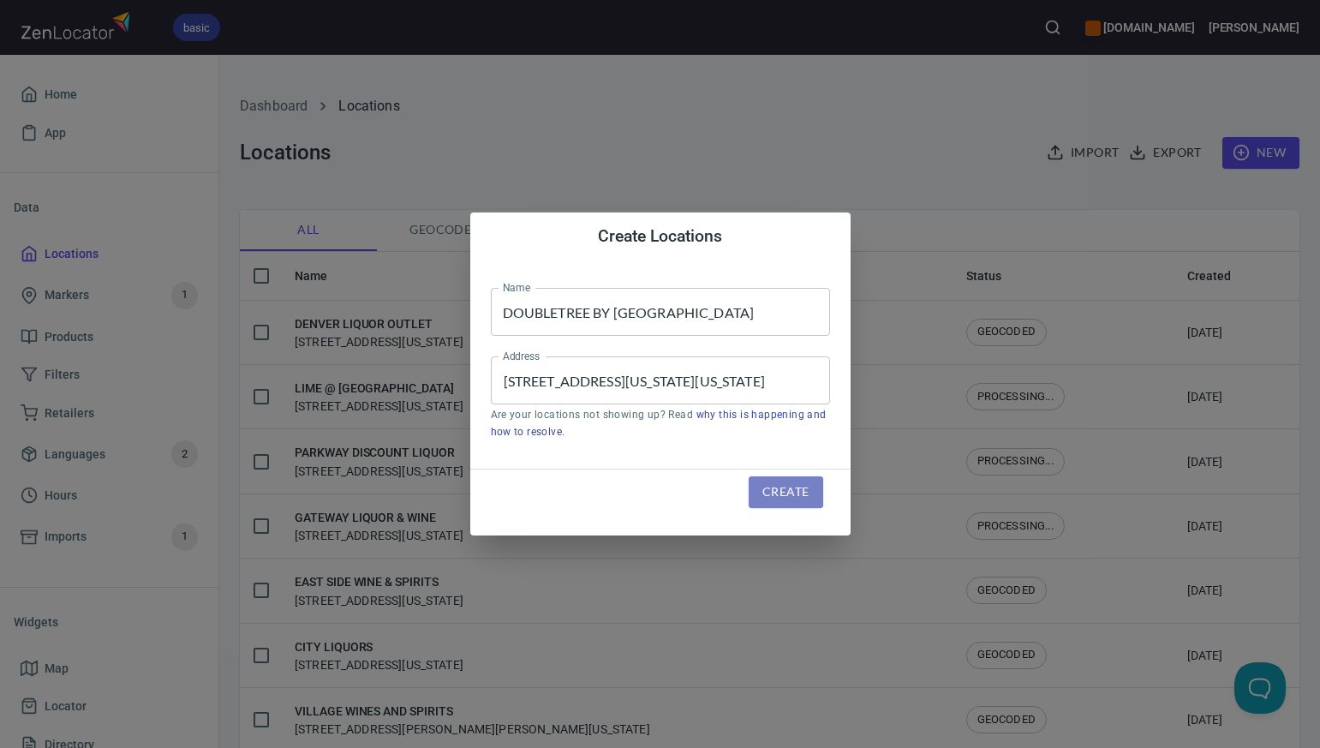
scroll to position [0, 0]
click at [782, 491] on span "Create" at bounding box center [786, 492] width 46 height 21
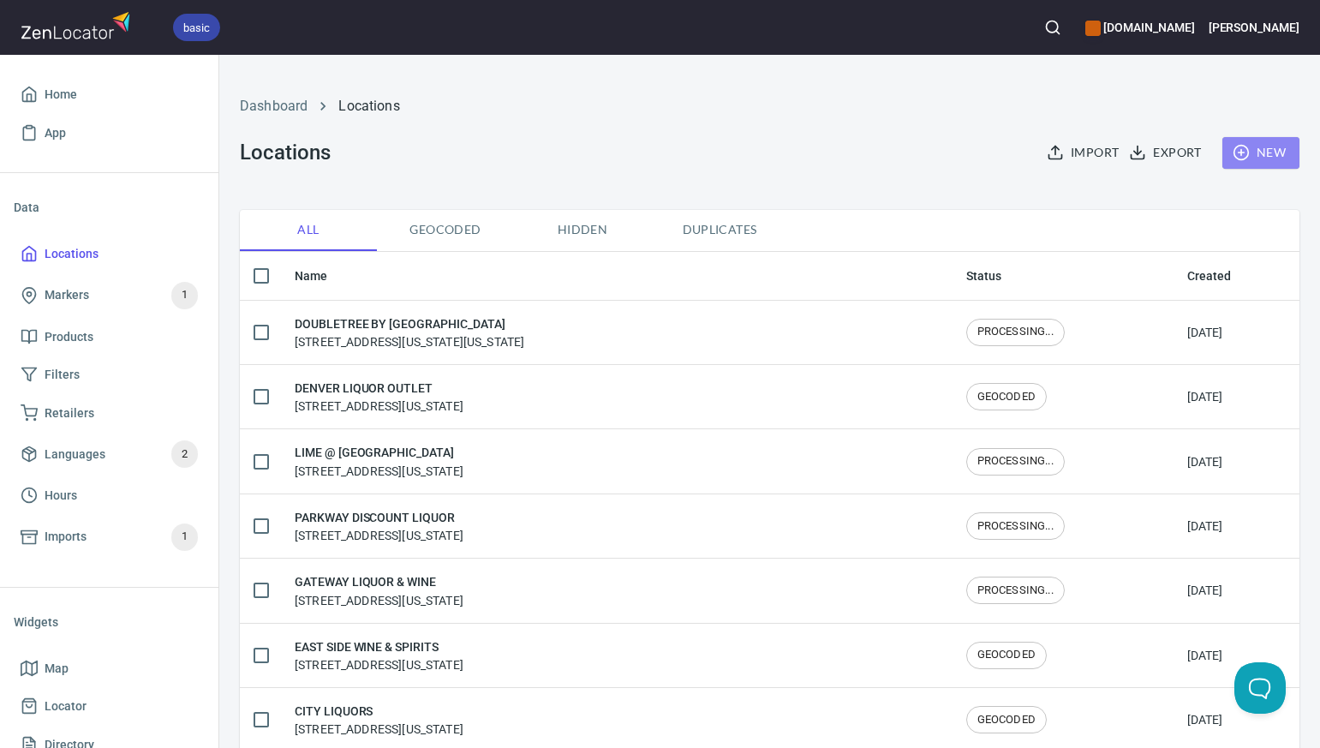
click at [1274, 153] on span "New" at bounding box center [1261, 152] width 50 height 21
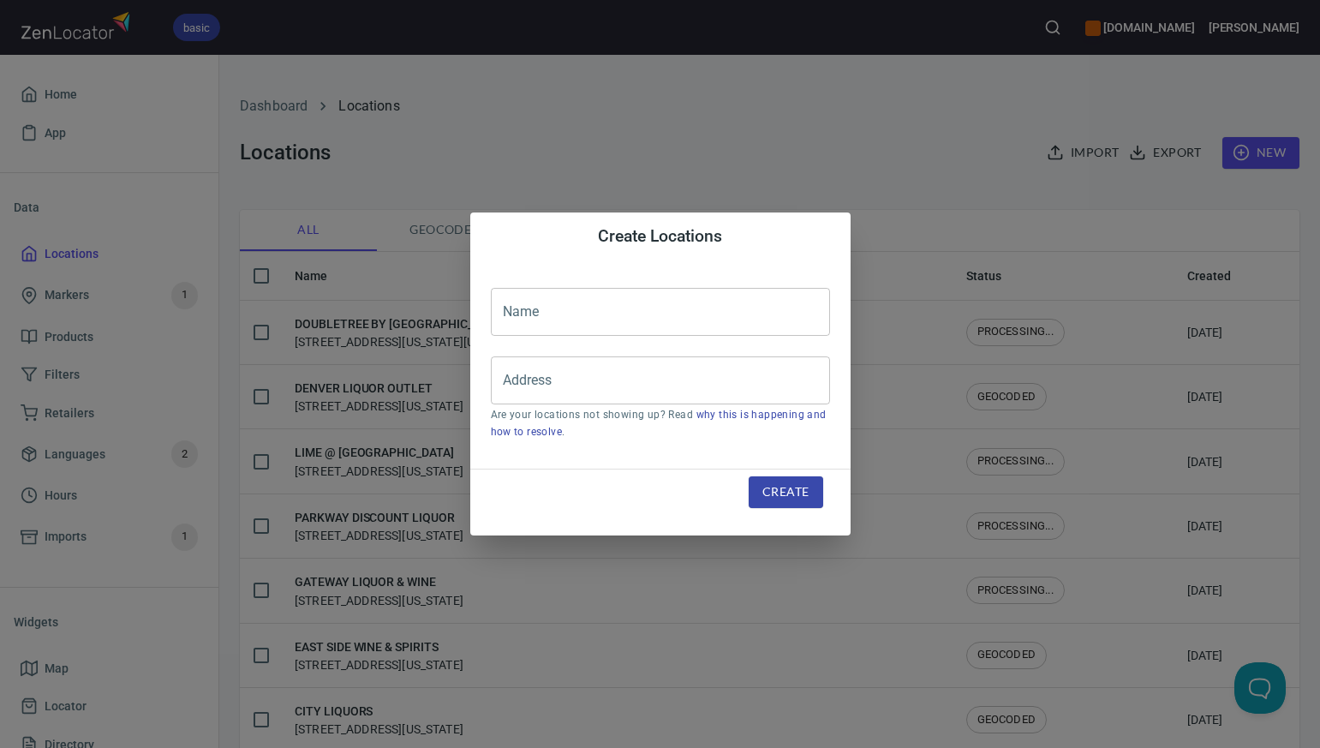
click at [508, 317] on input "text" at bounding box center [660, 312] width 339 height 48
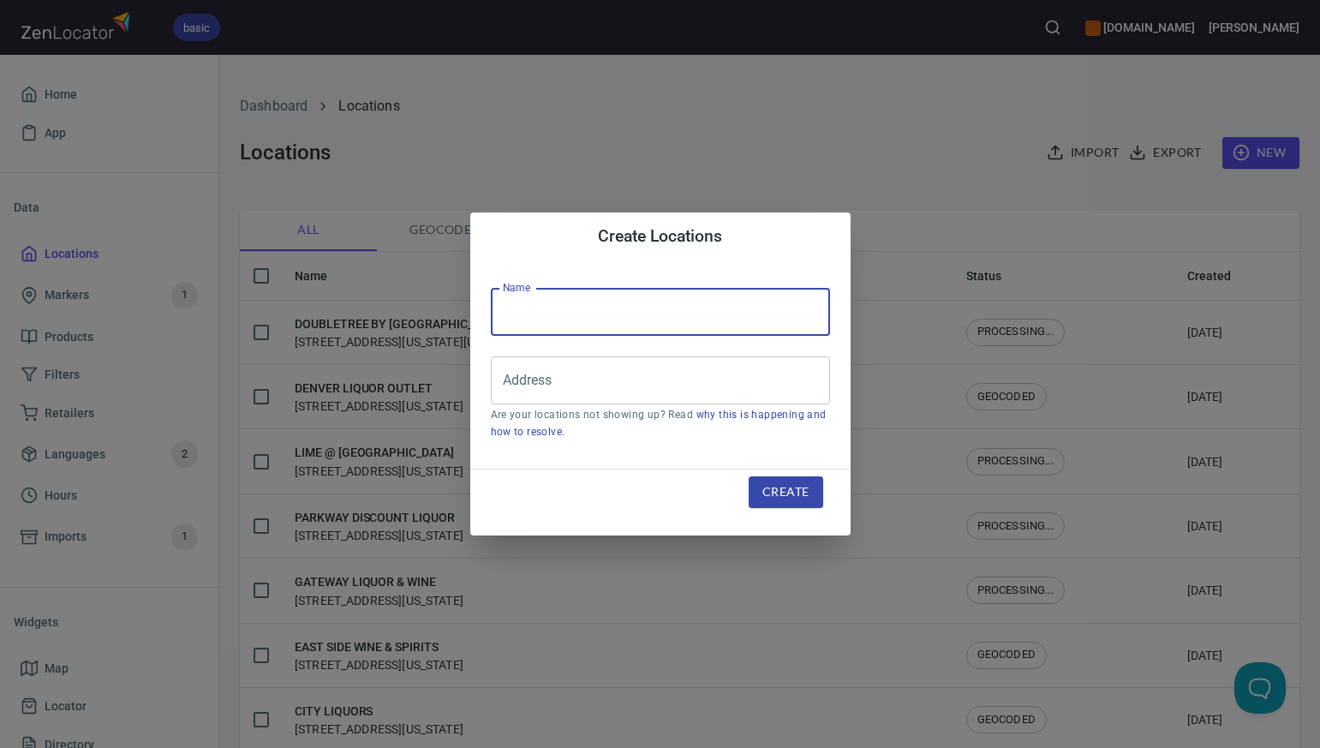
paste input "EUROPA WINE & LIQUORS"
type input "EUROPA WINE & LIQUORS"
click at [510, 381] on input "Address" at bounding box center [648, 380] width 298 height 33
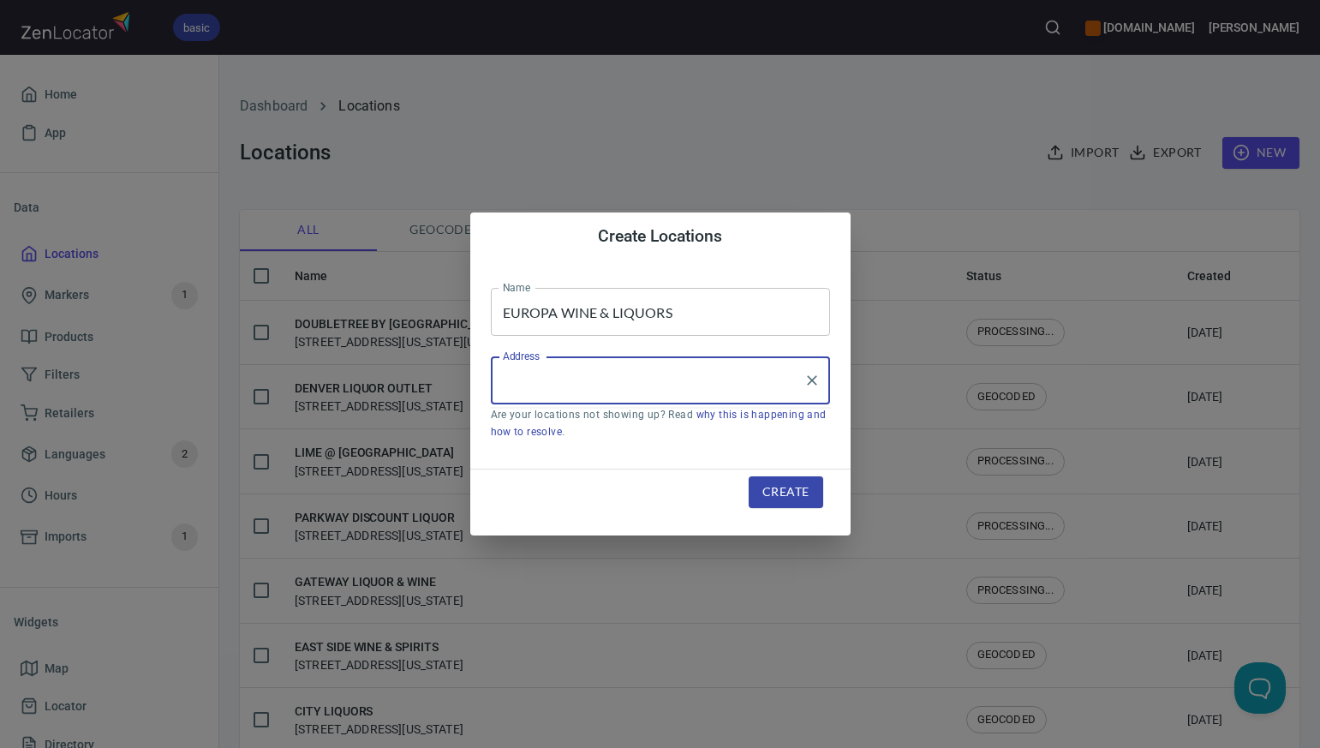
paste input "8727 E DRY CREEK RD A & B, , ENGLEWOOD, CO80112"
click at [568, 428] on li "8727 East Dry Creek Road, Englewood, Colorado, United States" at bounding box center [660, 430] width 339 height 31
type input "8727 East Dry Creek Road, Englewood, Colorado, United States"
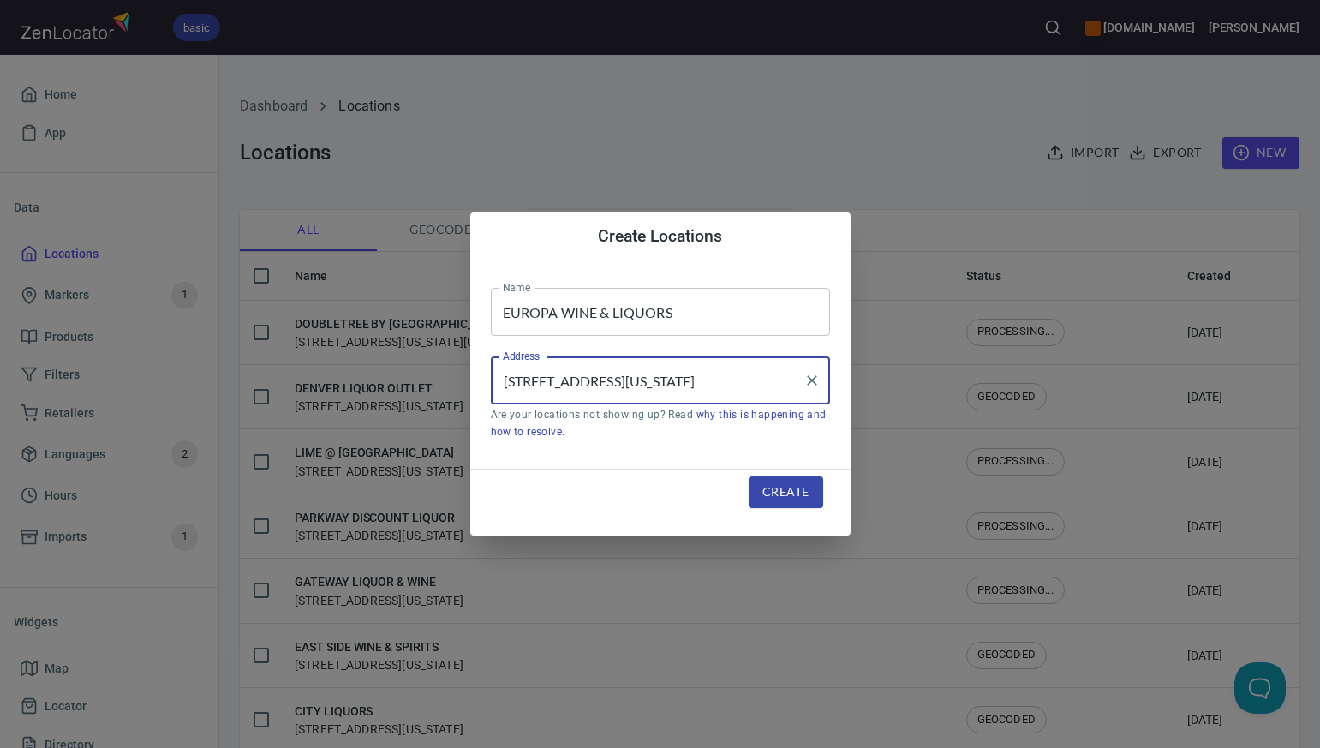
click at [804, 493] on span "Create" at bounding box center [786, 492] width 46 height 21
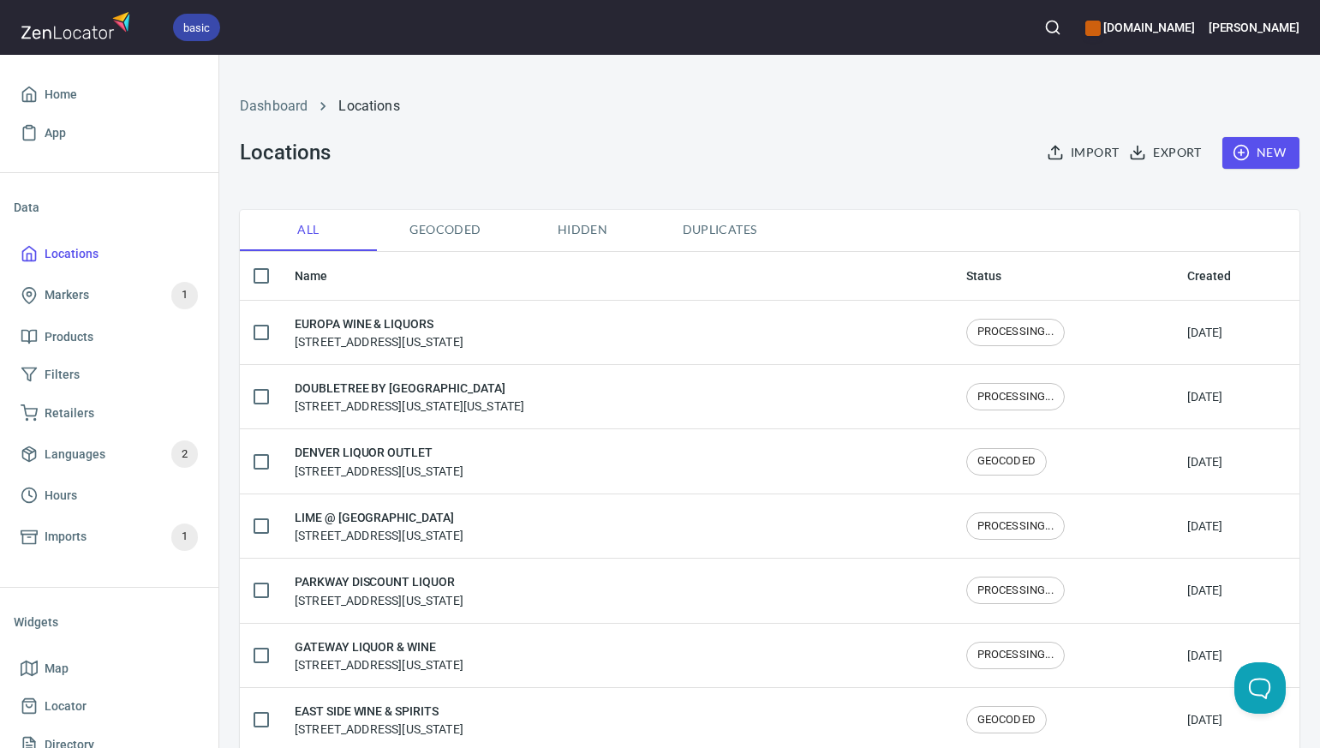
click at [1273, 153] on span "New" at bounding box center [1261, 152] width 50 height 21
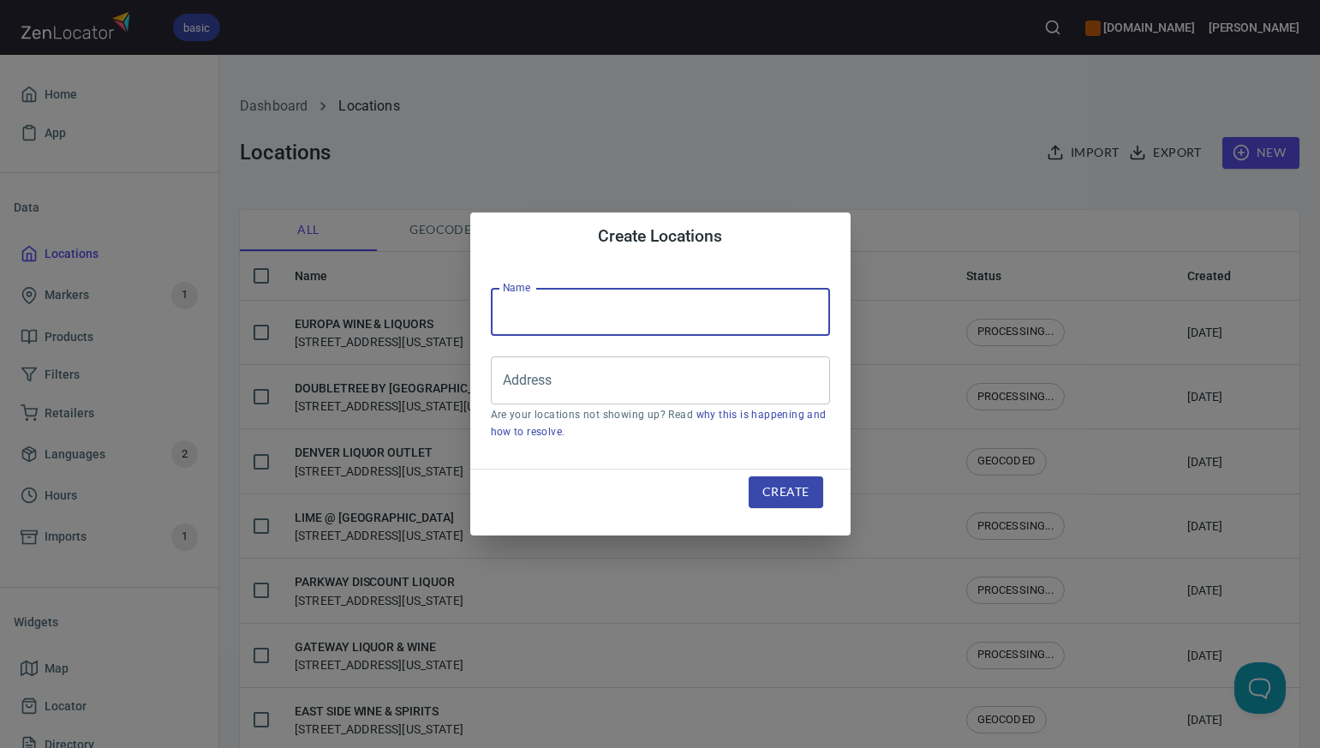
click at [505, 312] on input "text" at bounding box center [660, 312] width 339 height 48
paste input "WINTER PARK WINE & SPIRITS-EFT"
type input "WINTER PARK WINE & SPIRITS"
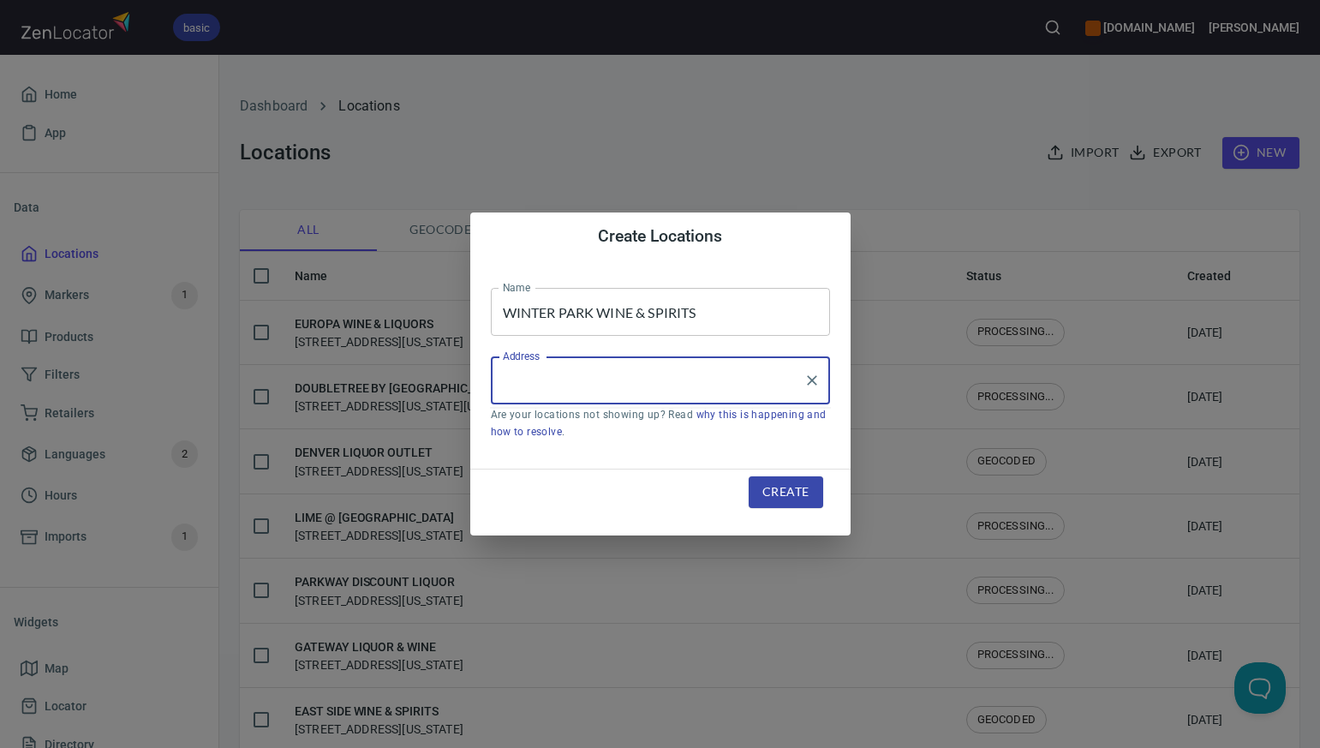
click at [516, 380] on input "Address" at bounding box center [648, 380] width 298 height 33
paste input "78878 US HIGHWAY 40, , WINTER PARK, CO80482"
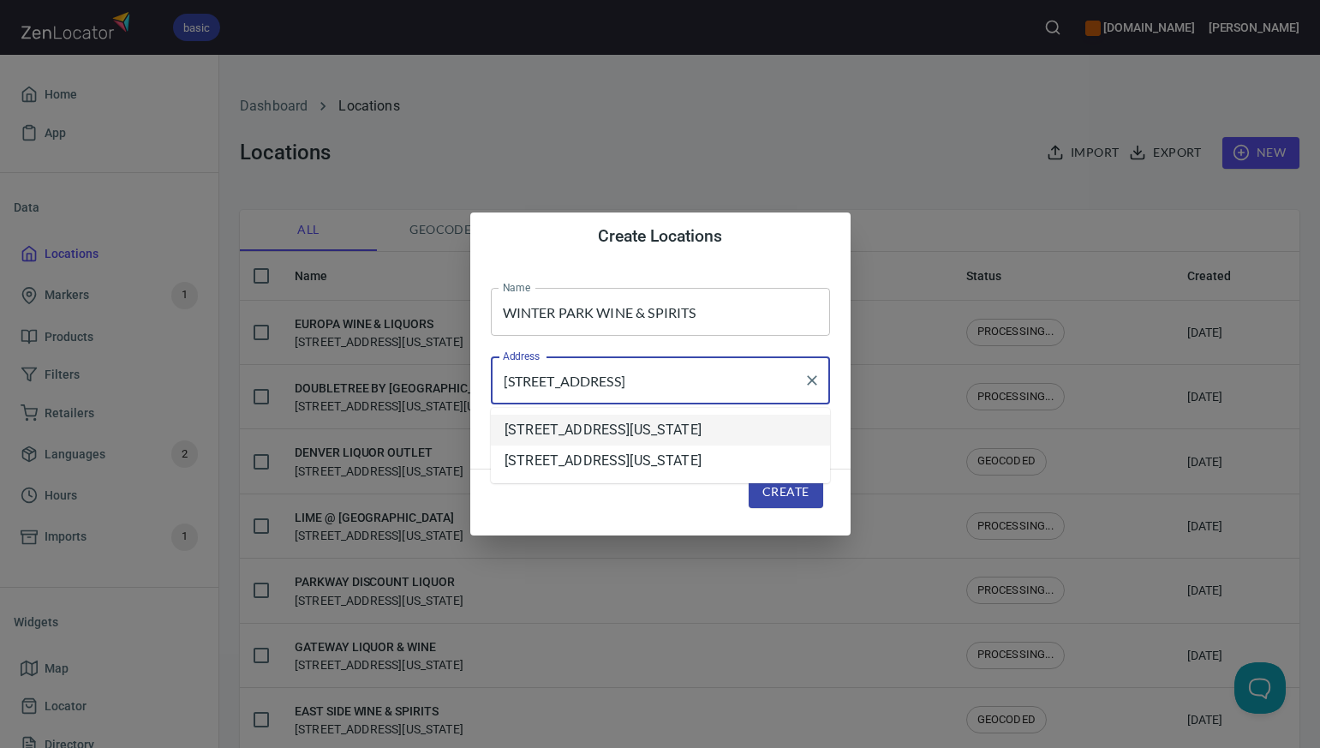
click at [561, 446] on li "78878 Us Hwy 40, Winter Park, Colorado, United States" at bounding box center [660, 430] width 339 height 31
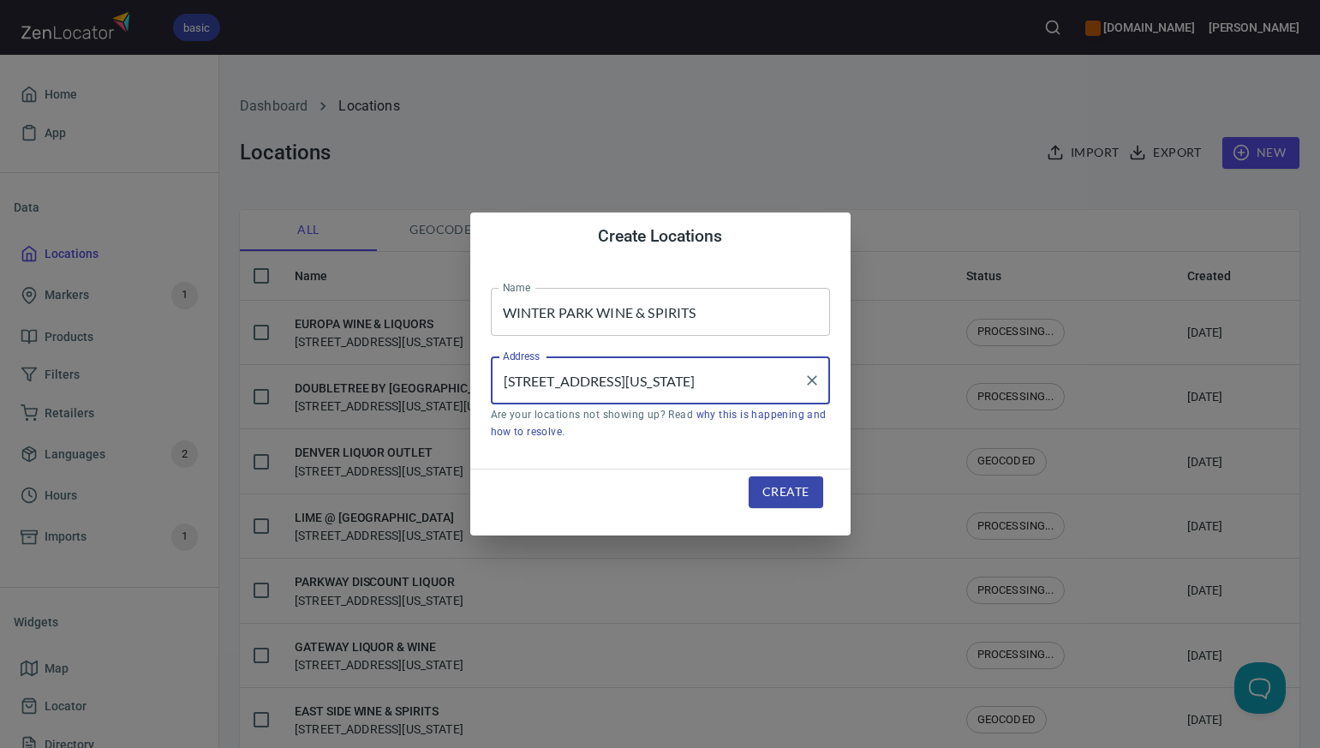
type input "78878 Us Hwy 40, Winter Park, Colorado, United States"
click at [782, 492] on span "Create" at bounding box center [786, 492] width 46 height 21
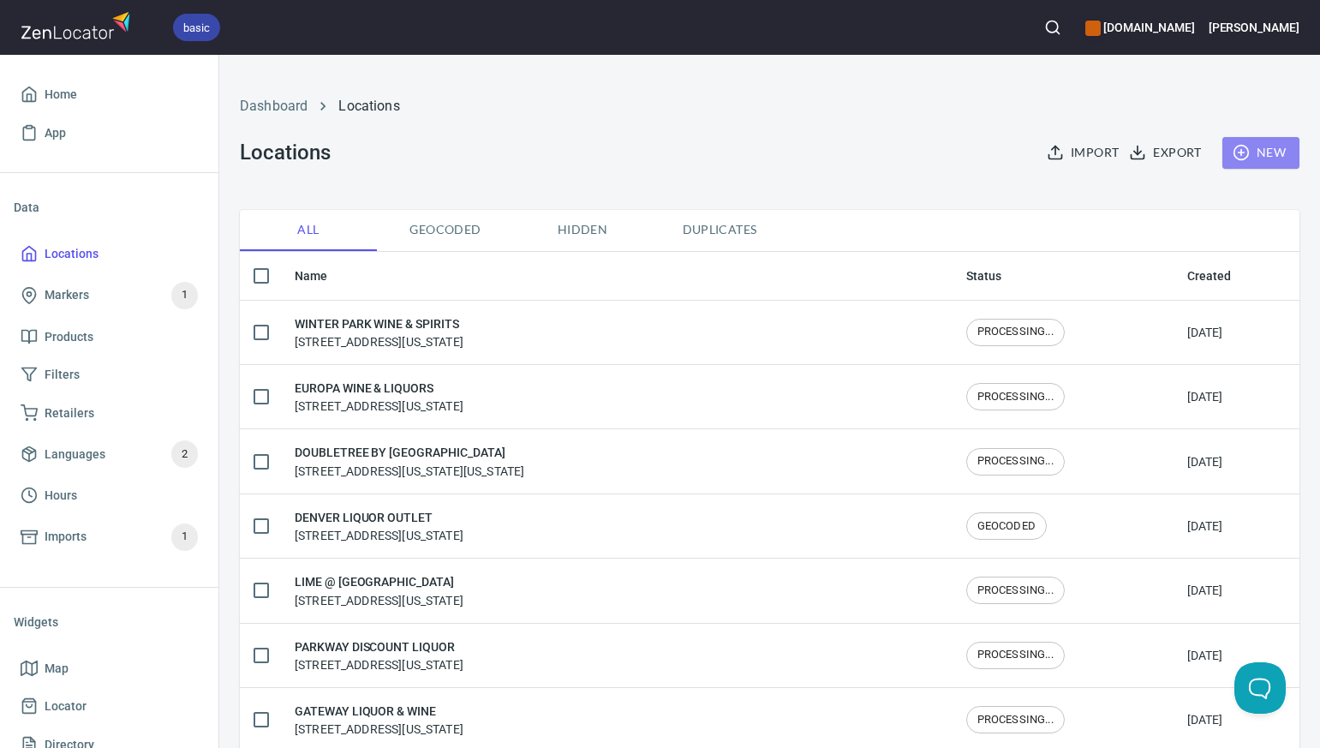
click at [1278, 152] on span "New" at bounding box center [1261, 152] width 50 height 21
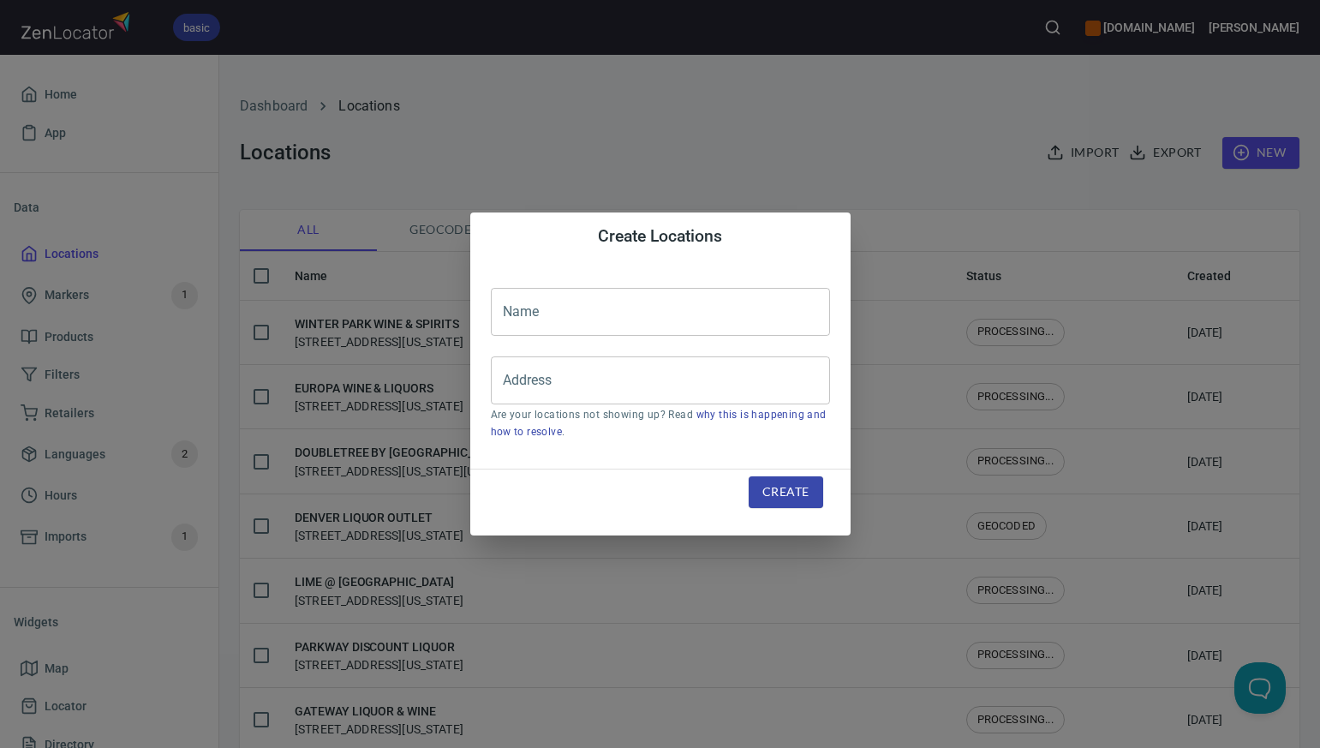
click at [525, 316] on input "text" at bounding box center [660, 312] width 339 height 48
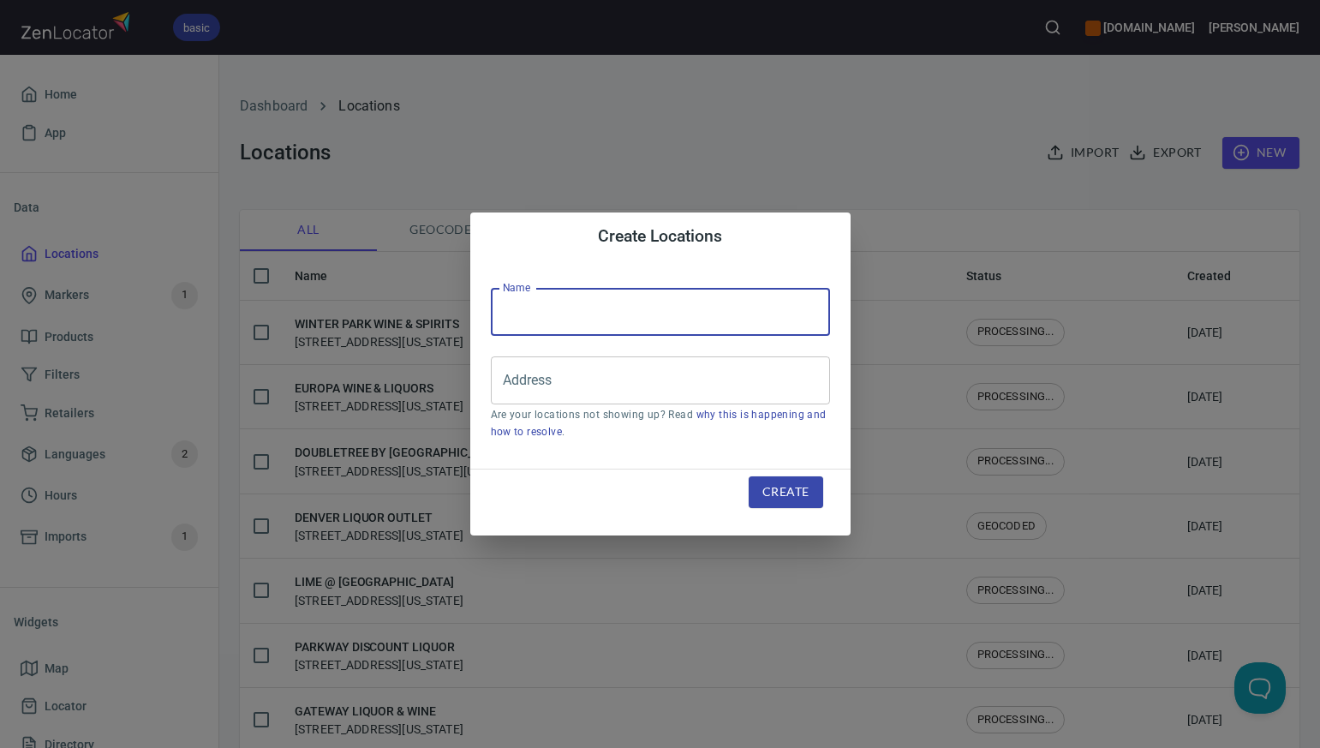
paste input "WESTMINSTER TOTAL BEV"
type input "WESTMINSTER TOTAL BEV"
click at [517, 377] on input "Address" at bounding box center [648, 380] width 298 height 33
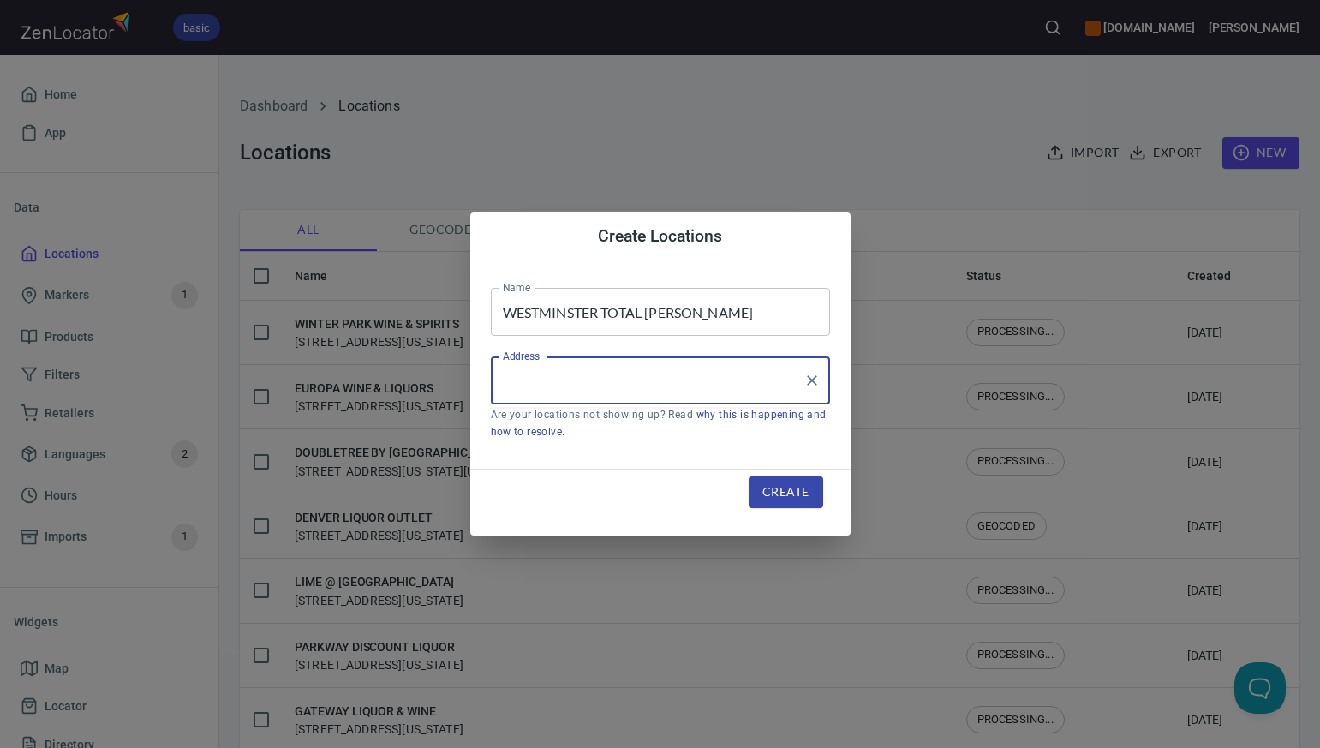
paste input "9359 SHERIDAN BLVD, , WESTMINSTER, CO80031"
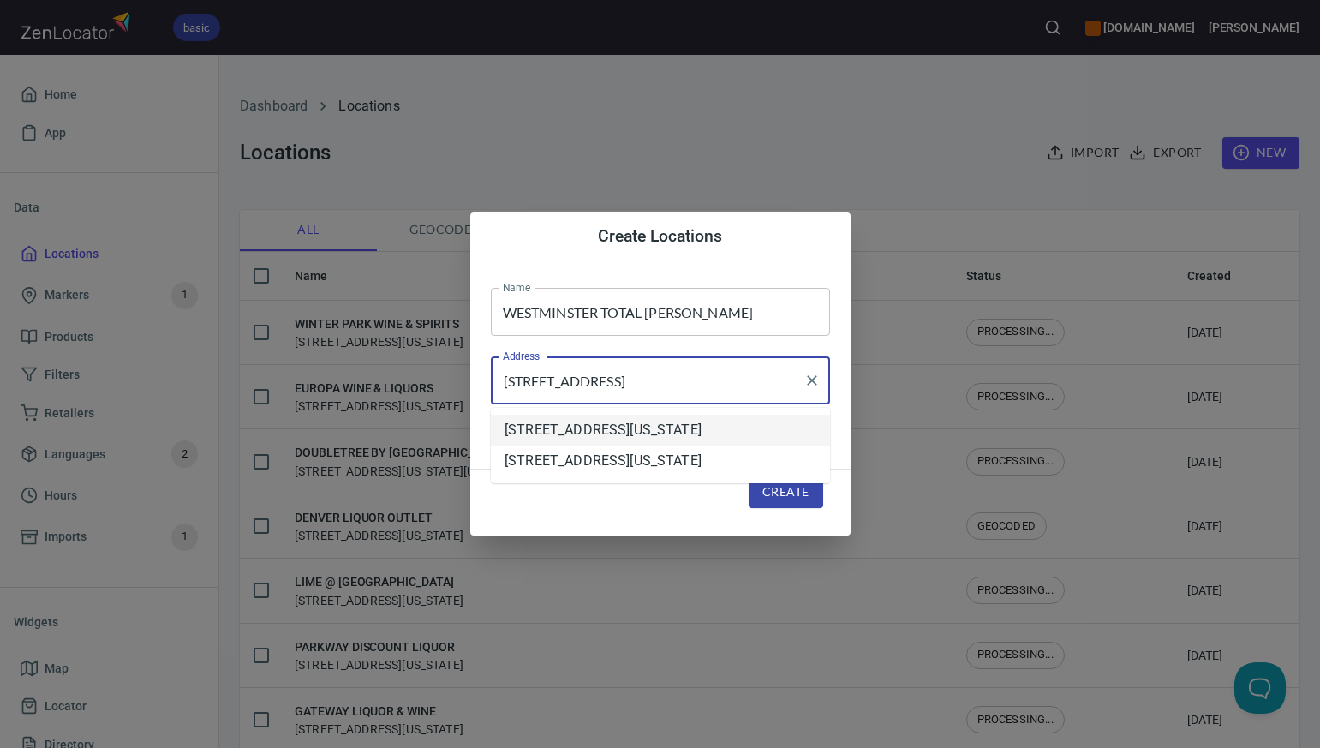
click at [550, 436] on li "9359 Sheridan Boulevard, Westminster, Colorado, United States" at bounding box center [660, 430] width 339 height 31
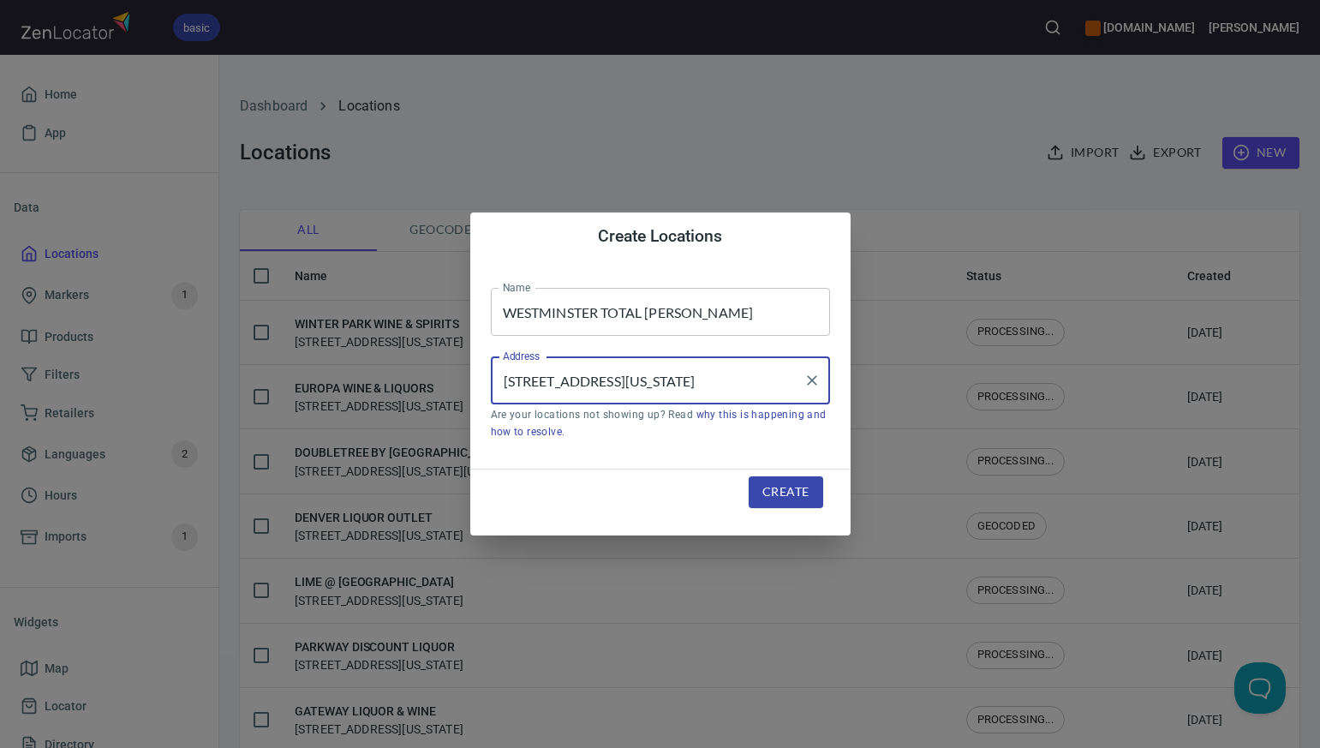
type input "9359 Sheridan Boulevard, Westminster, Colorado, United States"
click at [778, 494] on span "Create" at bounding box center [786, 492] width 46 height 21
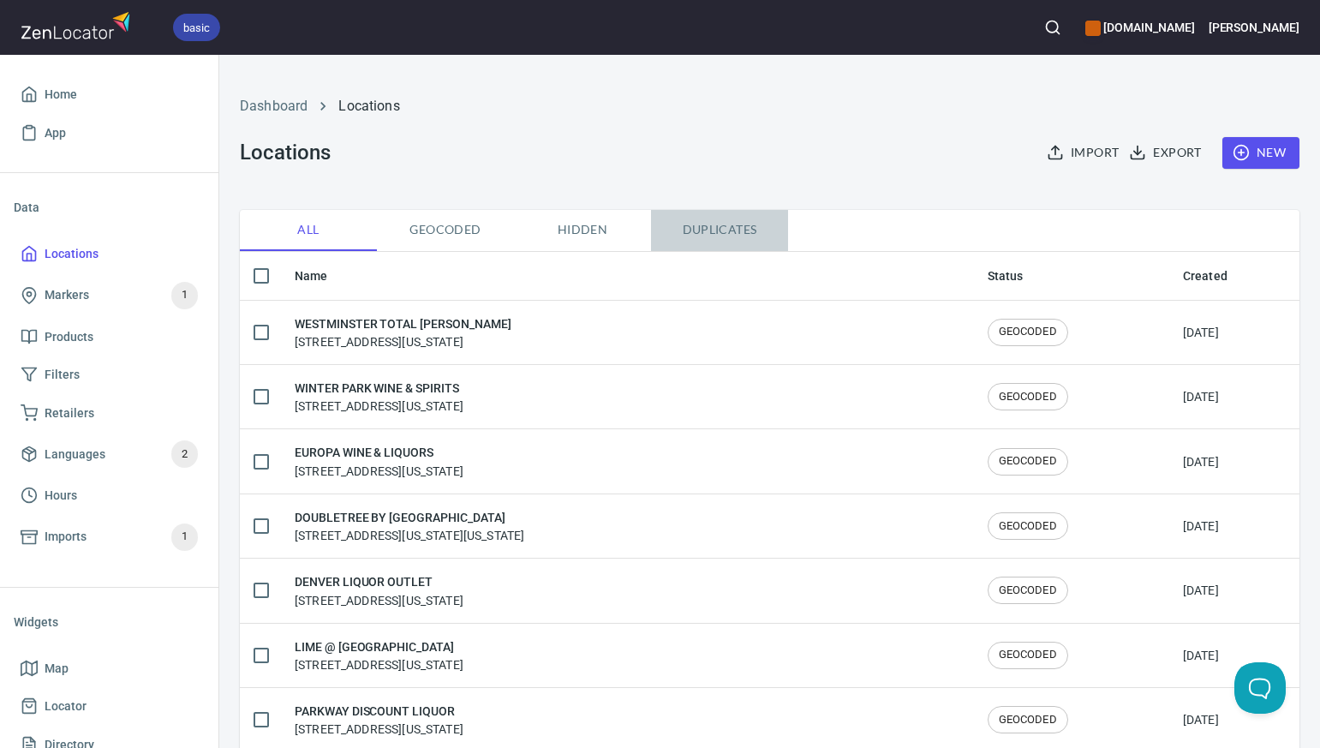
click at [726, 230] on span "Duplicates" at bounding box center [719, 229] width 117 height 21
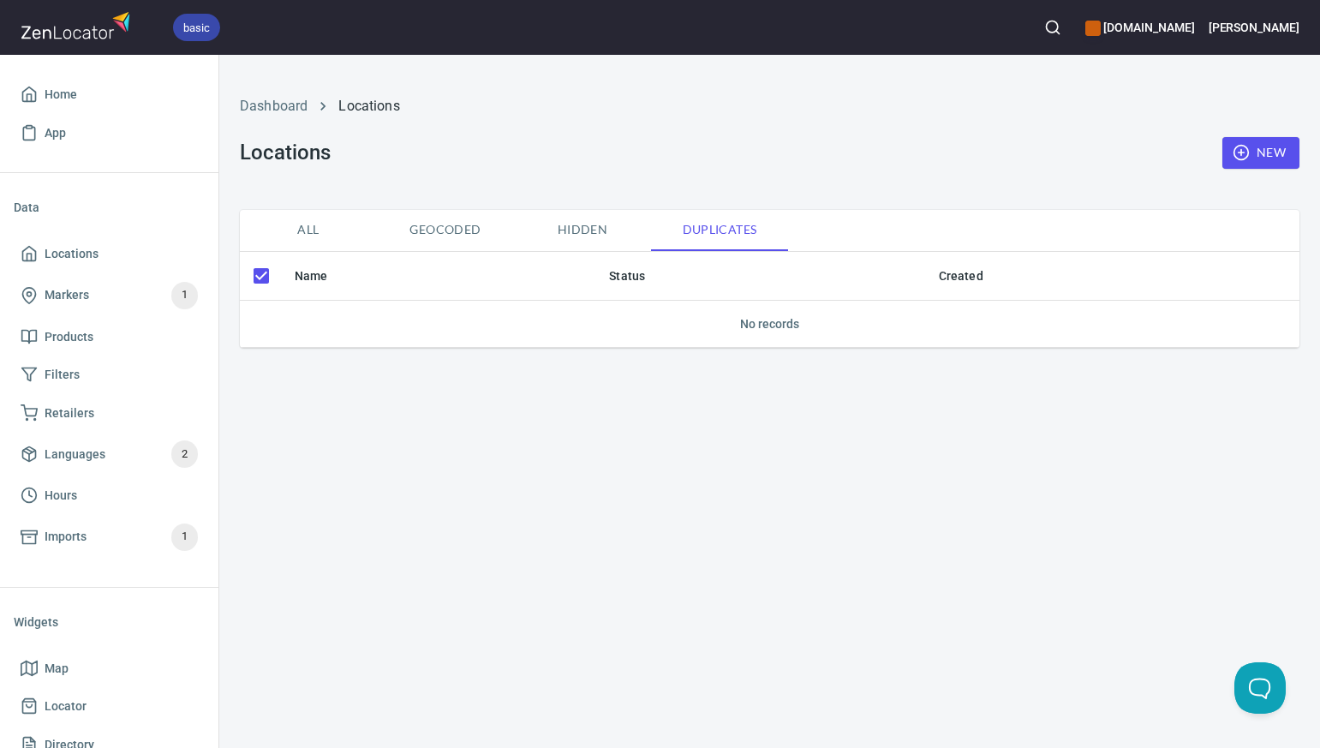
checkbox input "false"
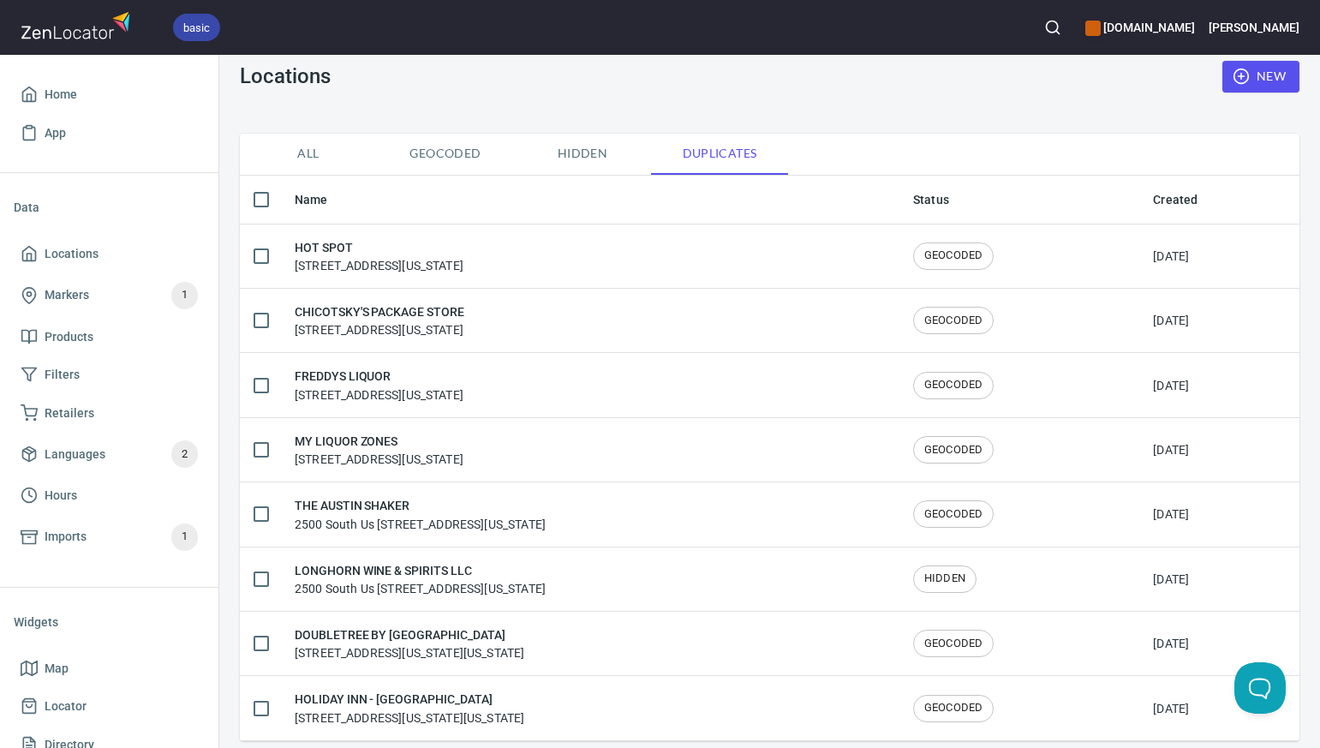
scroll to position [90, 0]
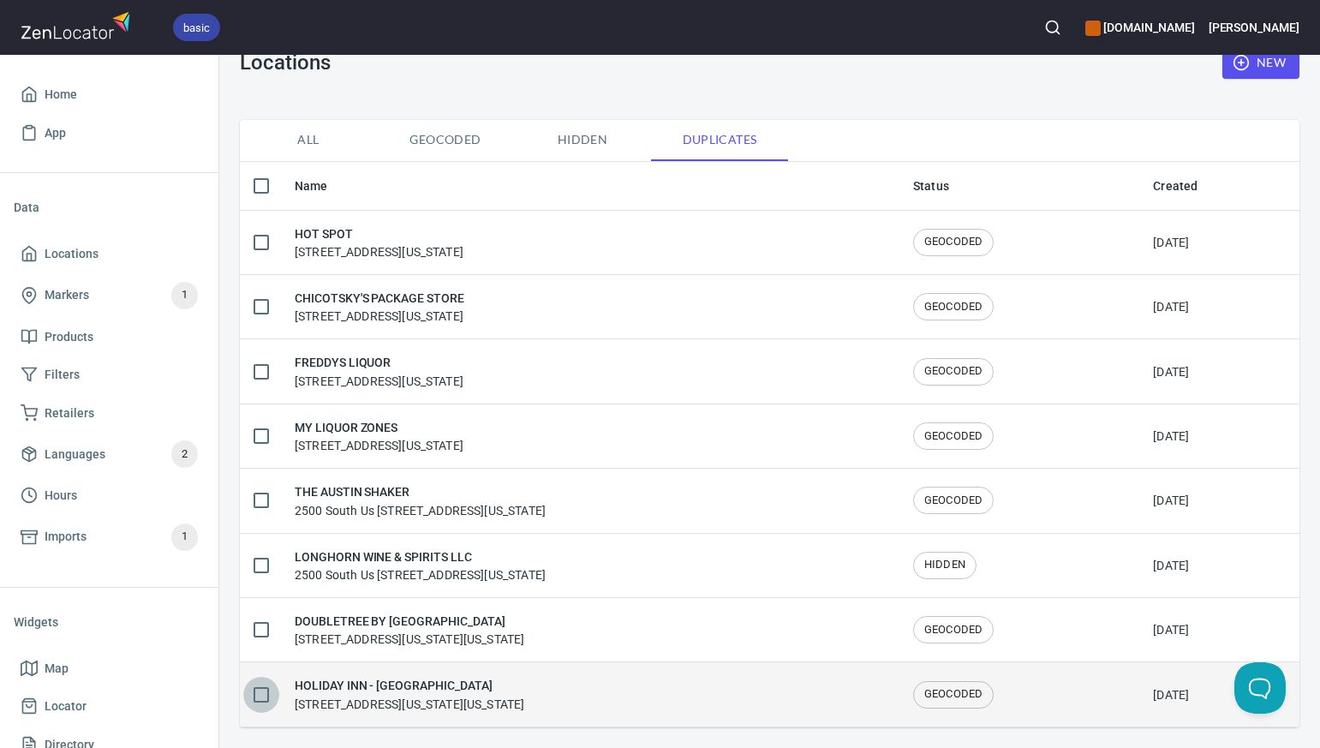
click at [262, 695] on input "checkbox" at bounding box center [261, 695] width 36 height 36
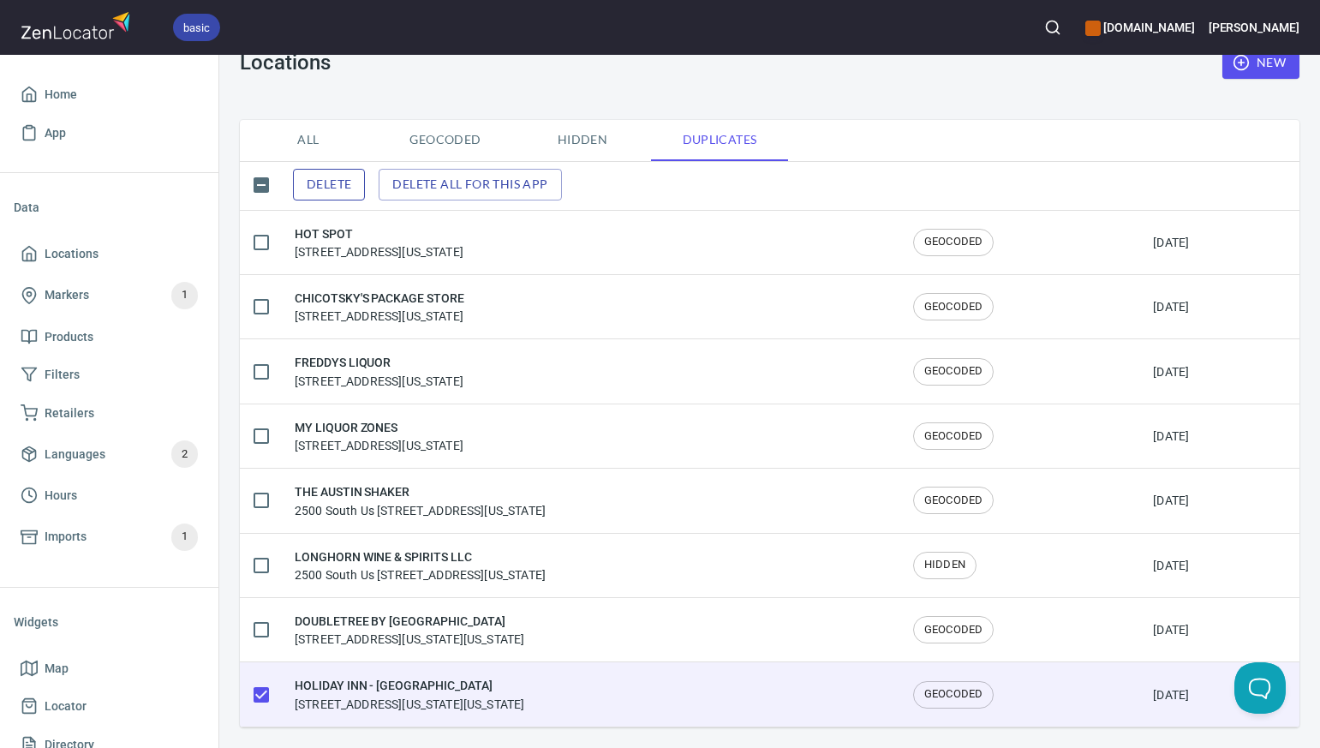
click at [346, 183] on span "Delete" at bounding box center [329, 184] width 45 height 21
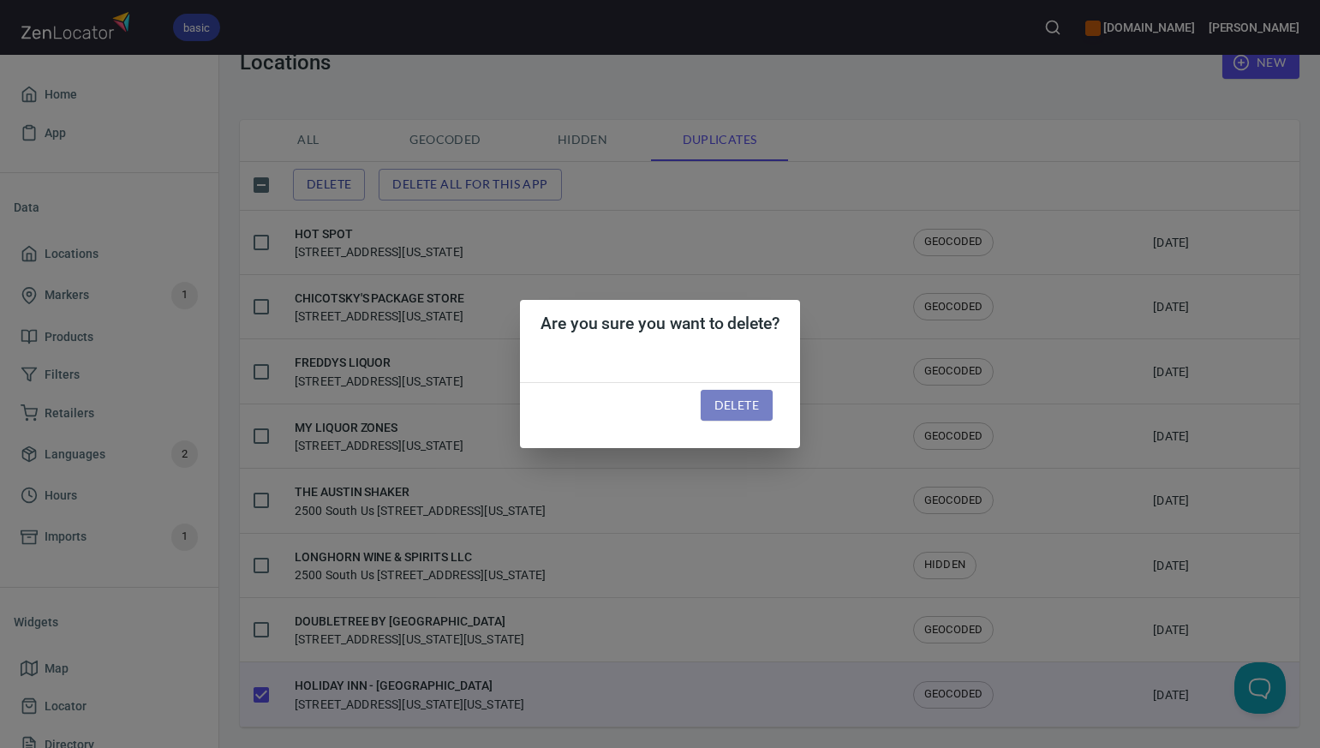
click at [742, 405] on span "Delete" at bounding box center [737, 405] width 45 height 21
checkbox input "false"
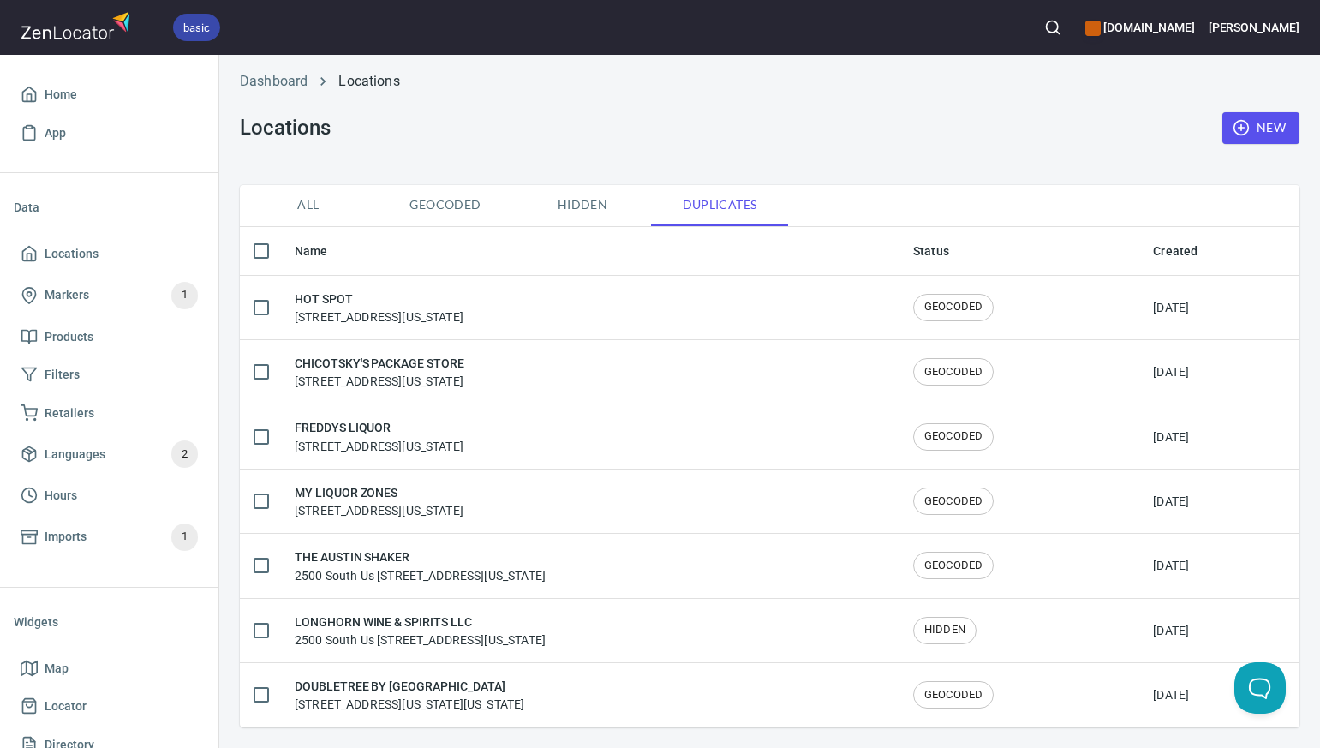
scroll to position [25, 0]
click at [103, 256] on span "Locations" at bounding box center [109, 253] width 177 height 21
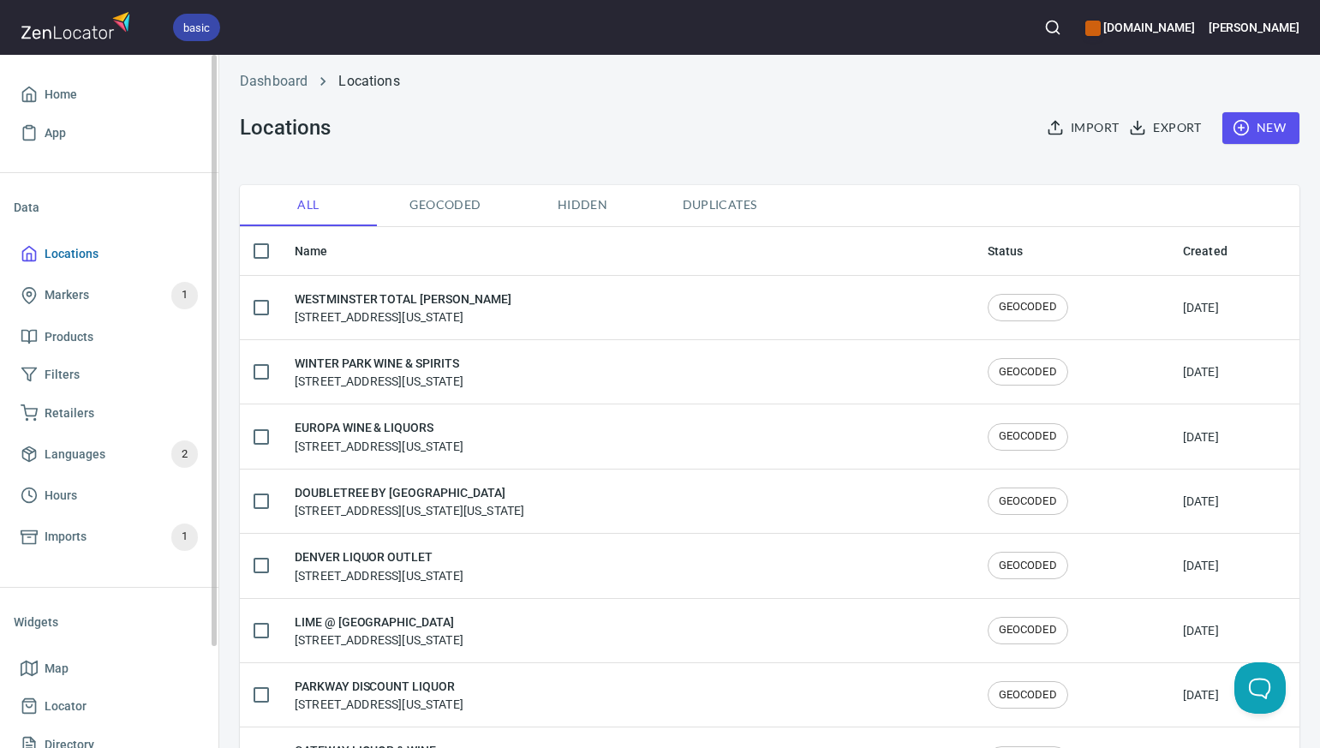
scroll to position [90, 0]
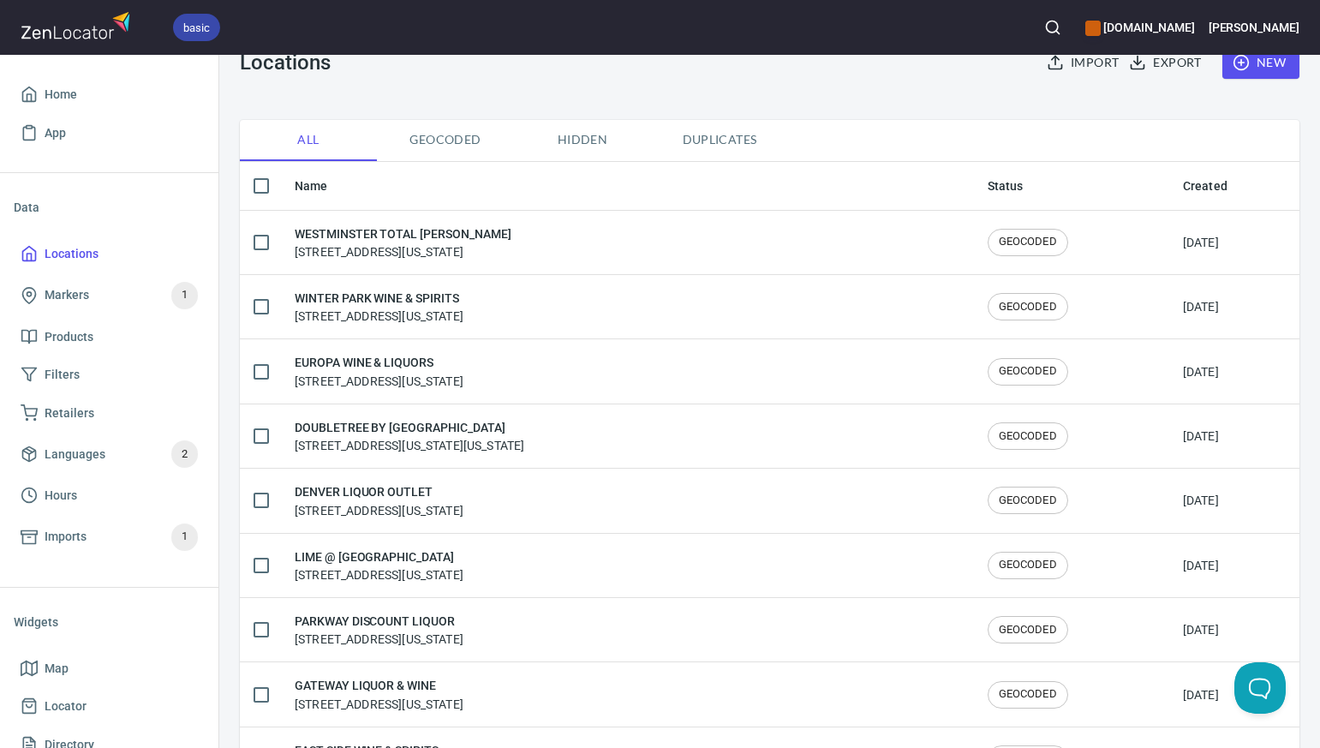
click at [296, 140] on span "All" at bounding box center [308, 139] width 117 height 21
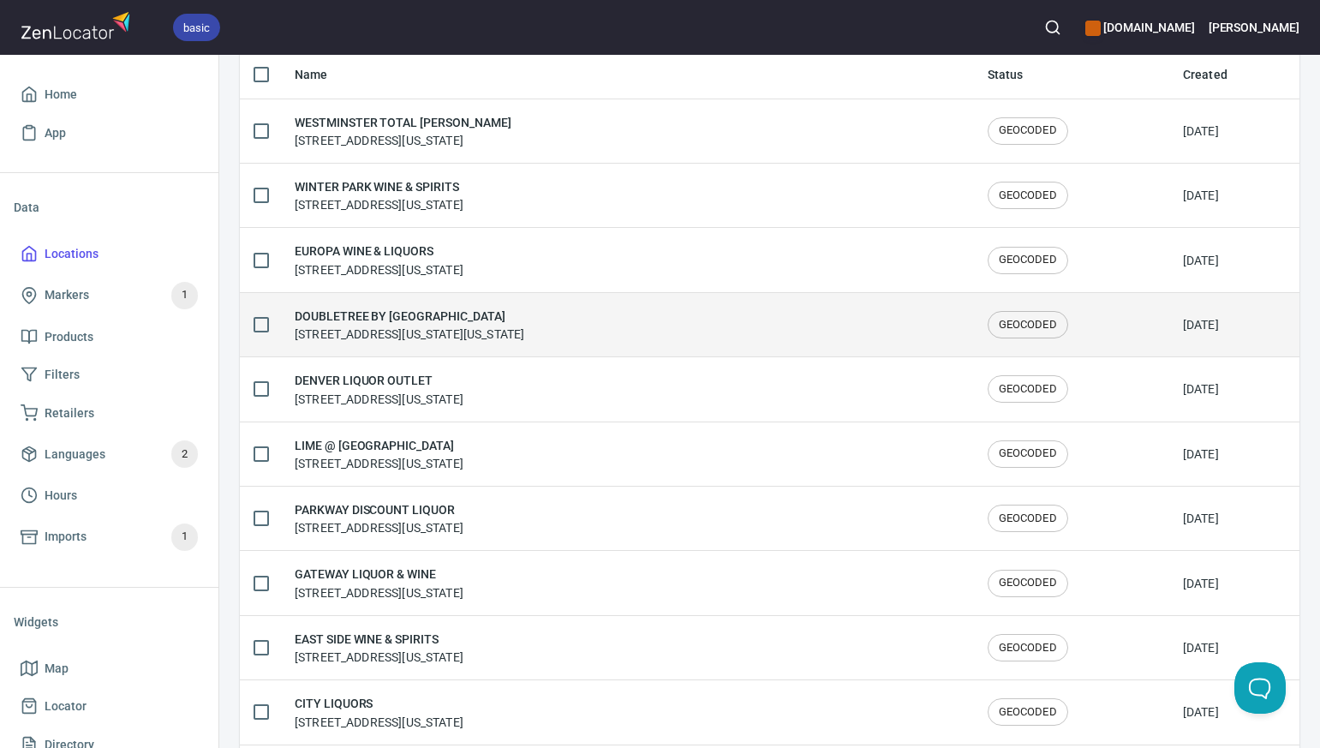
scroll to position [0, 0]
